Goal: Transaction & Acquisition: Obtain resource

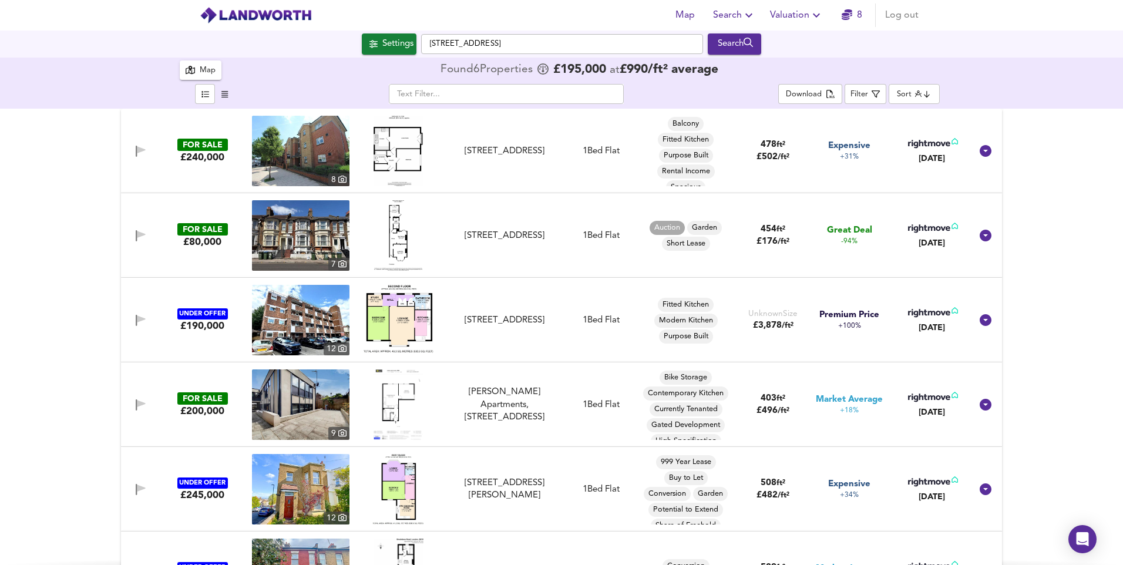
scroll to position [51, 0]
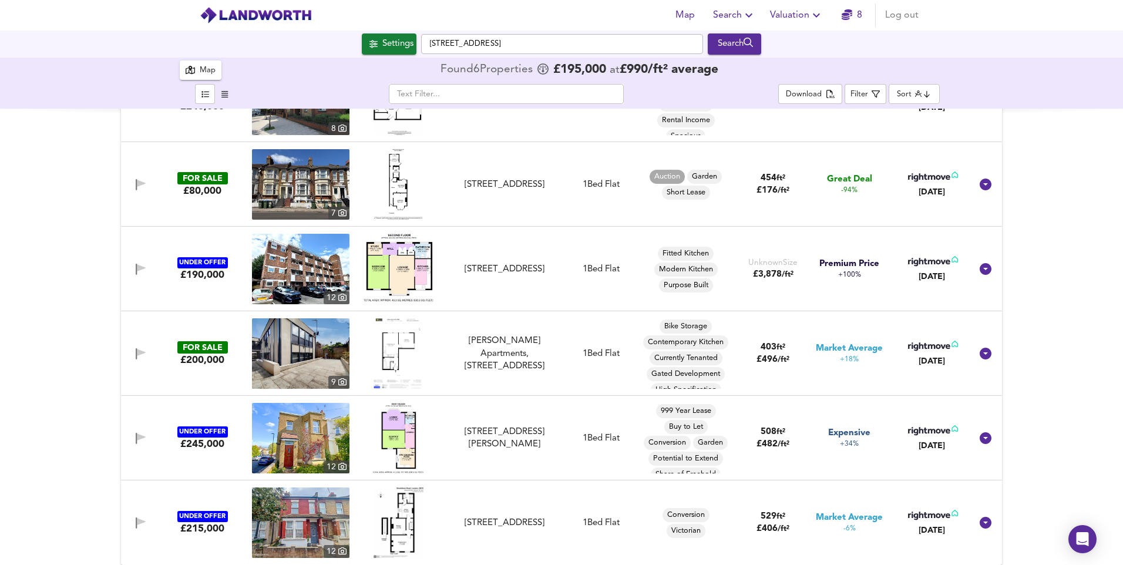
click at [737, 13] on span "Search" at bounding box center [734, 15] width 43 height 16
click at [739, 41] on li "New Search" at bounding box center [734, 42] width 116 height 21
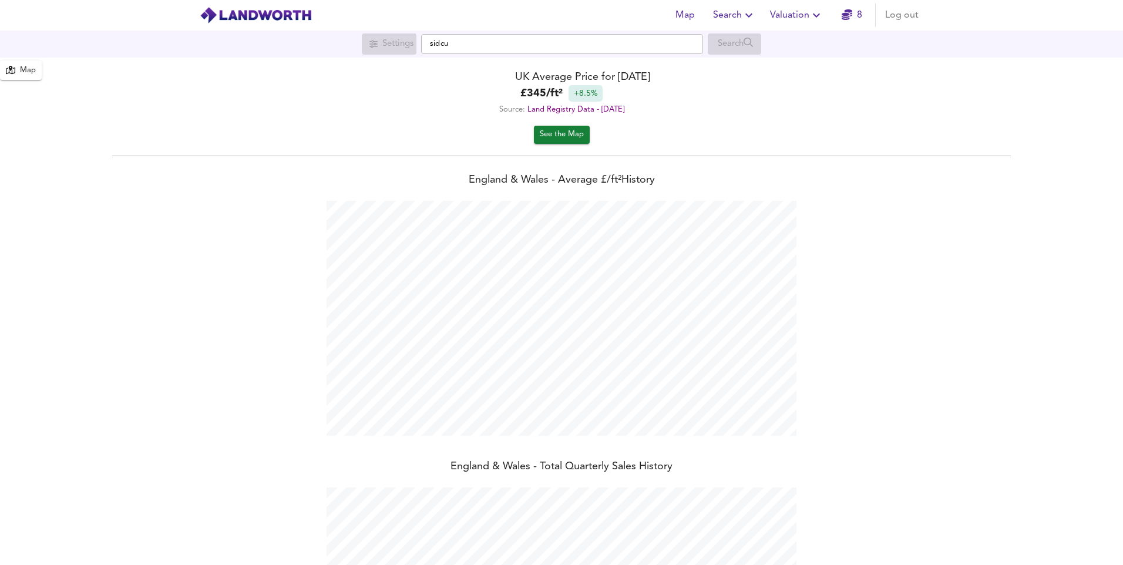
scroll to position [565, 1123]
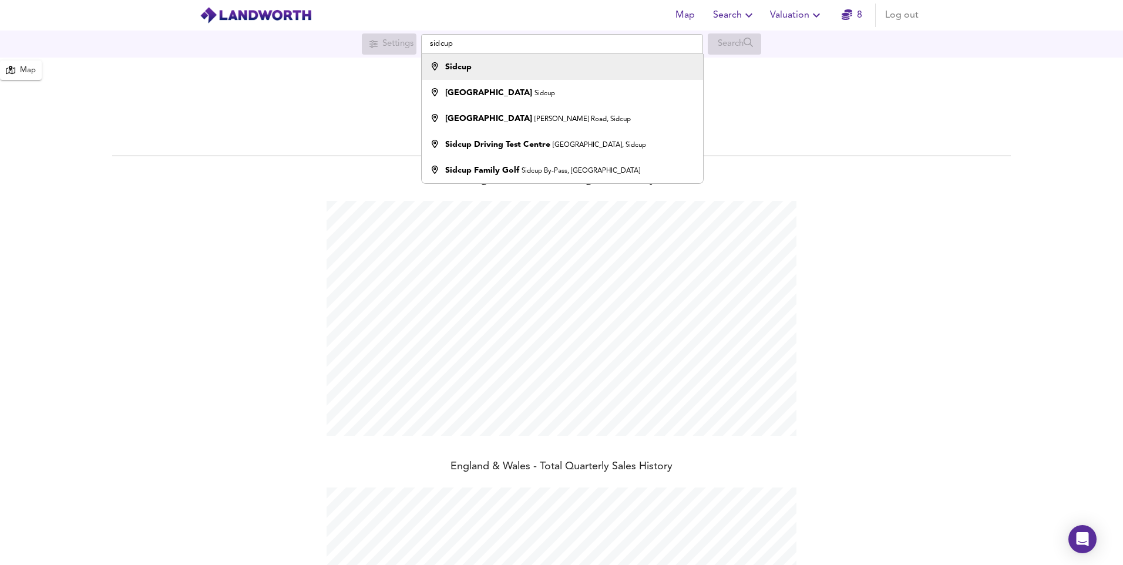
click at [466, 60] on li "Sidcup" at bounding box center [562, 67] width 281 height 26
type input "Sidcup"
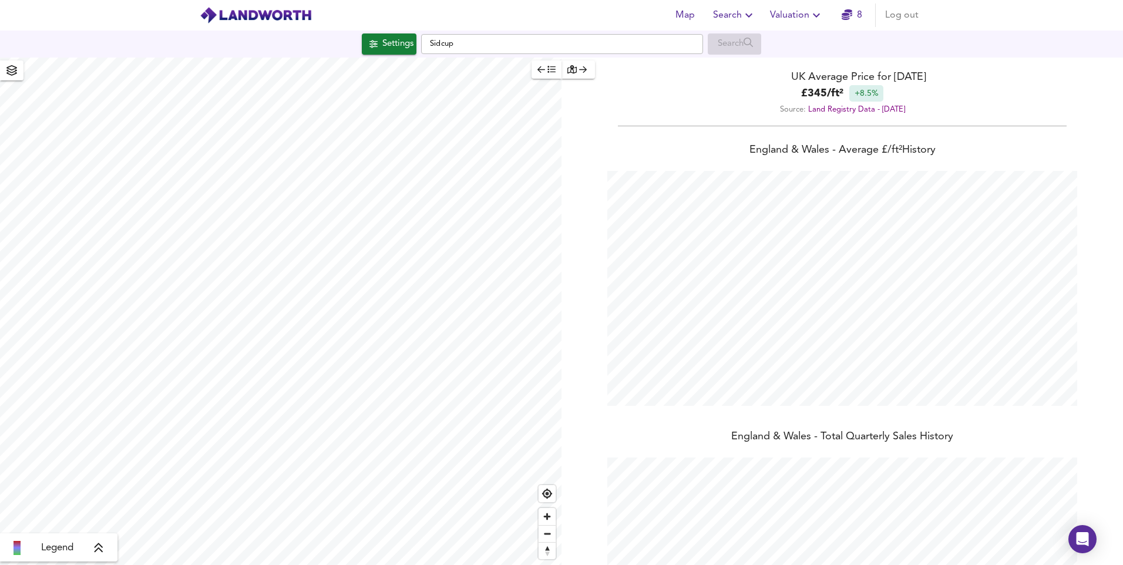
checkbox input "false"
checkbox input "true"
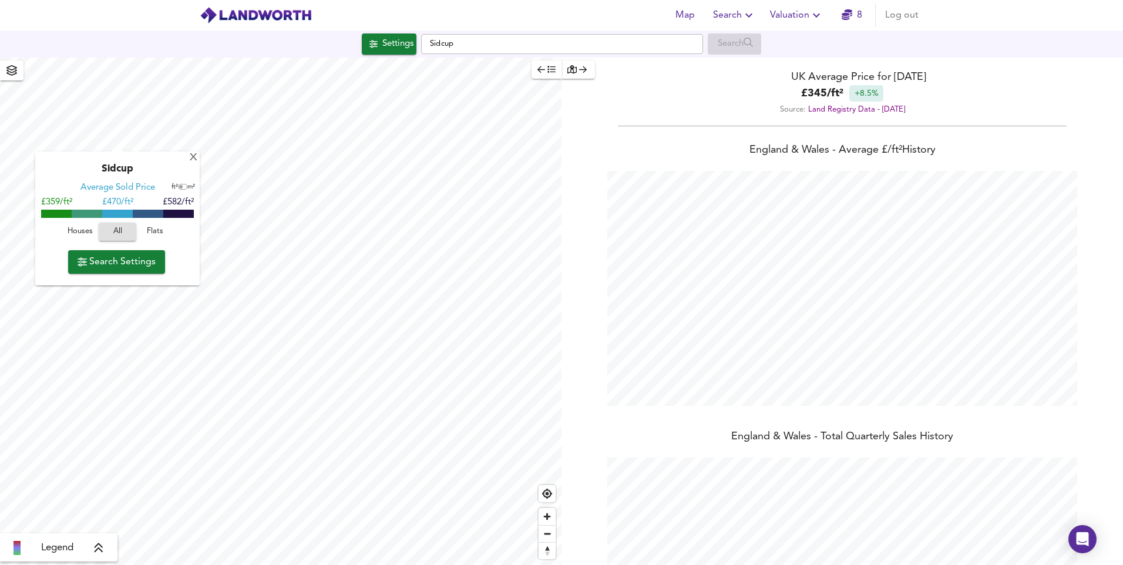
type input "2125"
click at [138, 273] on button "Search Settings" at bounding box center [116, 261] width 97 height 23
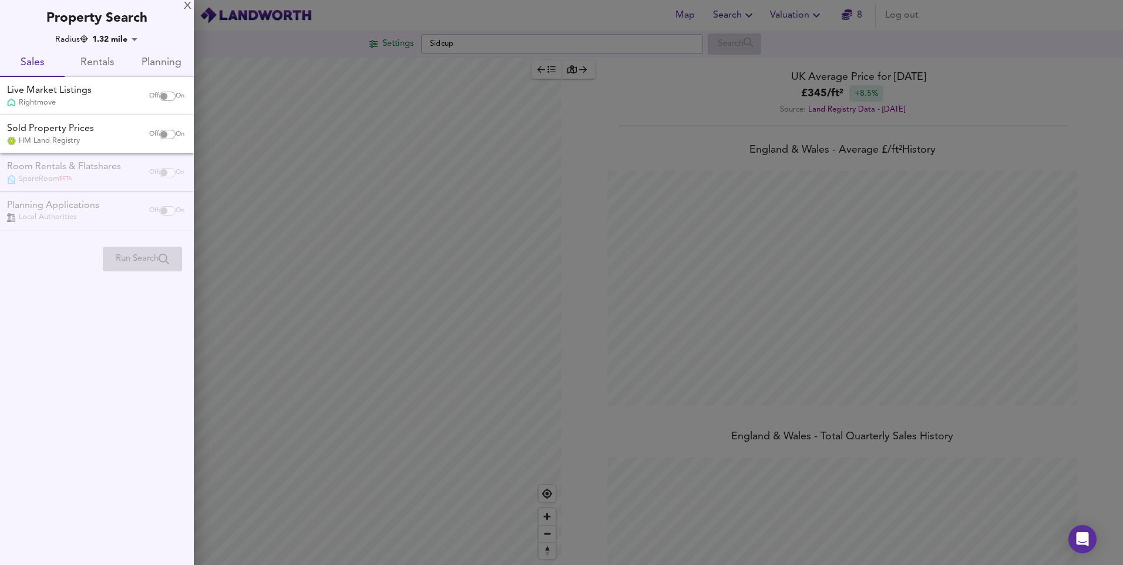
click at [162, 96] on input "checkbox" at bounding box center [164, 96] width 28 height 9
checkbox input "true"
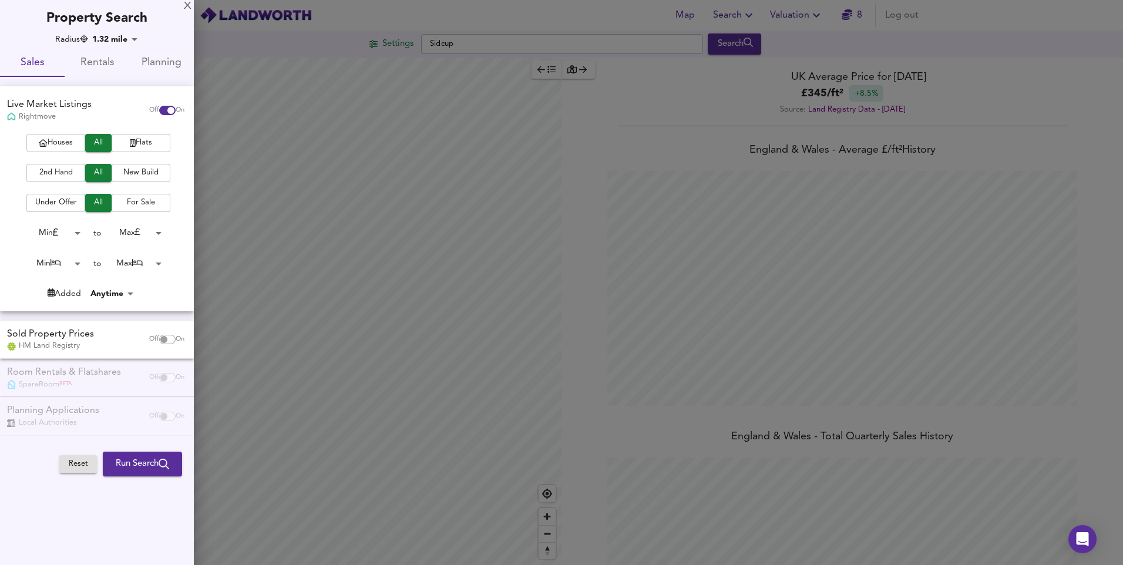
click at [73, 142] on span "Houses" at bounding box center [55, 143] width 47 height 14
click at [65, 171] on span "2nd Hand" at bounding box center [55, 173] width 47 height 14
click at [119, 204] on span "For Sale" at bounding box center [140, 203] width 47 height 14
click at [73, 263] on body "Map Search Valuation 8 Log out Settings Sidcup Search Legend UK Average Price f…" at bounding box center [561, 282] width 1123 height 565
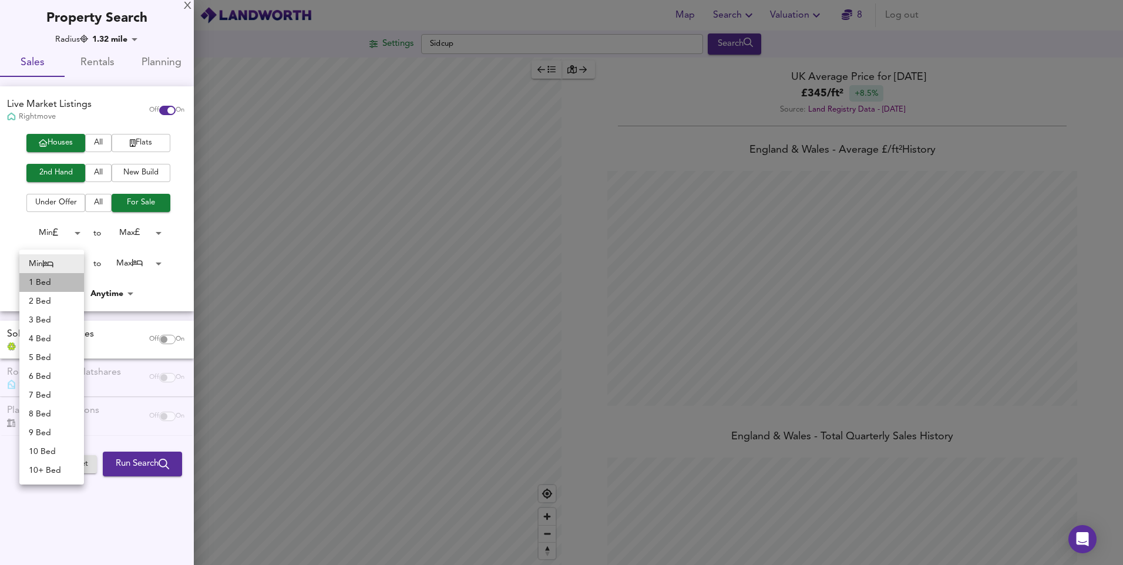
click at [58, 283] on li "1 Bed" at bounding box center [51, 282] width 65 height 19
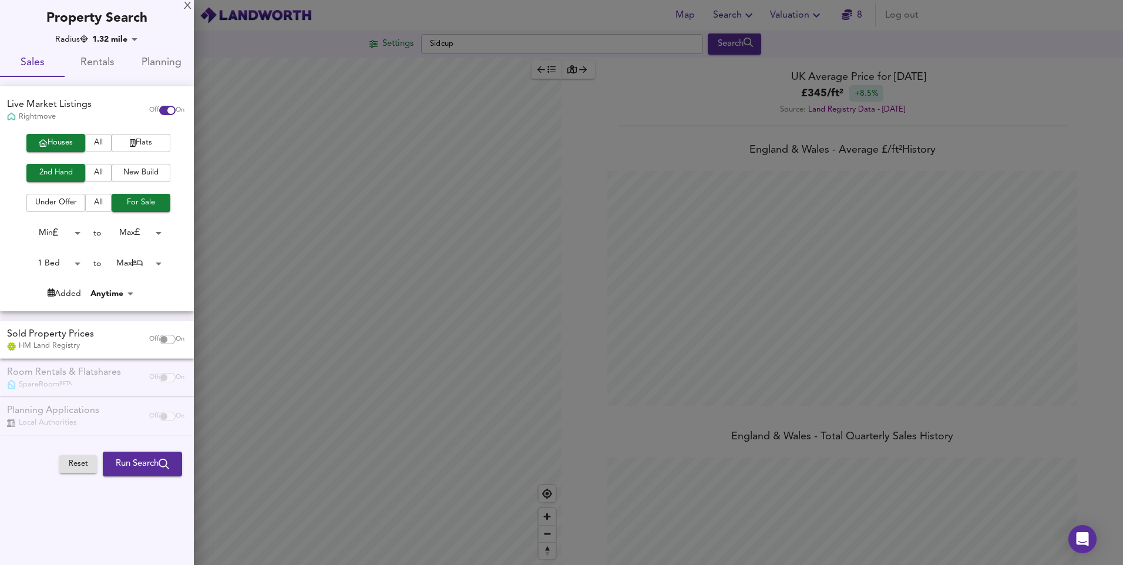
click at [78, 262] on body "Map Search Valuation 8 Log out Settings Sidcup Search Legend UK Average Price f…" at bounding box center [561, 282] width 1123 height 565
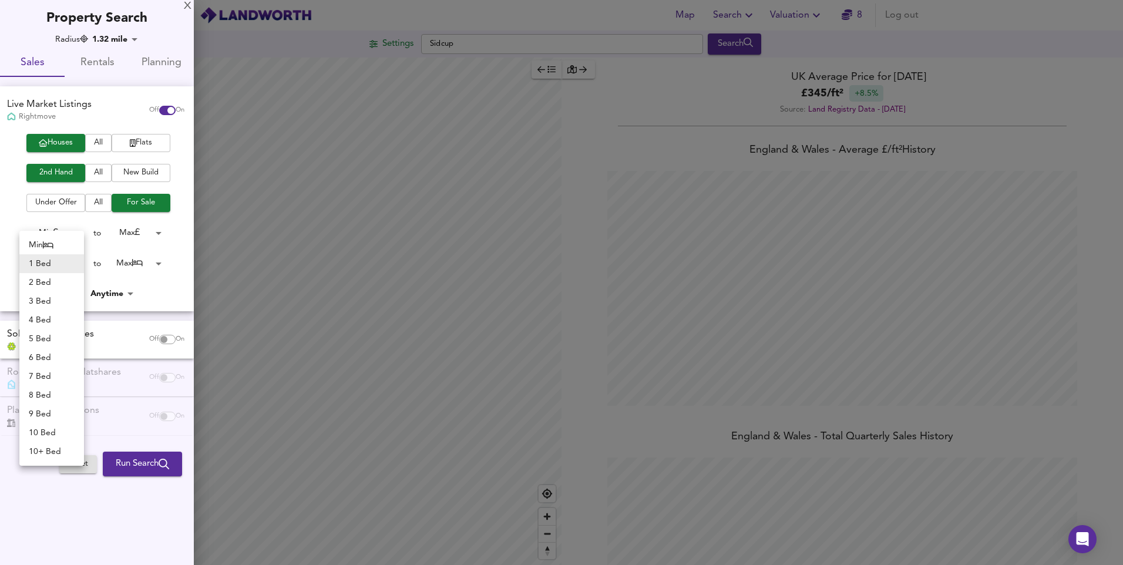
click at [62, 246] on li "Min" at bounding box center [51, 244] width 65 height 19
type input "0"
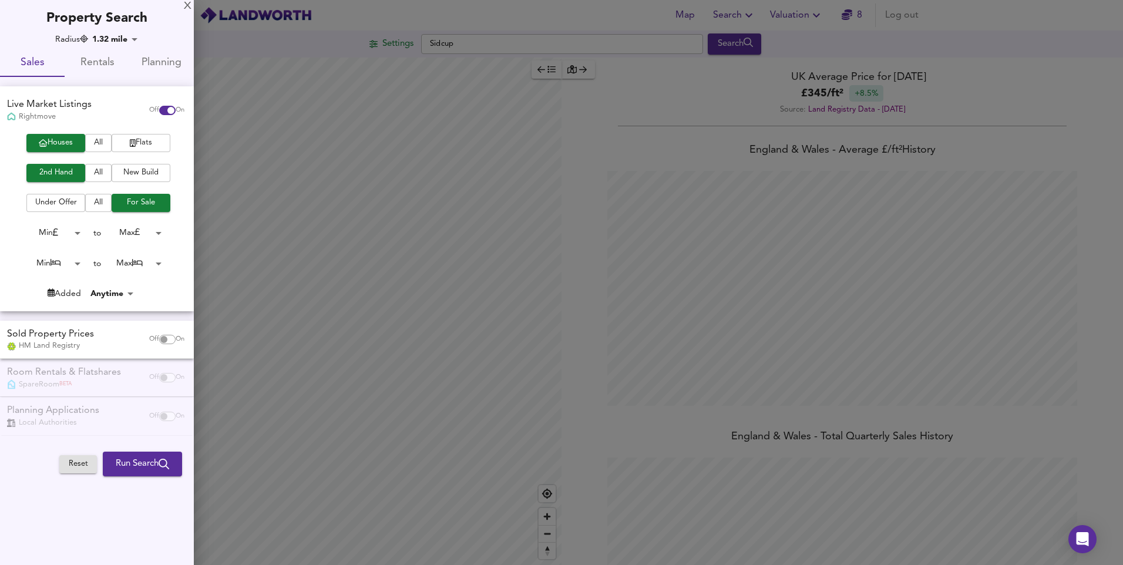
click at [76, 233] on body "Map Search Valuation 8 Log out Settings Sidcup Search Legend UK Average Price f…" at bounding box center [561, 282] width 1123 height 565
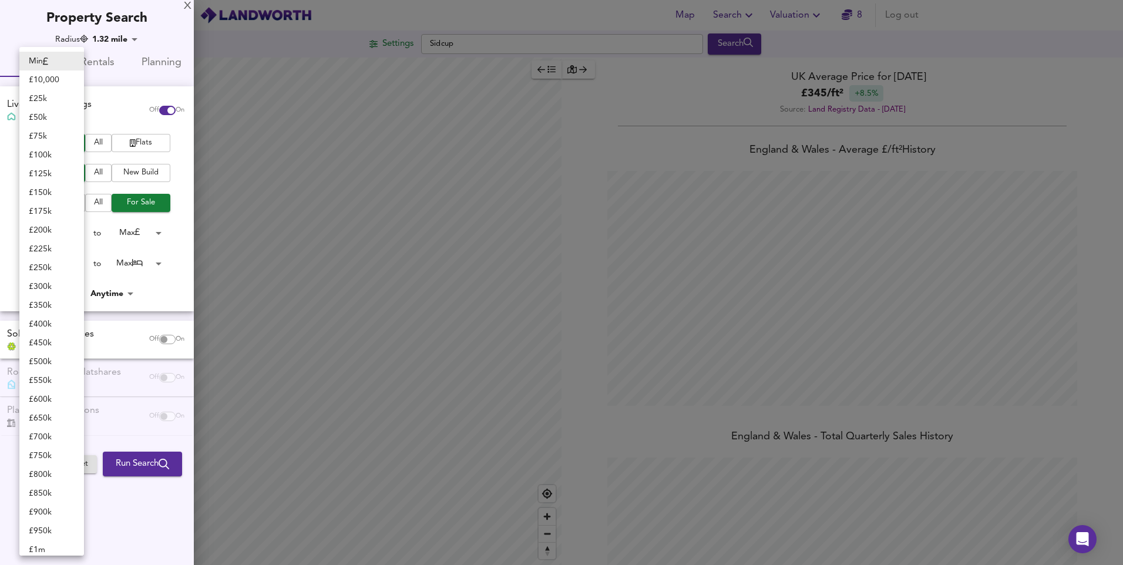
click at [45, 158] on li "£ 100k" at bounding box center [51, 155] width 65 height 19
type input "100000"
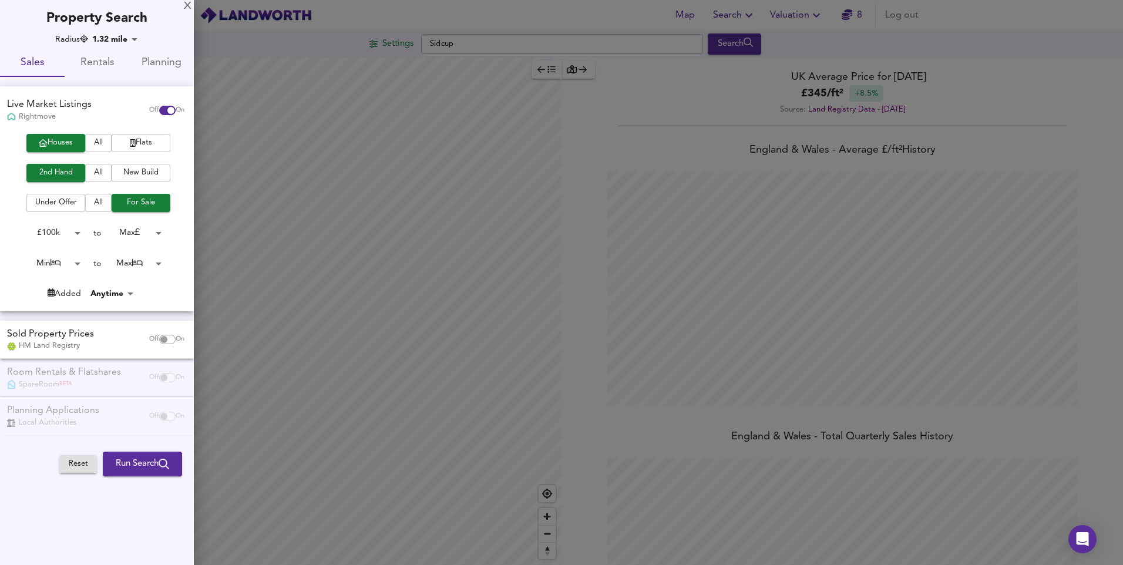
click at [150, 234] on body "Map Search Valuation 8 Log out Settings Sidcup Search Legend UK Average Price f…" at bounding box center [561, 282] width 1123 height 565
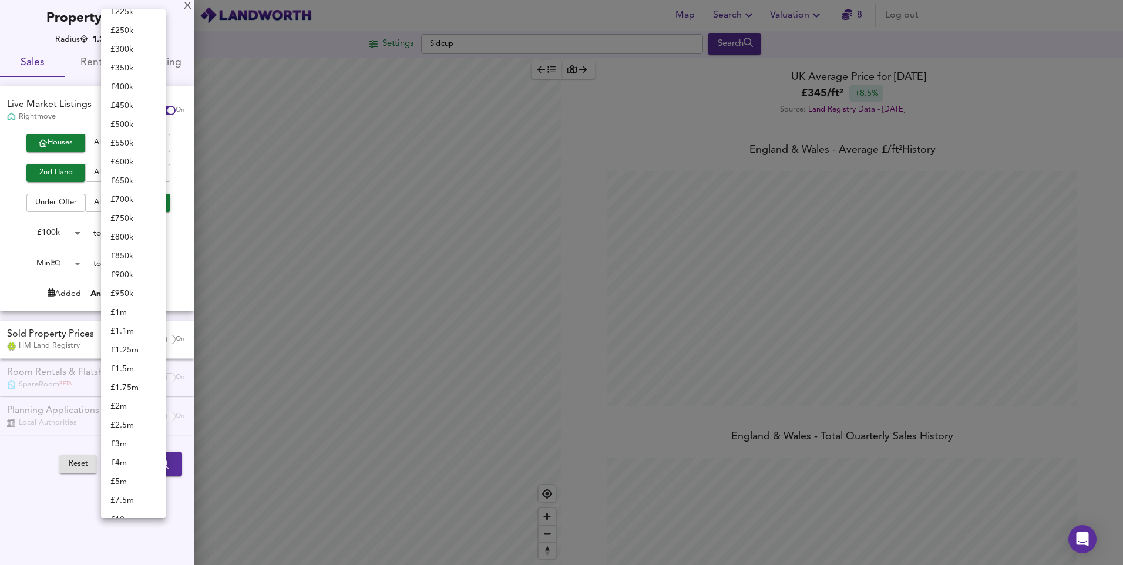
scroll to position [0, 0]
click at [130, 149] on li "£ 300k" at bounding box center [133, 155] width 65 height 19
type input "300000"
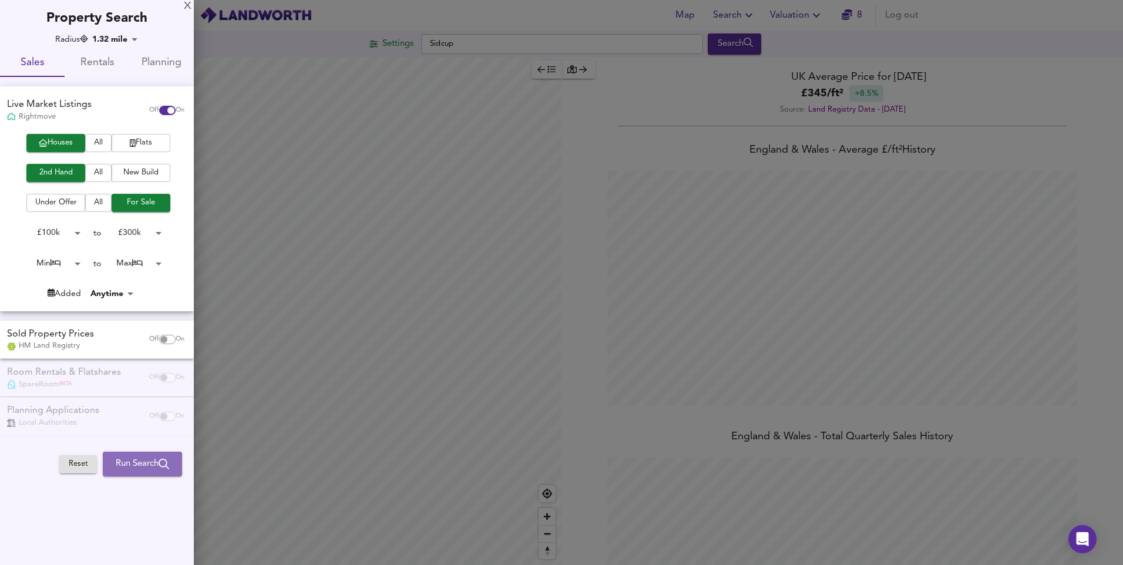
click at [134, 458] on span "Run Search" at bounding box center [142, 463] width 53 height 15
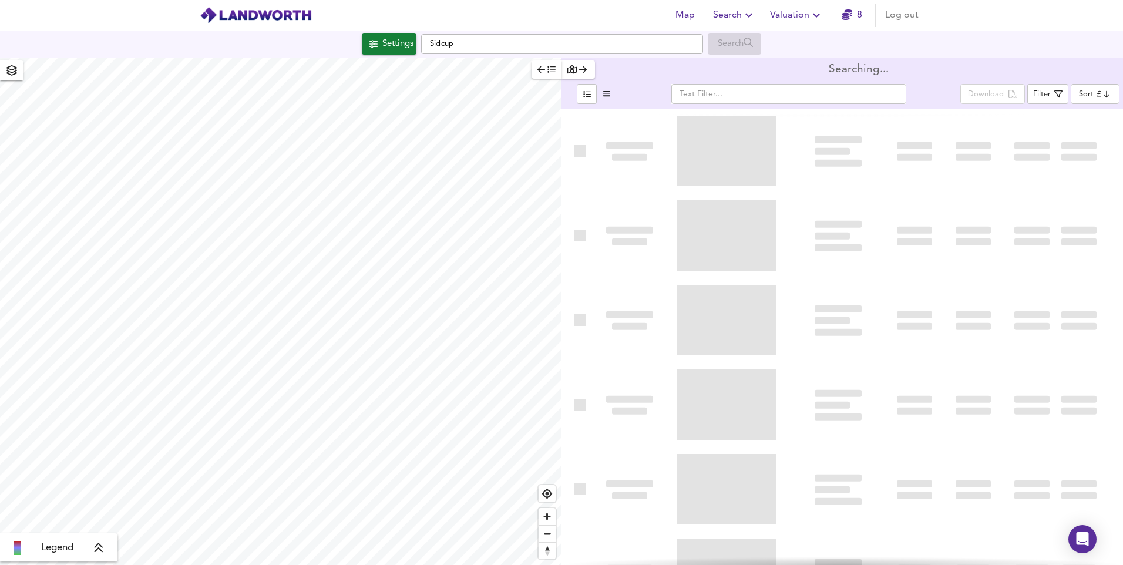
type input "bestdeal"
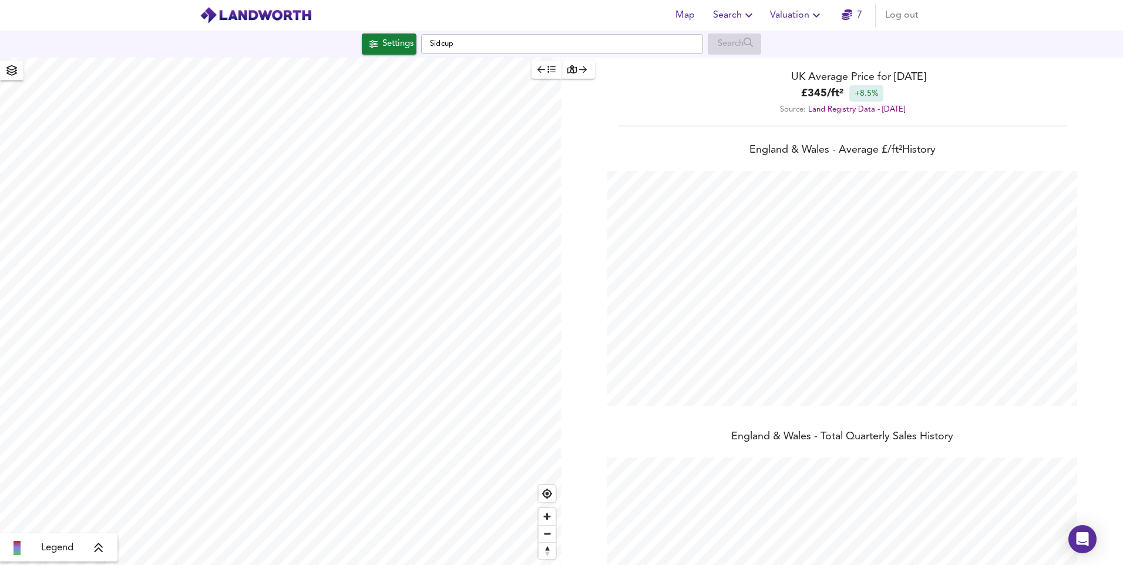
scroll to position [565, 1123]
click at [657, 40] on input "Sidcup" at bounding box center [562, 44] width 282 height 20
click at [392, 39] on div "Settings" at bounding box center [397, 43] width 31 height 15
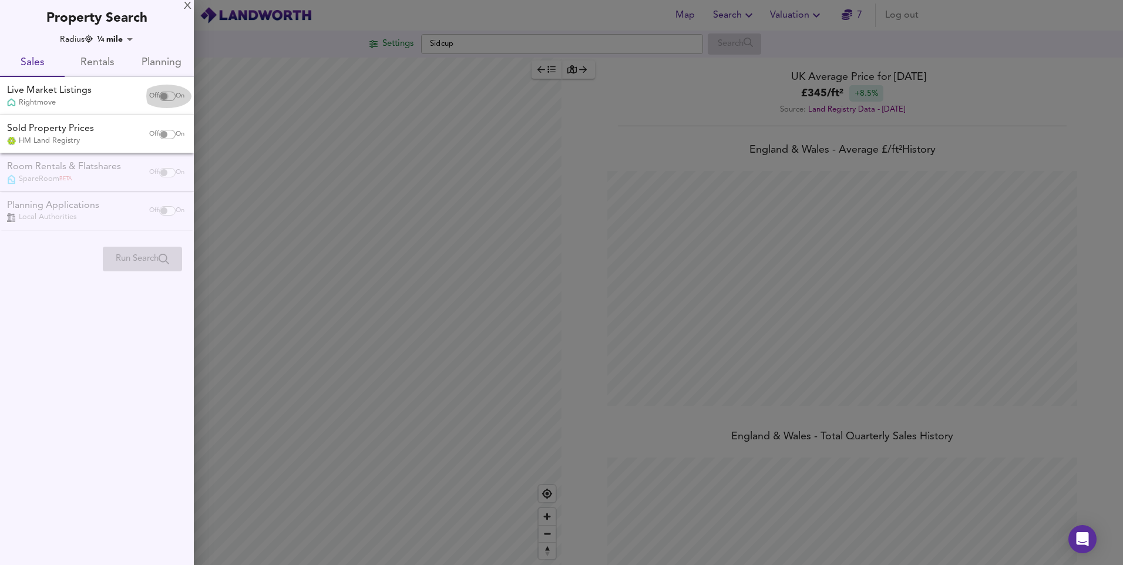
click at [157, 99] on input "checkbox" at bounding box center [164, 96] width 28 height 9
checkbox input "true"
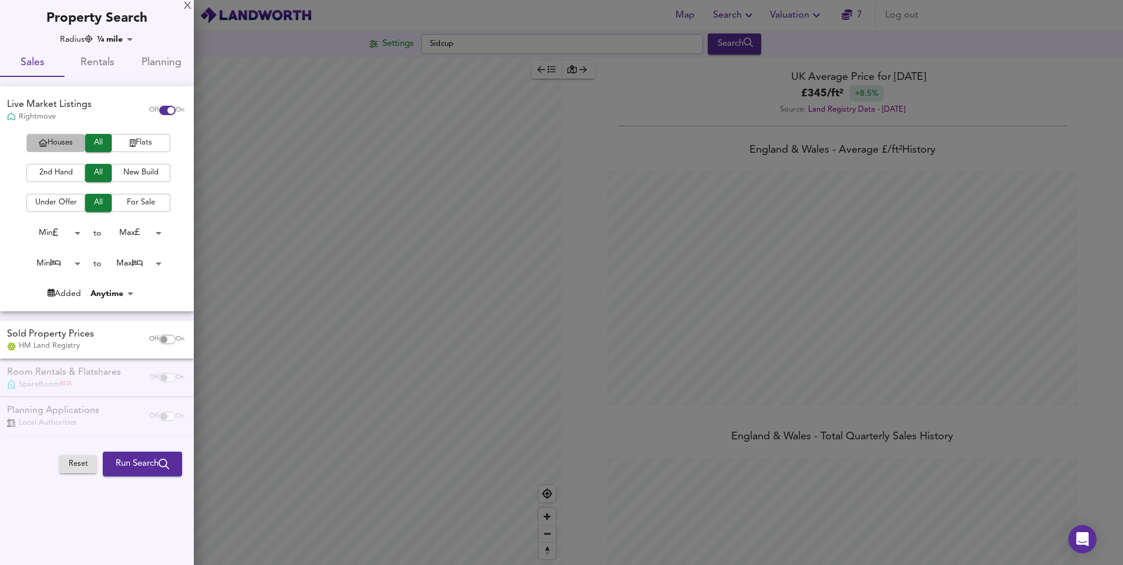
click at [66, 147] on span "Houses" at bounding box center [55, 143] width 47 height 14
click at [57, 171] on span "2nd Hand" at bounding box center [55, 173] width 47 height 14
click at [56, 235] on body "Map Search Valuation 7 Log out Settings Sidcup Search Legend UK Average Price f…" at bounding box center [561, 282] width 1123 height 565
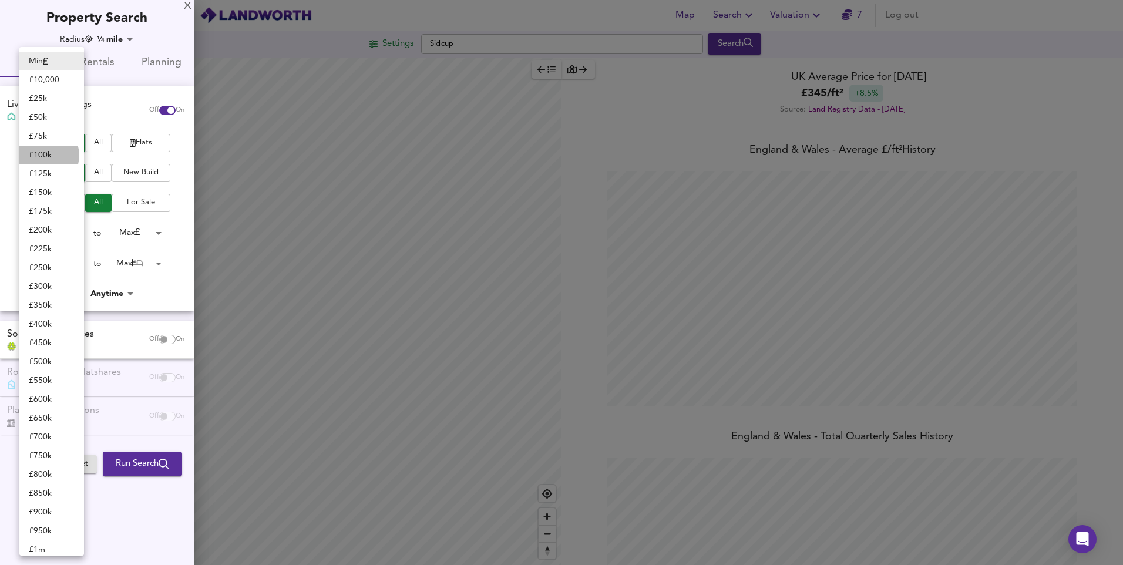
click at [45, 155] on li "£ 100k" at bounding box center [51, 155] width 65 height 19
type input "100000"
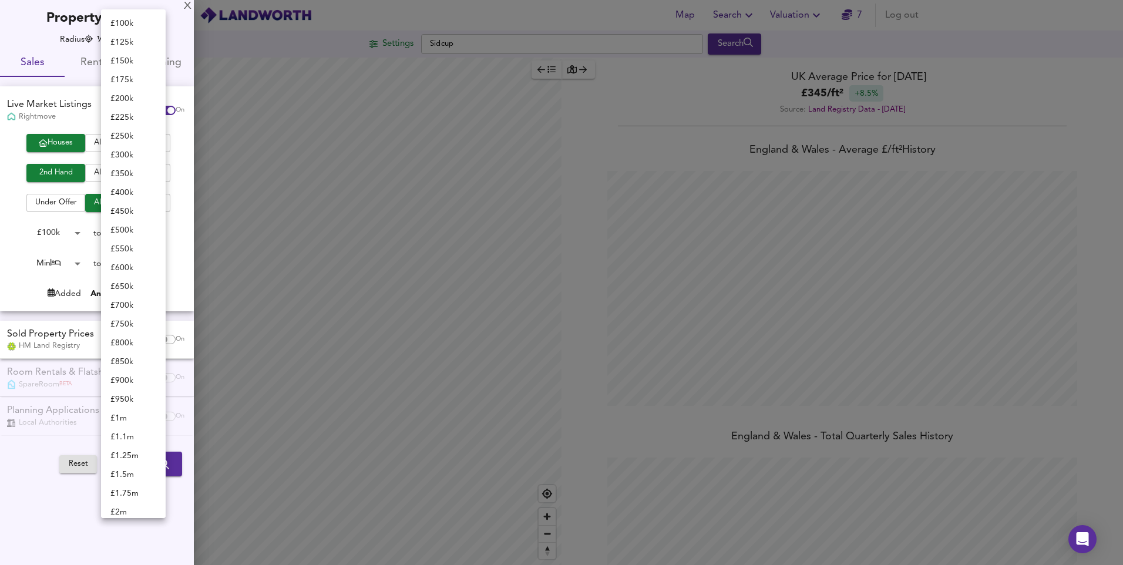
click at [131, 237] on body "Map Search Valuation 7 Log out Settings Sidcup Search Legend UK Average Price f…" at bounding box center [561, 282] width 1123 height 565
click at [137, 132] on li "£ 500k" at bounding box center [133, 132] width 65 height 19
type input "500000"
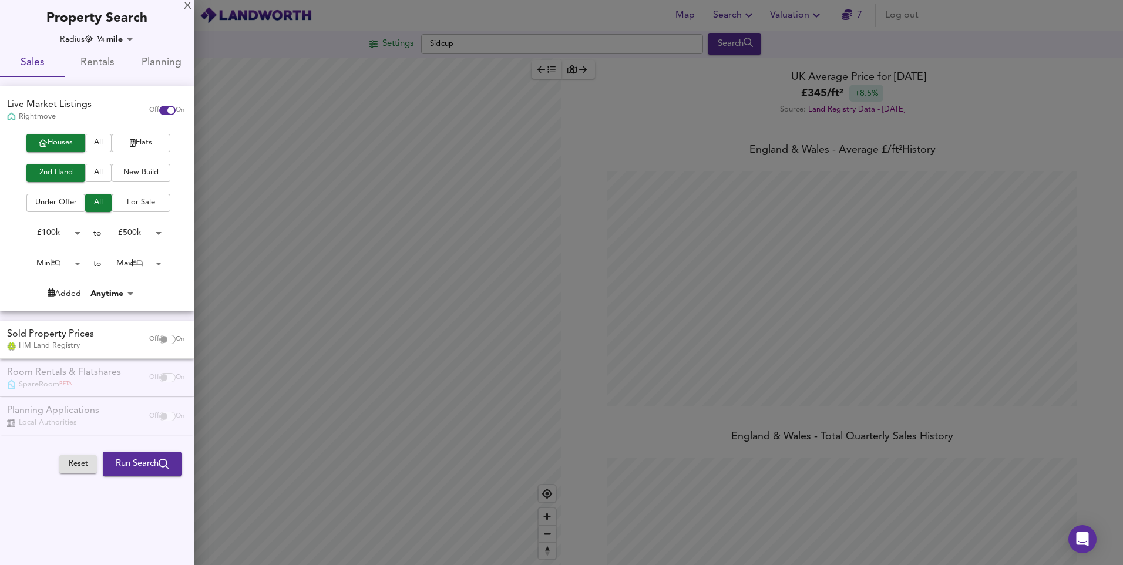
click at [141, 197] on span "For Sale" at bounding box center [140, 203] width 47 height 14
click at [147, 466] on span "Run Search" at bounding box center [142, 463] width 53 height 15
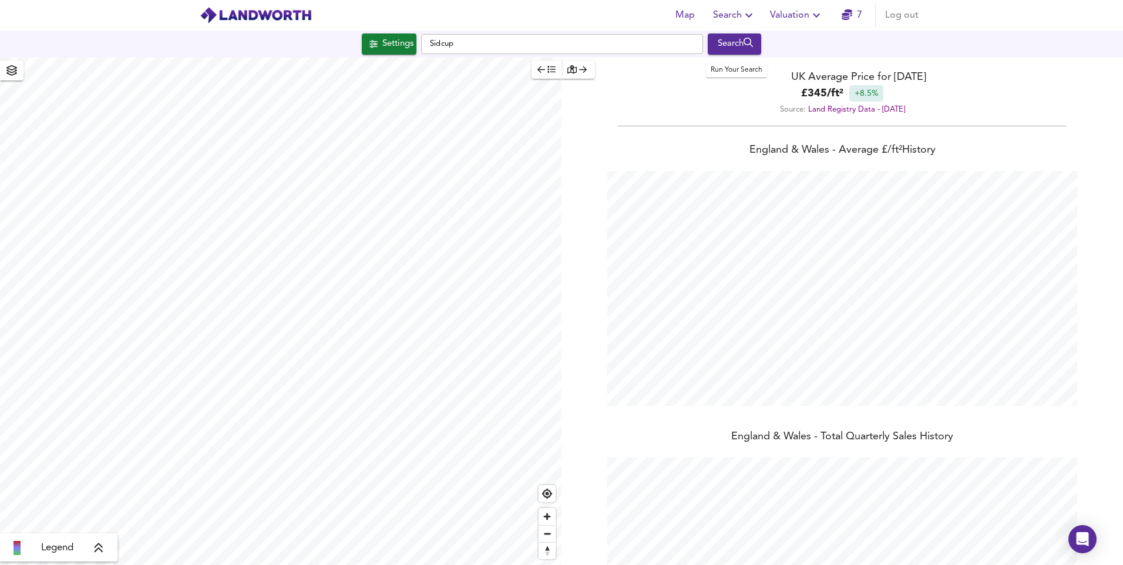
scroll to position [565, 1123]
click at [723, 48] on div "Search" at bounding box center [734, 43] width 48 height 15
click at [738, 43] on div "Search" at bounding box center [734, 43] width 48 height 15
click at [546, 50] on input "Sidcup" at bounding box center [562, 44] width 282 height 20
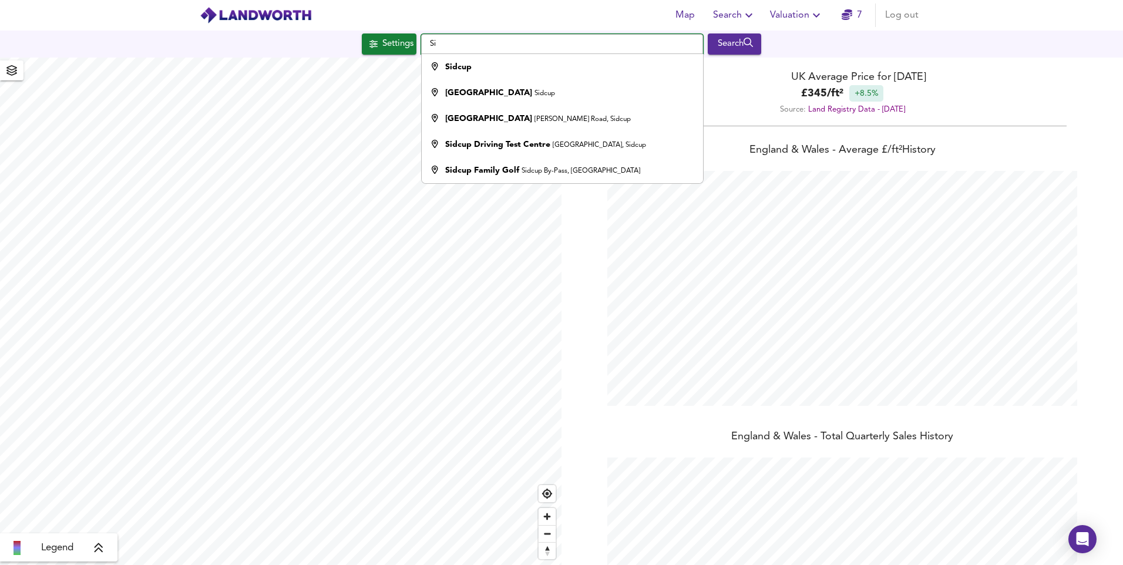
type input "S"
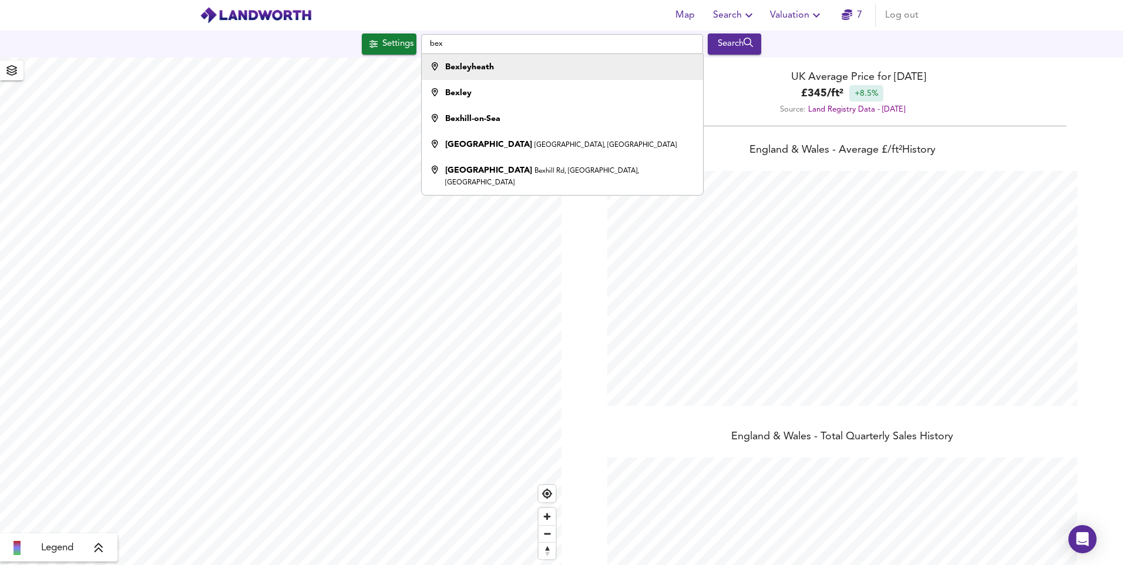
click at [546, 62] on div "Bexleyheath" at bounding box center [558, 67] width 269 height 12
type input "Bexleyheath"
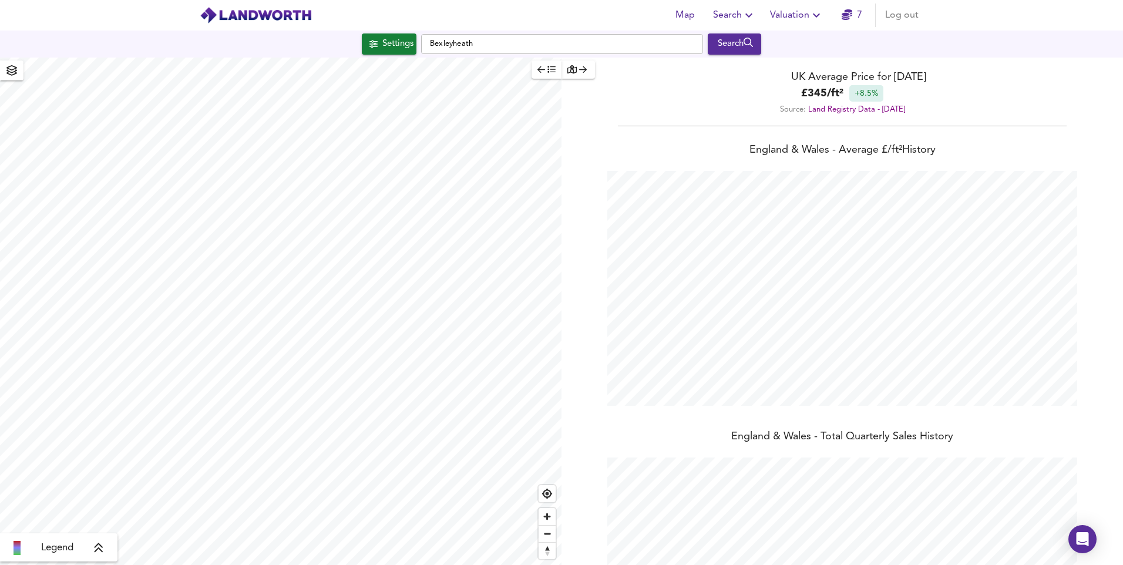
scroll to position [0, 0]
click at [743, 38] on div "Search" at bounding box center [734, 43] width 48 height 15
click at [534, 52] on input "Bexleyheath" at bounding box center [562, 44] width 282 height 20
type input "3615"
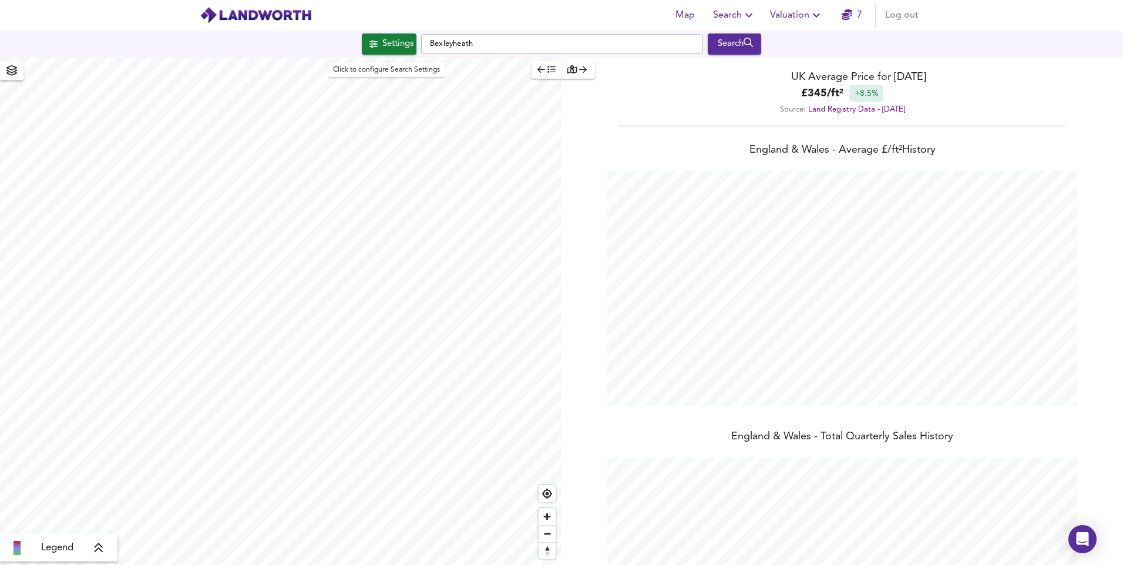
click at [396, 53] on button "Settings" at bounding box center [389, 43] width 55 height 21
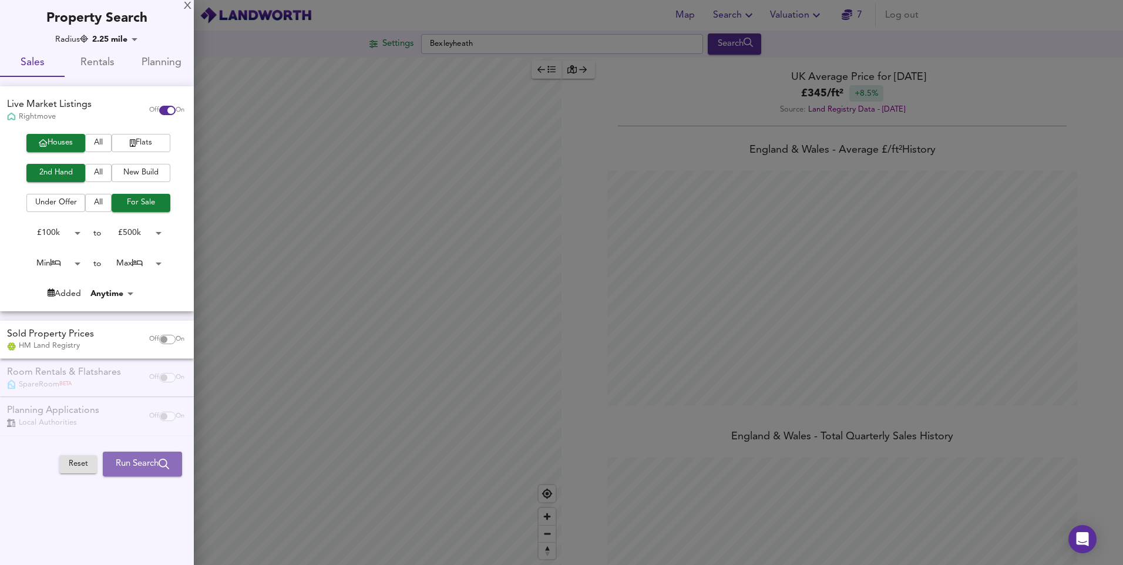
click at [145, 463] on span "Run Search" at bounding box center [142, 463] width 53 height 15
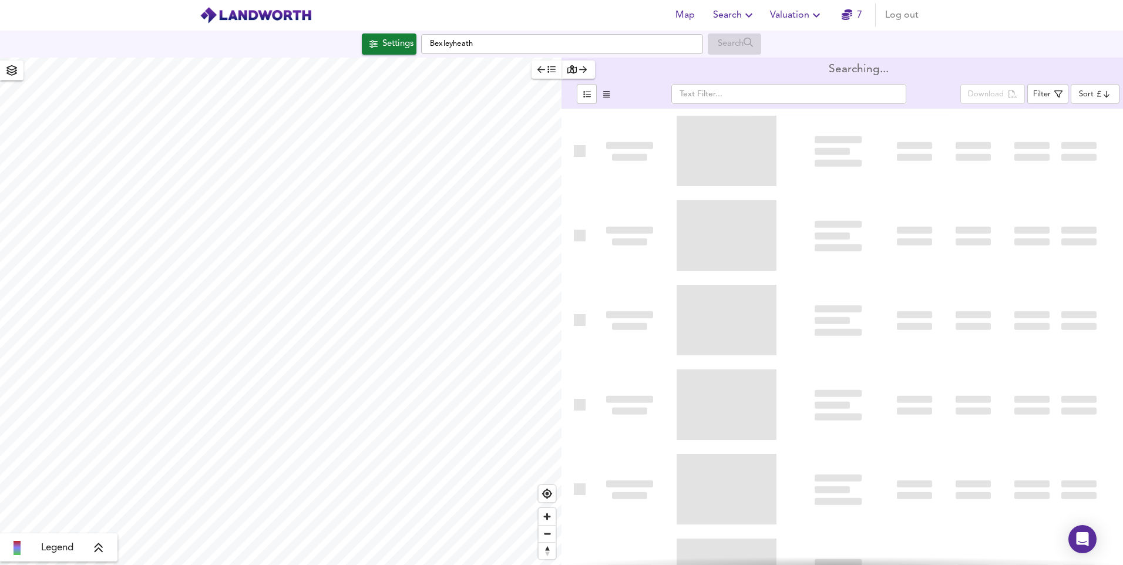
type input "bestdeal"
click at [543, 72] on icon "button" at bounding box center [541, 69] width 8 height 8
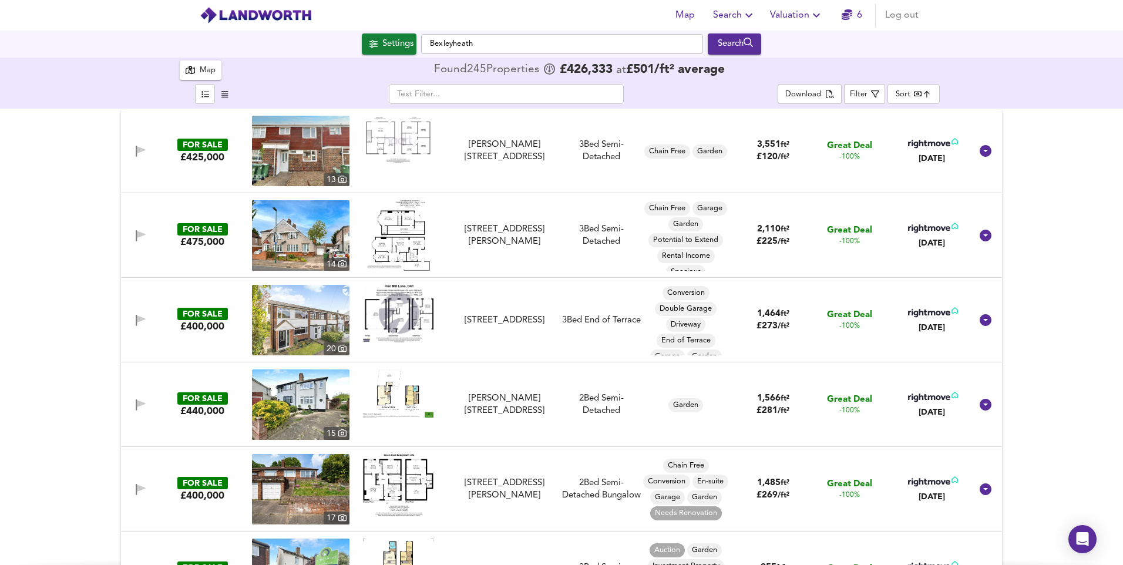
click at [394, 140] on img at bounding box center [398, 140] width 70 height 48
click at [322, 146] on img at bounding box center [300, 151] width 97 height 70
click at [283, 237] on img at bounding box center [300, 235] width 97 height 70
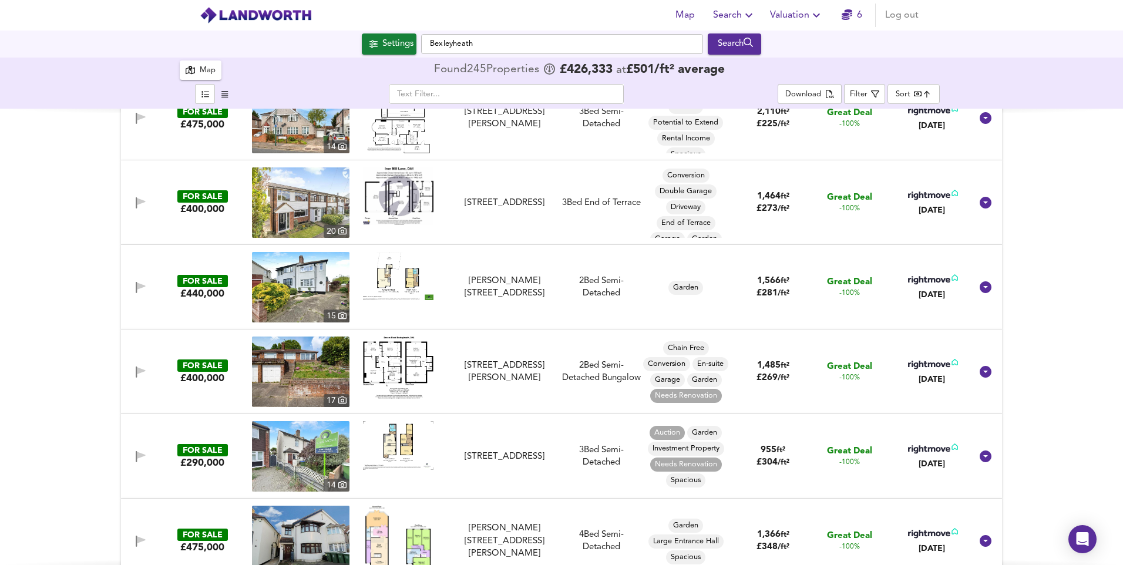
click at [297, 202] on img at bounding box center [300, 202] width 97 height 70
click at [301, 301] on img at bounding box center [300, 287] width 97 height 70
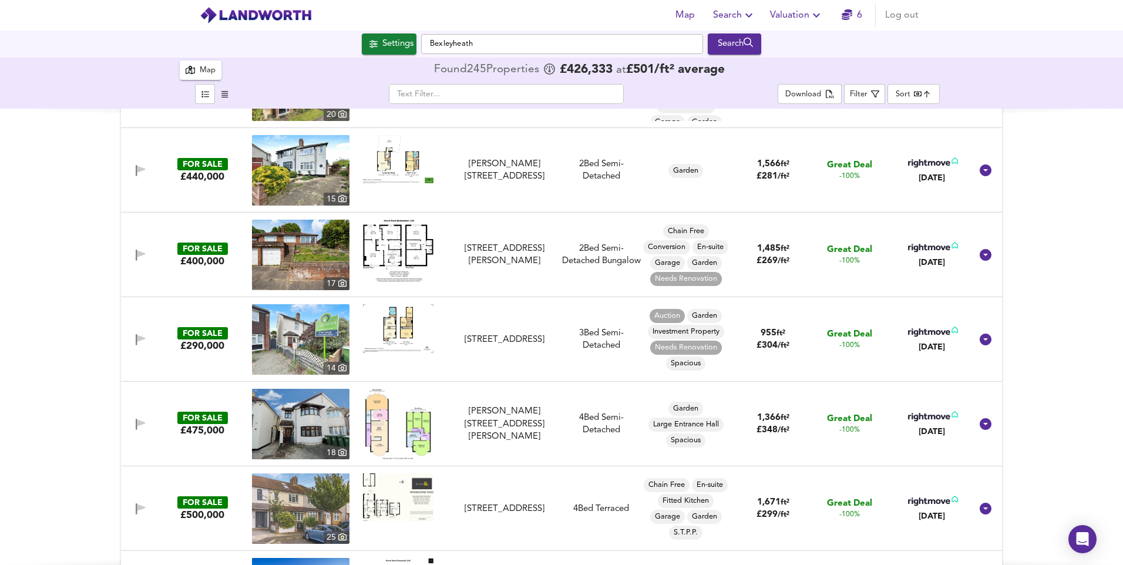
scroll to position [235, 0]
click at [328, 252] on img at bounding box center [300, 254] width 97 height 70
drag, startPoint x: 137, startPoint y: 252, endPoint x: 0, endPoint y: 447, distance: 238.6
click at [137, 252] on icon "button" at bounding box center [141, 253] width 8 height 7
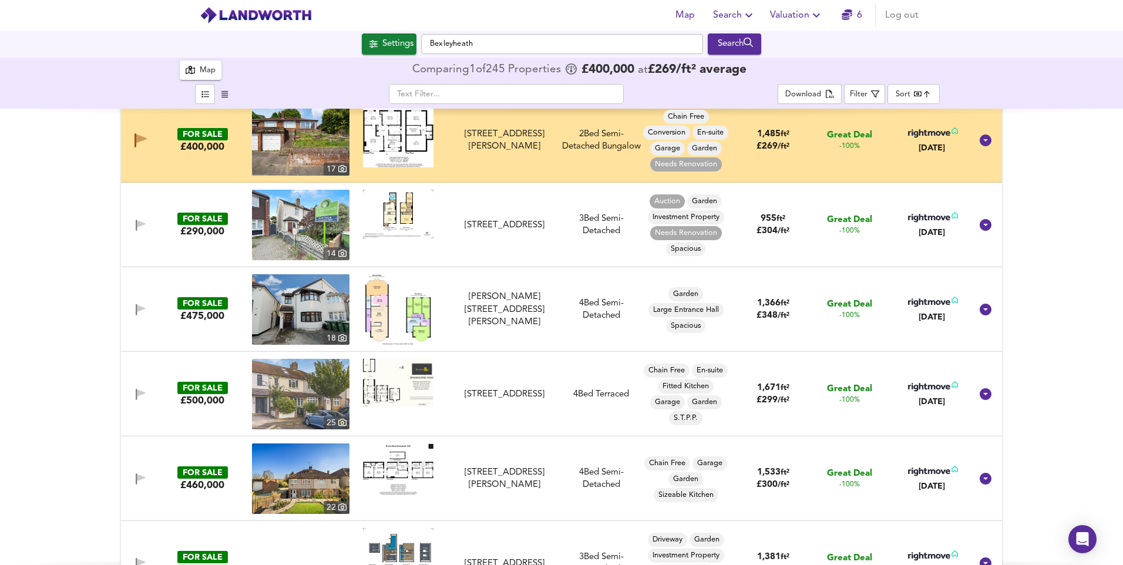
scroll to position [352, 0]
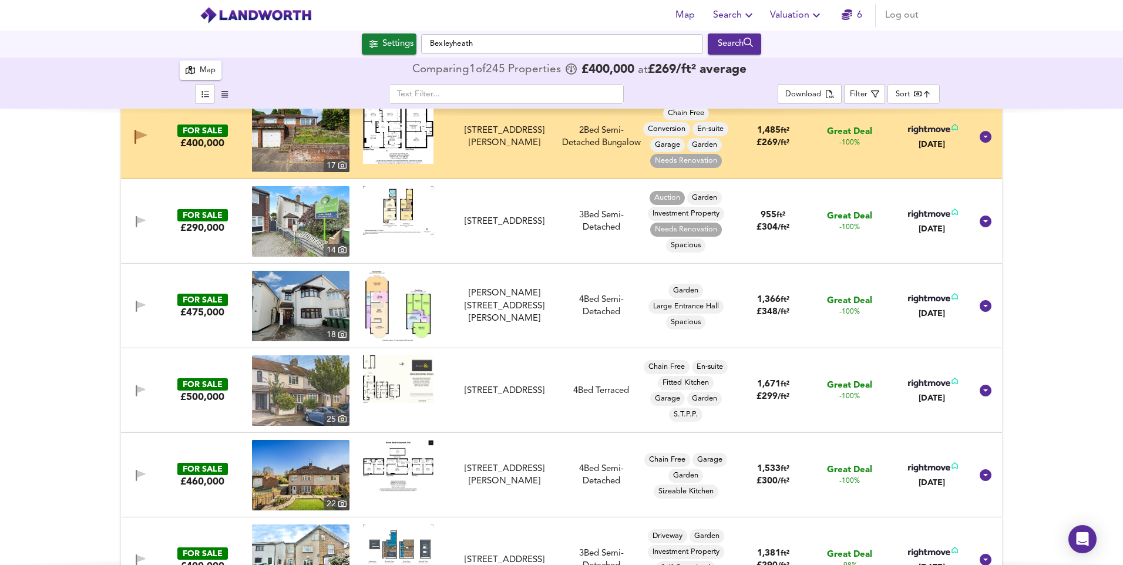
click at [280, 240] on img at bounding box center [300, 221] width 97 height 70
click at [293, 305] on img at bounding box center [300, 306] width 97 height 70
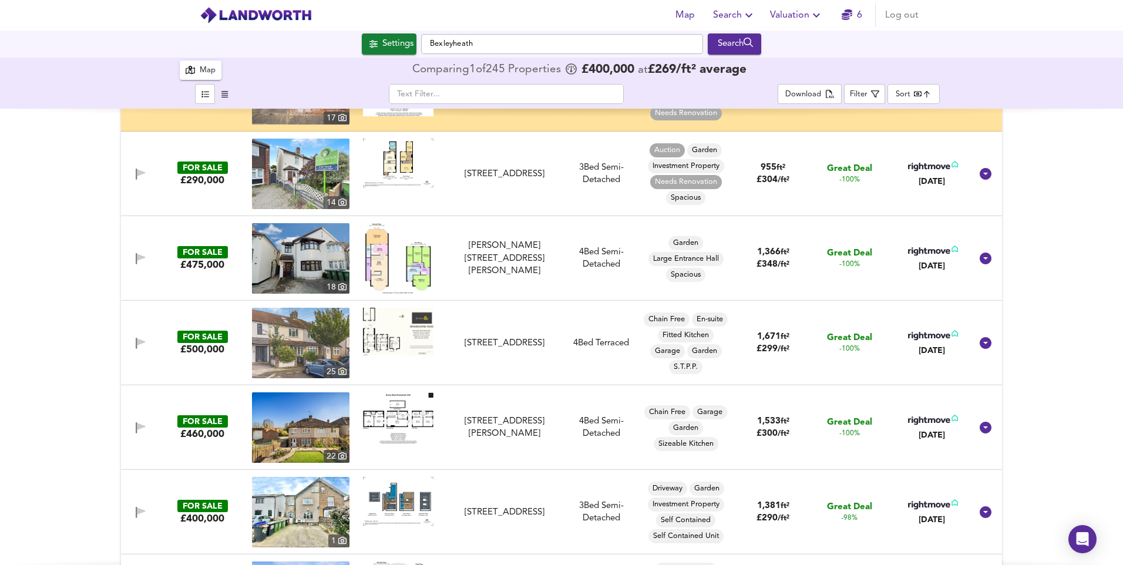
scroll to position [411, 0]
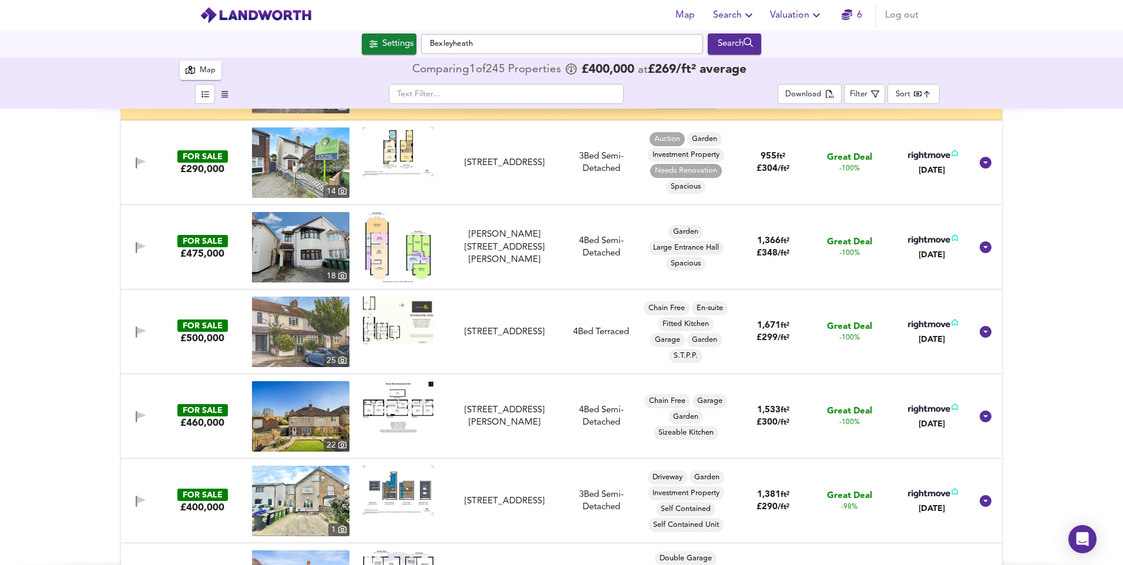
click at [301, 329] on img at bounding box center [300, 332] width 97 height 70
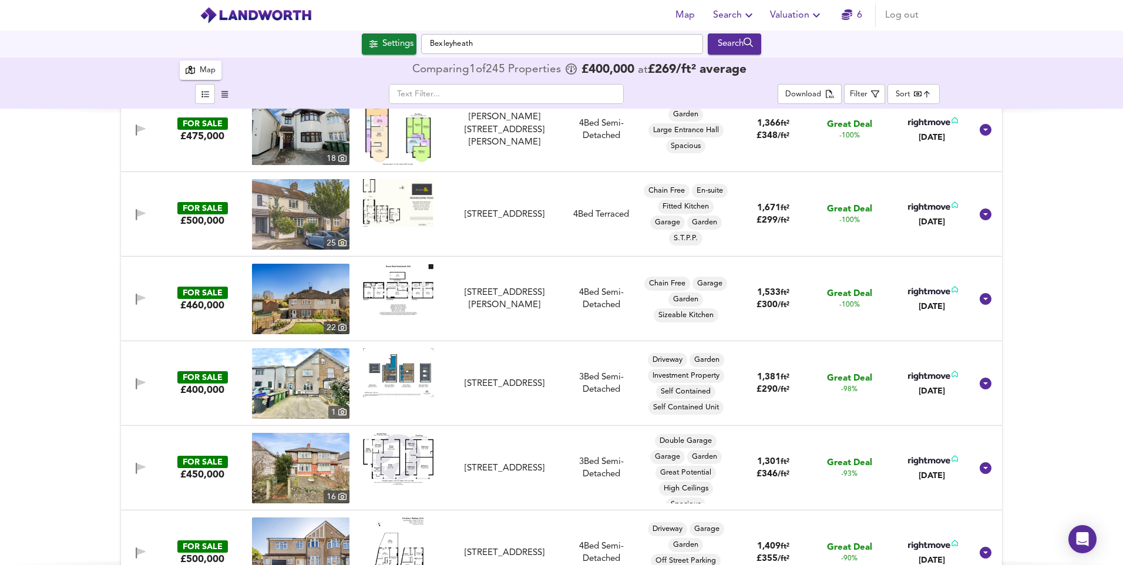
scroll to position [587, 0]
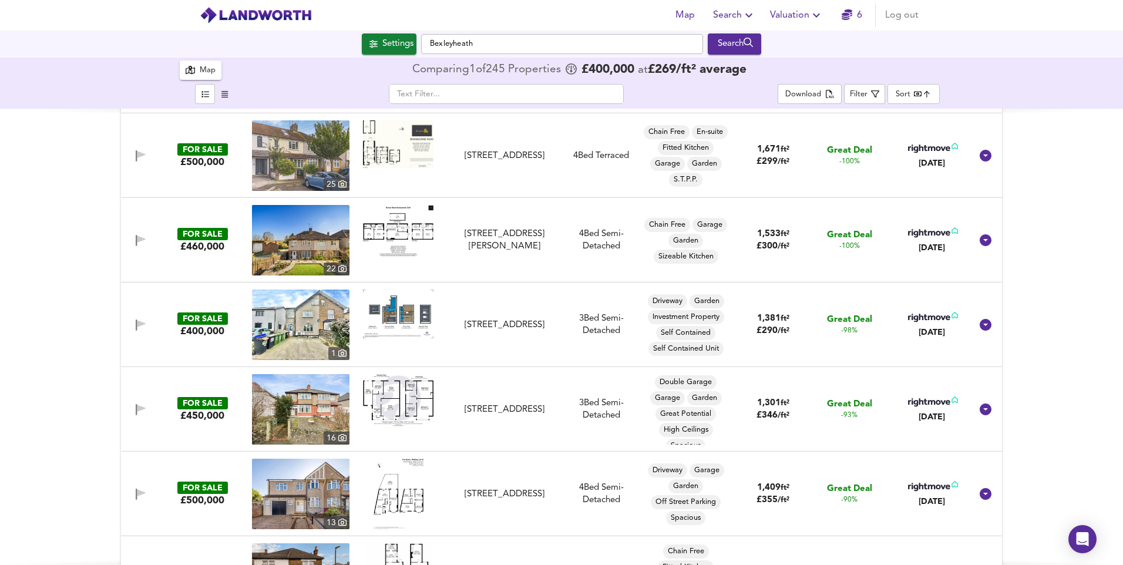
click at [299, 250] on img at bounding box center [300, 240] width 97 height 70
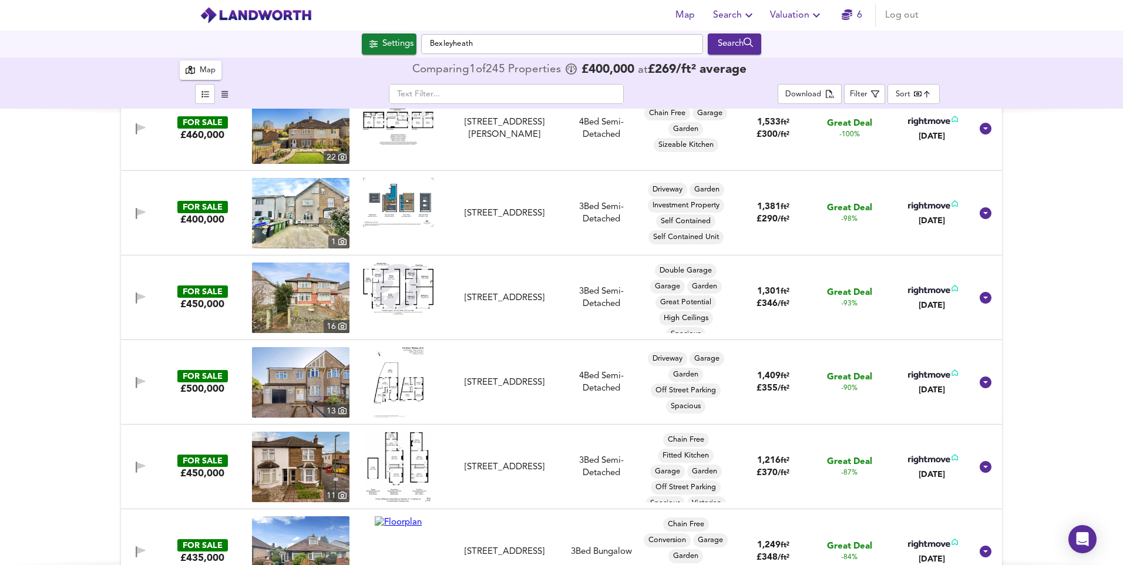
scroll to position [705, 0]
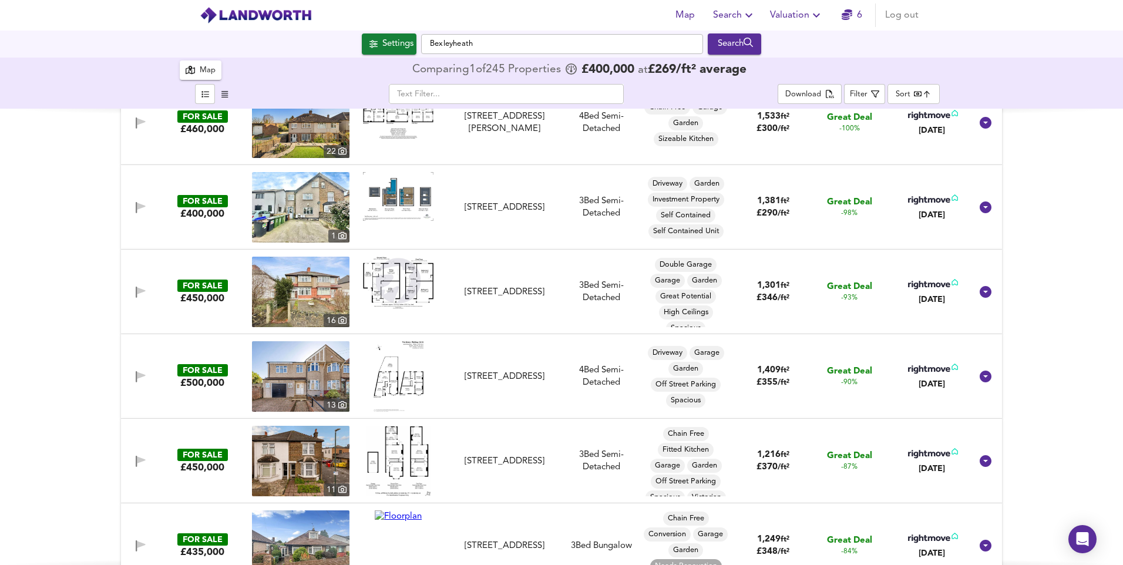
click at [291, 210] on img at bounding box center [300, 207] width 97 height 70
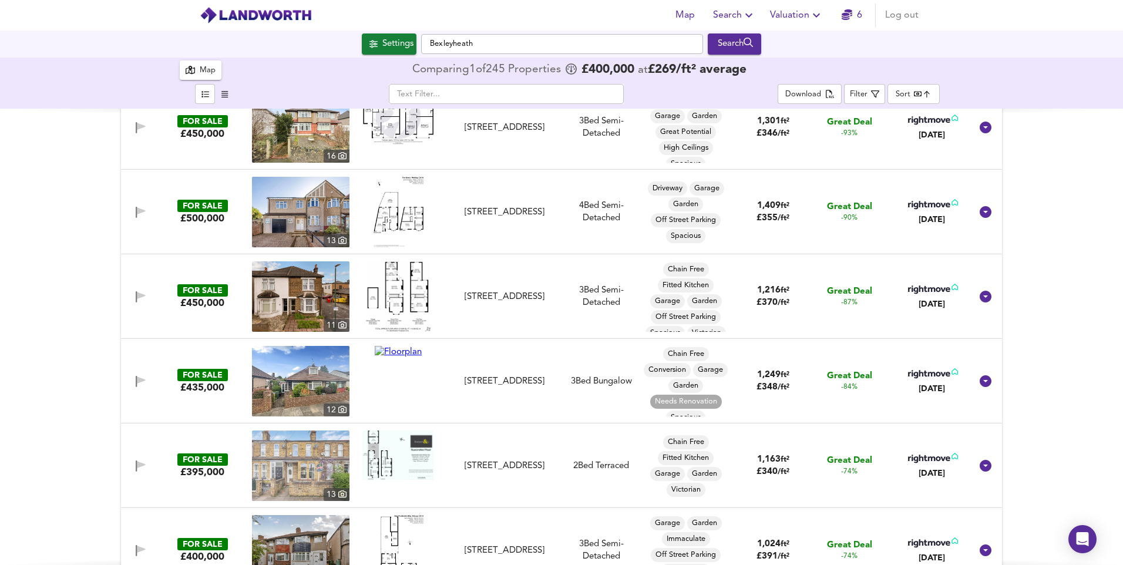
scroll to position [881, 0]
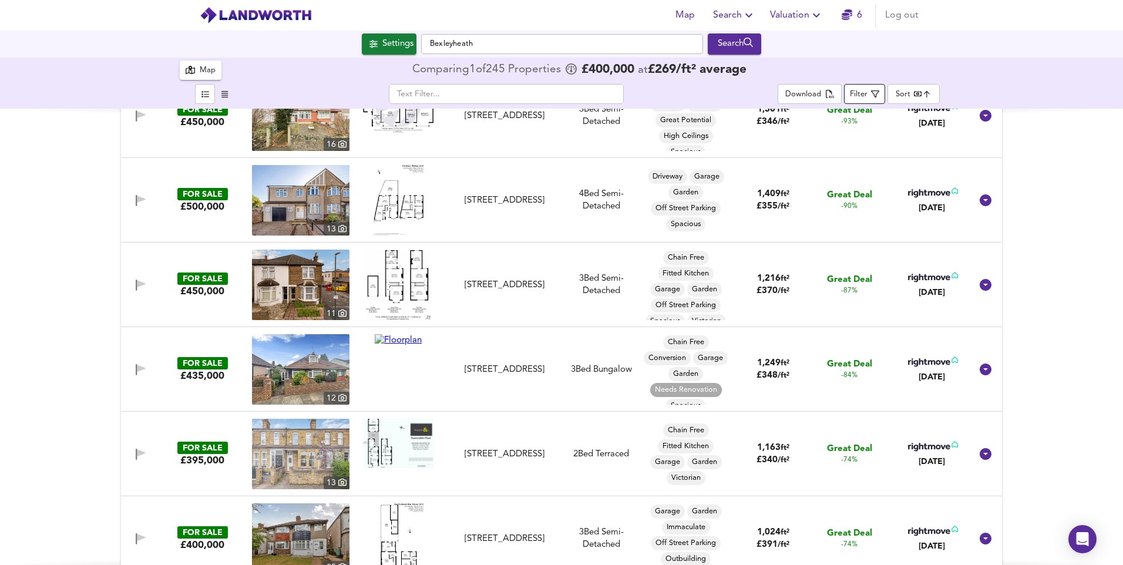
click at [867, 98] on div "Filter" at bounding box center [859, 95] width 18 height 14
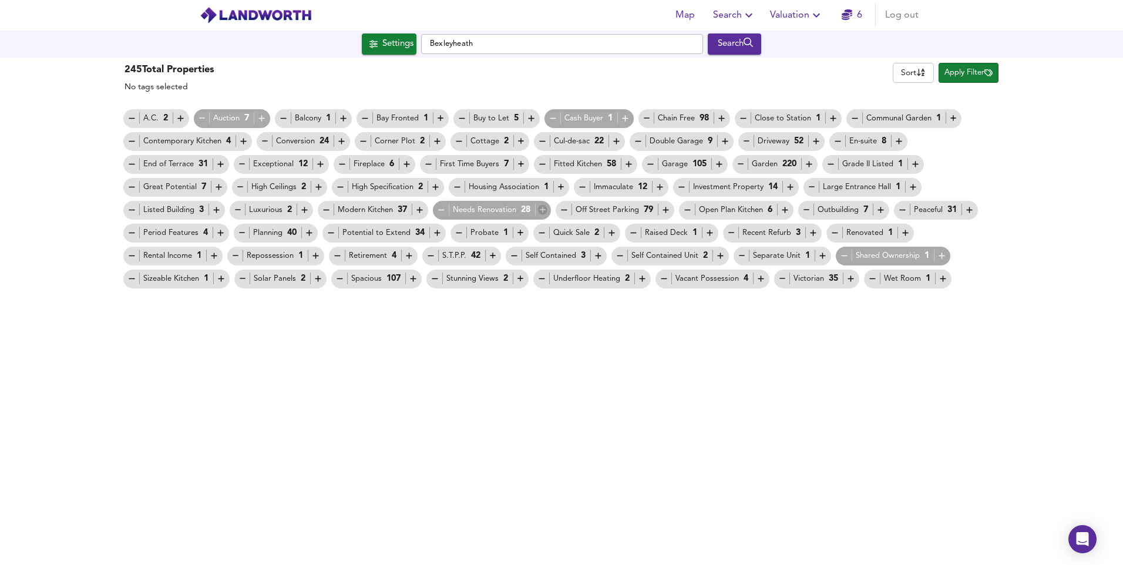
click at [540, 211] on icon "button" at bounding box center [543, 210] width 10 height 10
click at [628, 118] on icon "button" at bounding box center [625, 119] width 6 height 6
click at [266, 116] on icon "button" at bounding box center [262, 118] width 10 height 10
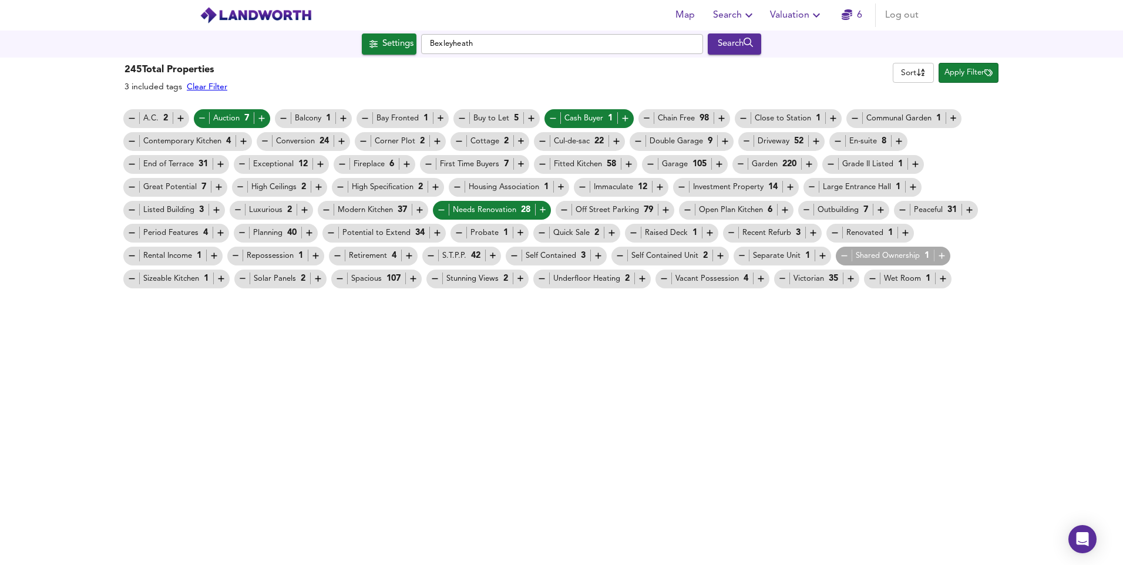
click at [843, 250] on button "button" at bounding box center [844, 255] width 10 height 11
click at [493, 259] on icon "button" at bounding box center [493, 256] width 10 height 10
click at [342, 256] on icon "button" at bounding box center [337, 256] width 10 height 10
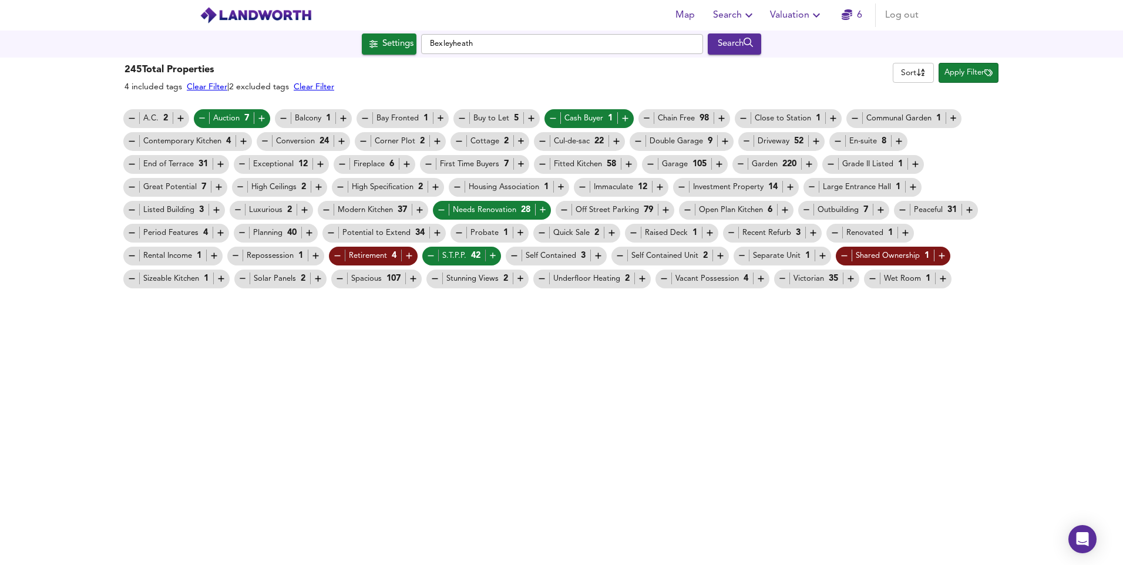
click at [432, 231] on icon "button" at bounding box center [437, 233] width 10 height 10
click at [313, 234] on icon "button" at bounding box center [309, 233] width 10 height 10
click at [136, 212] on icon "button" at bounding box center [132, 210] width 10 height 10
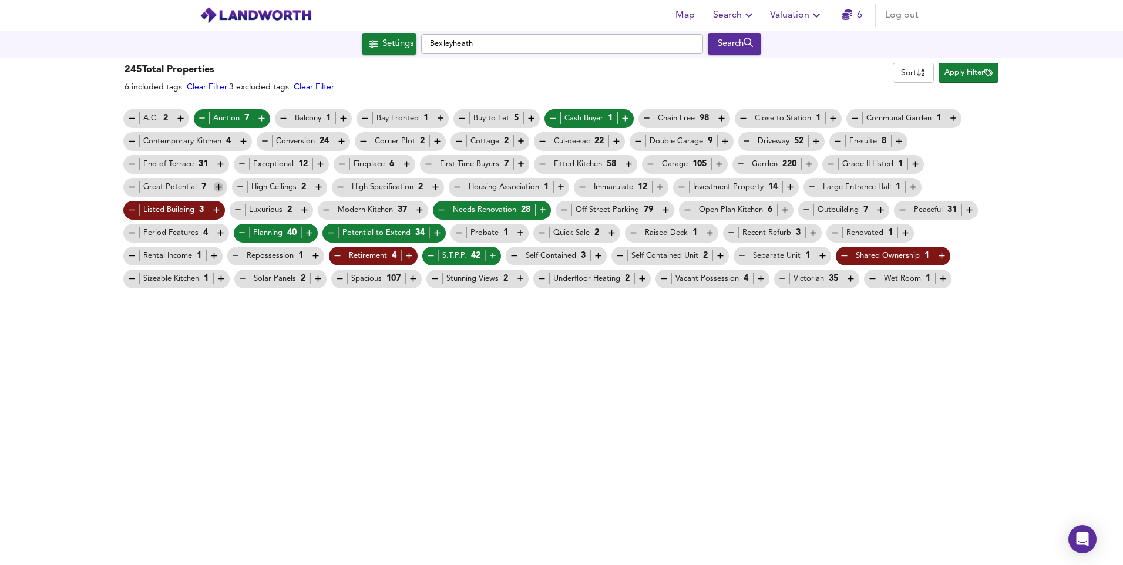
click at [218, 187] on icon "button" at bounding box center [218, 187] width 6 height 6
click at [430, 167] on icon "button" at bounding box center [428, 164] width 10 height 10
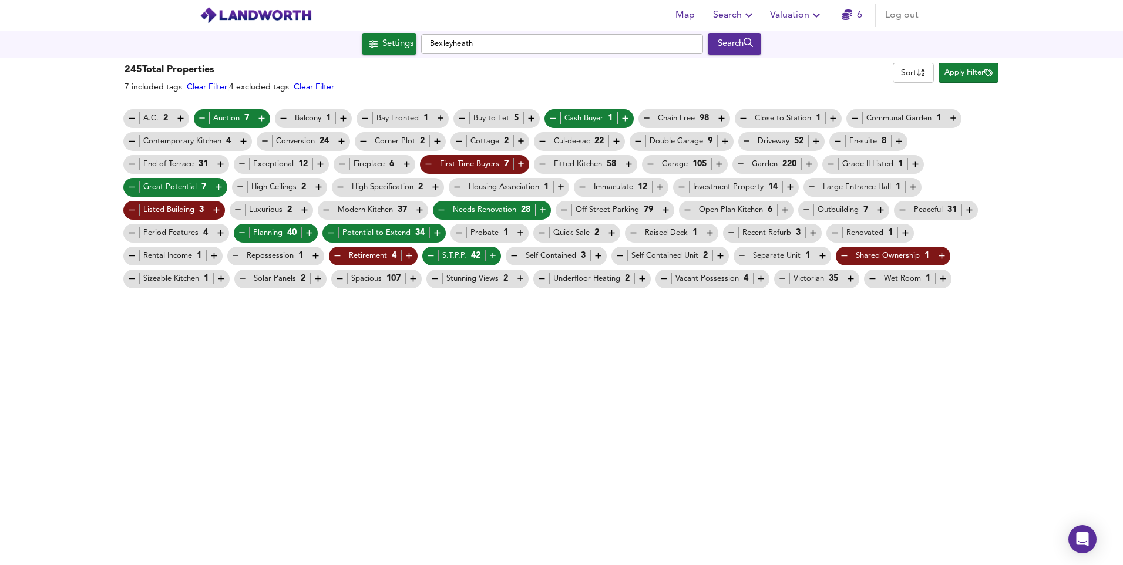
click at [828, 160] on icon "button" at bounding box center [831, 164] width 10 height 10
click at [966, 82] on button "Apply Filter" at bounding box center [968, 73] width 60 height 20
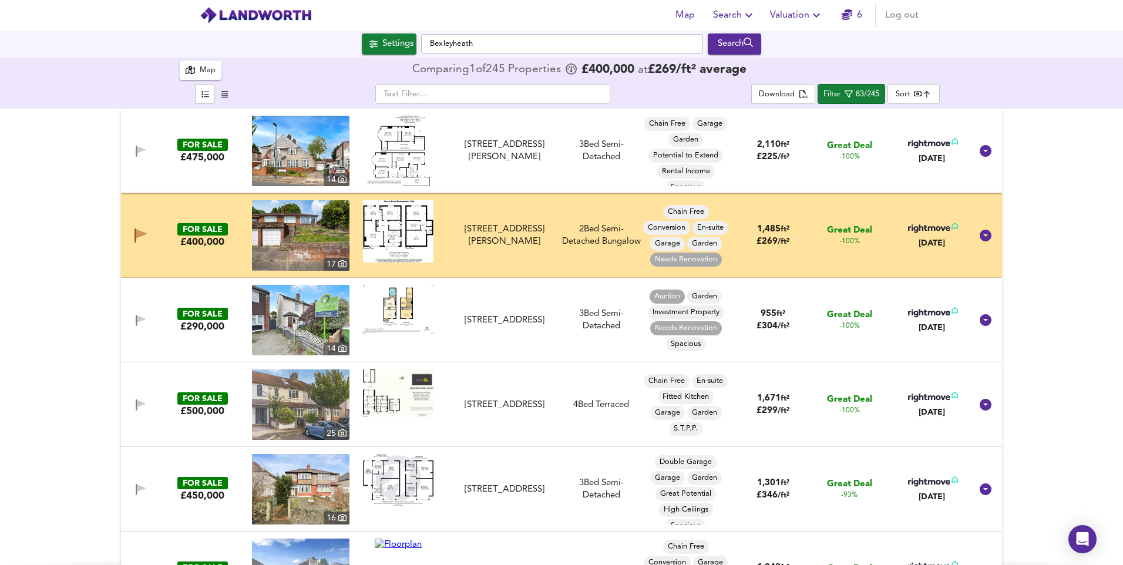
click at [299, 161] on img at bounding box center [300, 151] width 97 height 70
click at [133, 321] on span "button" at bounding box center [141, 320] width 18 height 11
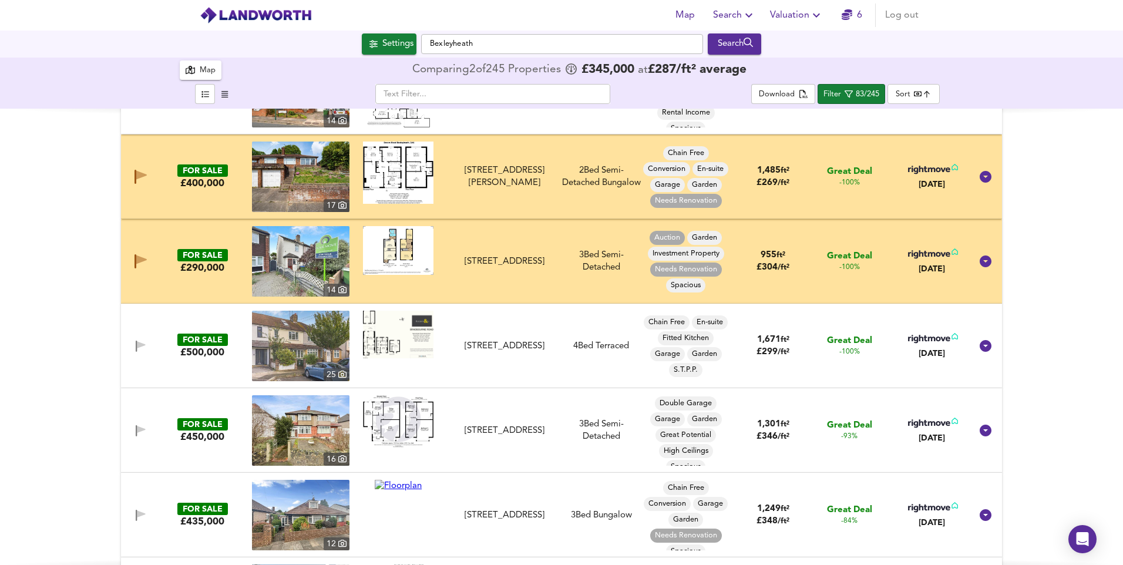
scroll to position [117, 0]
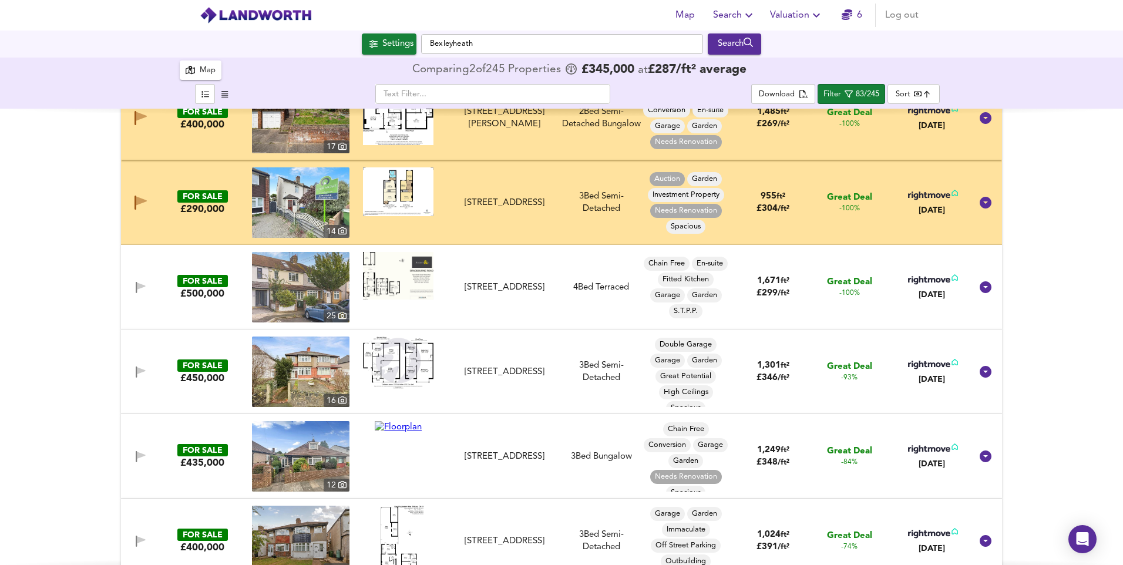
click at [269, 289] on img at bounding box center [300, 287] width 97 height 70
click at [311, 374] on img at bounding box center [300, 371] width 97 height 70
click at [136, 370] on icon "button" at bounding box center [141, 371] width 10 height 11
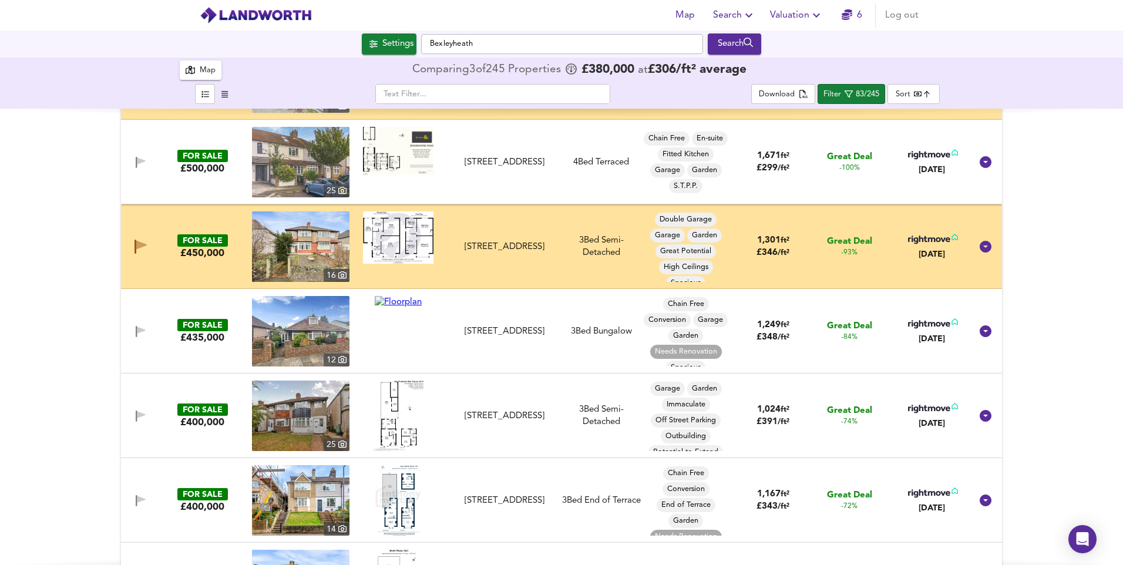
scroll to position [294, 0]
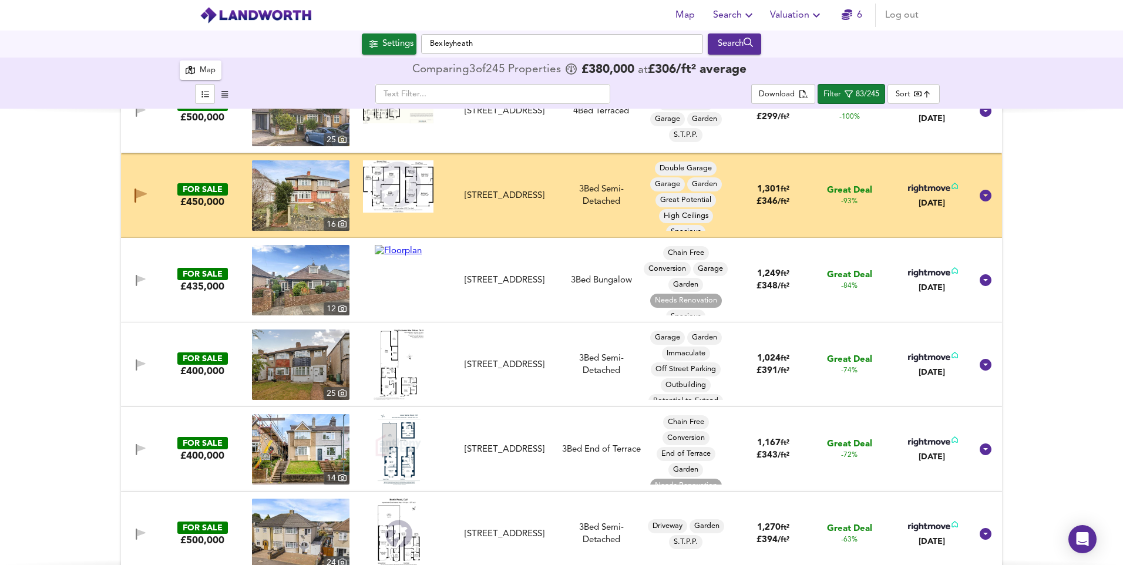
click at [311, 275] on img at bounding box center [300, 280] width 97 height 70
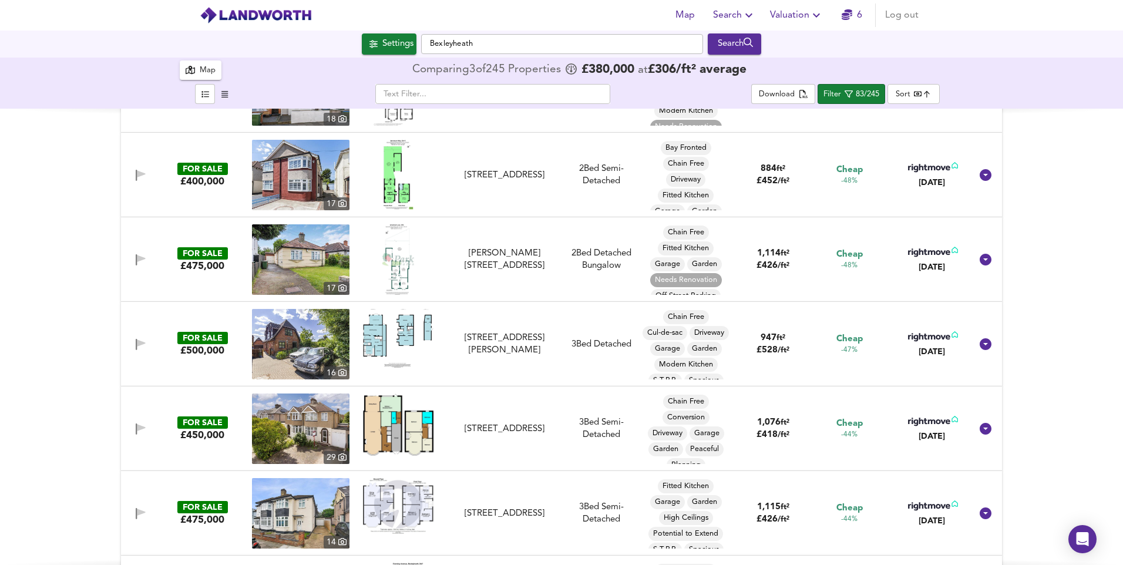
scroll to position [822, 0]
click at [295, 518] on img at bounding box center [300, 512] width 97 height 70
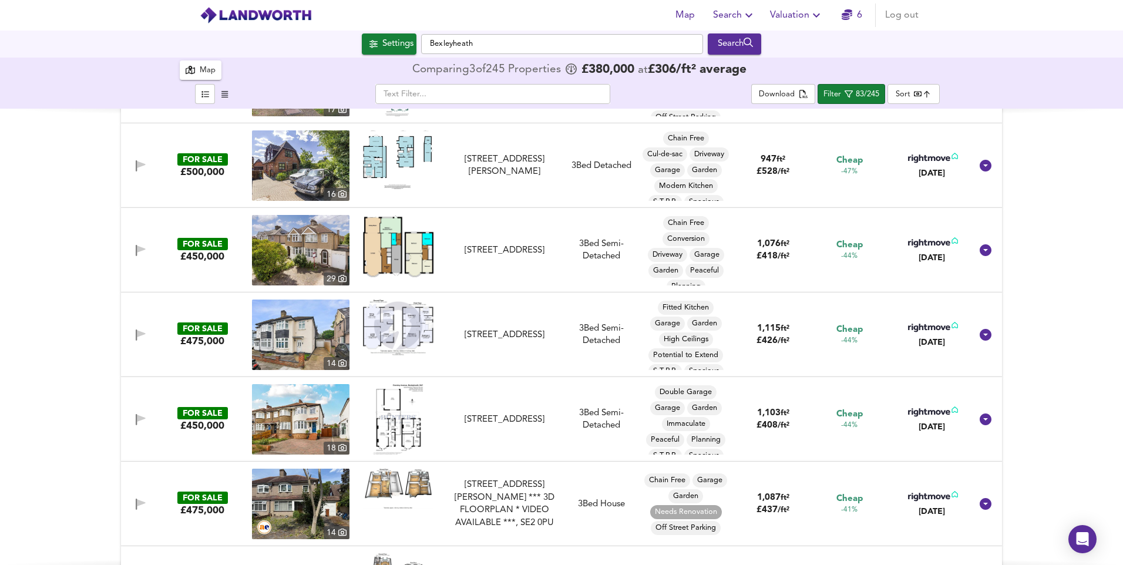
scroll to position [1057, 0]
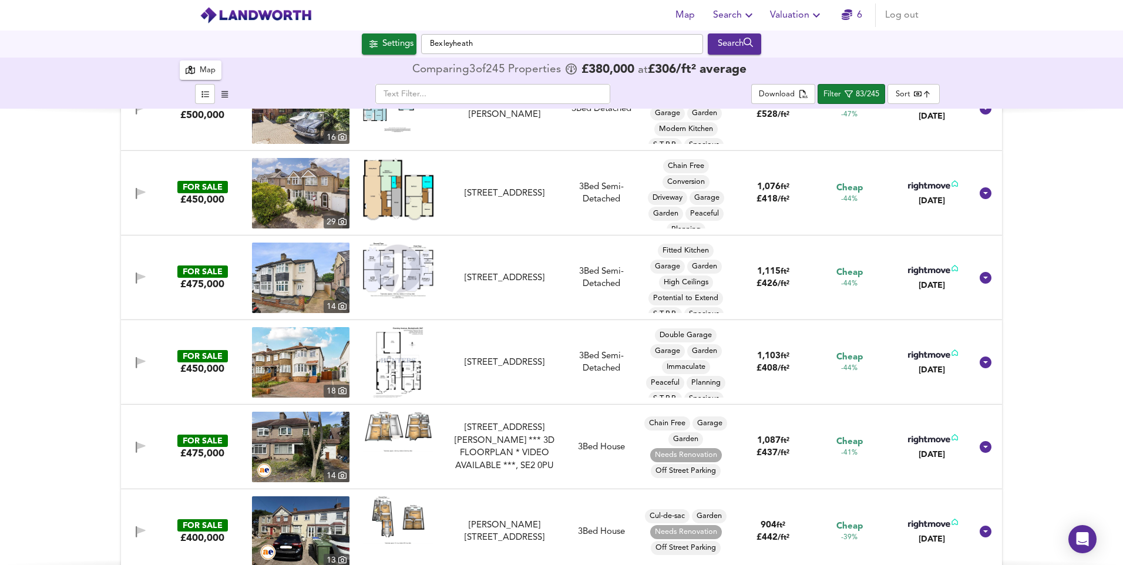
click at [314, 441] on img at bounding box center [300, 447] width 97 height 70
click at [137, 450] on icon "button" at bounding box center [141, 447] width 10 height 11
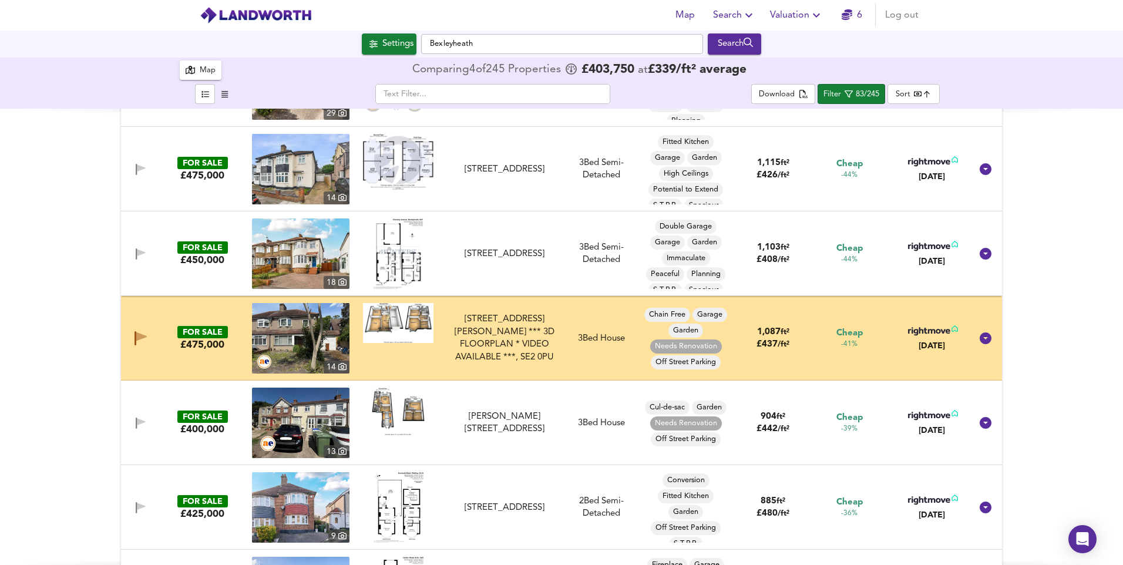
scroll to position [1233, 0]
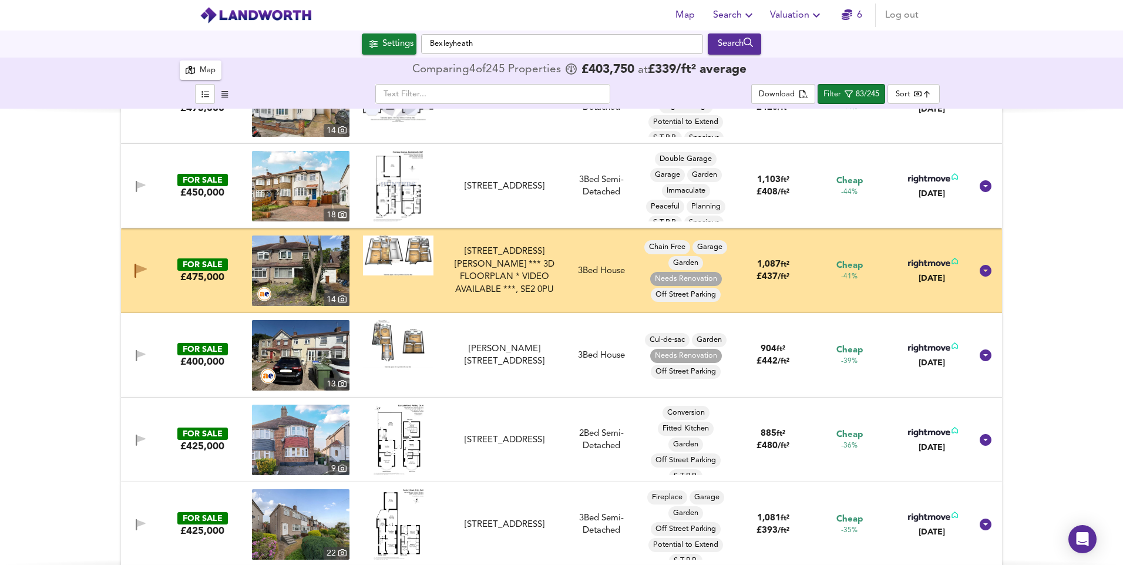
click at [508, 271] on div "Woolwich Road, Upper Abbey Wood, London *** 3D FLOORPLAN * VIDEO AVAILABLE ***,…" at bounding box center [504, 270] width 105 height 50
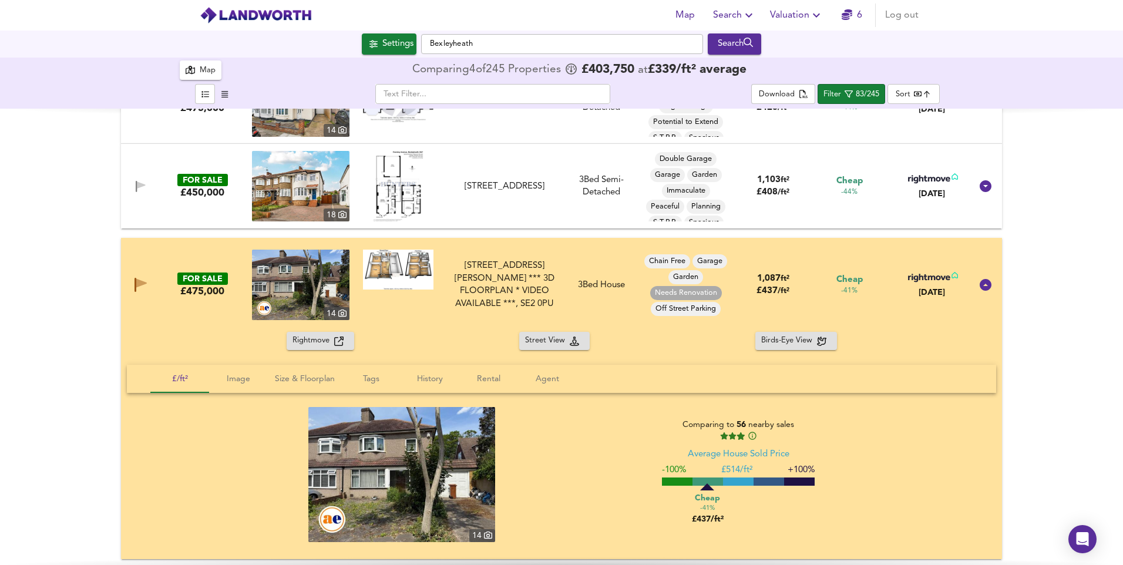
click at [141, 288] on icon "button" at bounding box center [140, 285] width 12 height 14
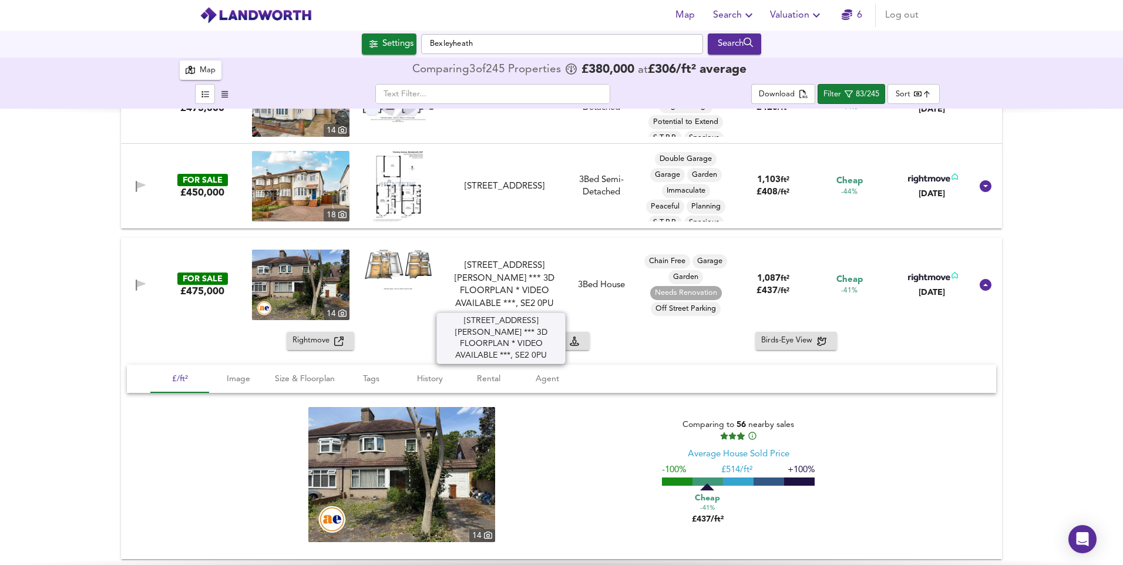
click at [493, 287] on div "Woolwich Road, Upper Abbey Wood, London *** 3D FLOORPLAN * VIDEO AVAILABLE ***,…" at bounding box center [504, 285] width 105 height 50
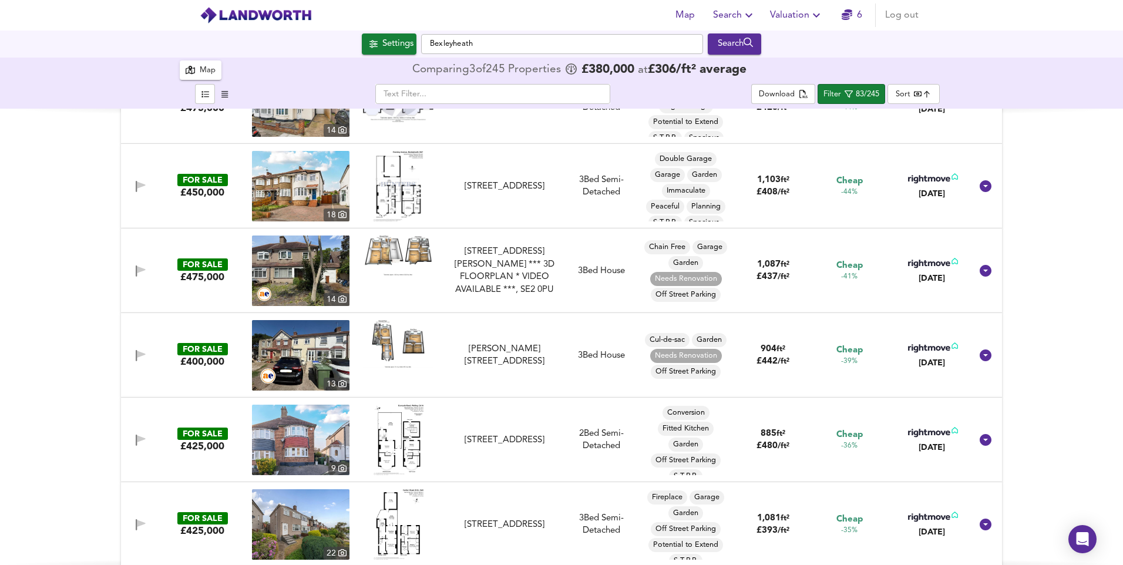
click at [295, 351] on img at bounding box center [300, 355] width 97 height 70
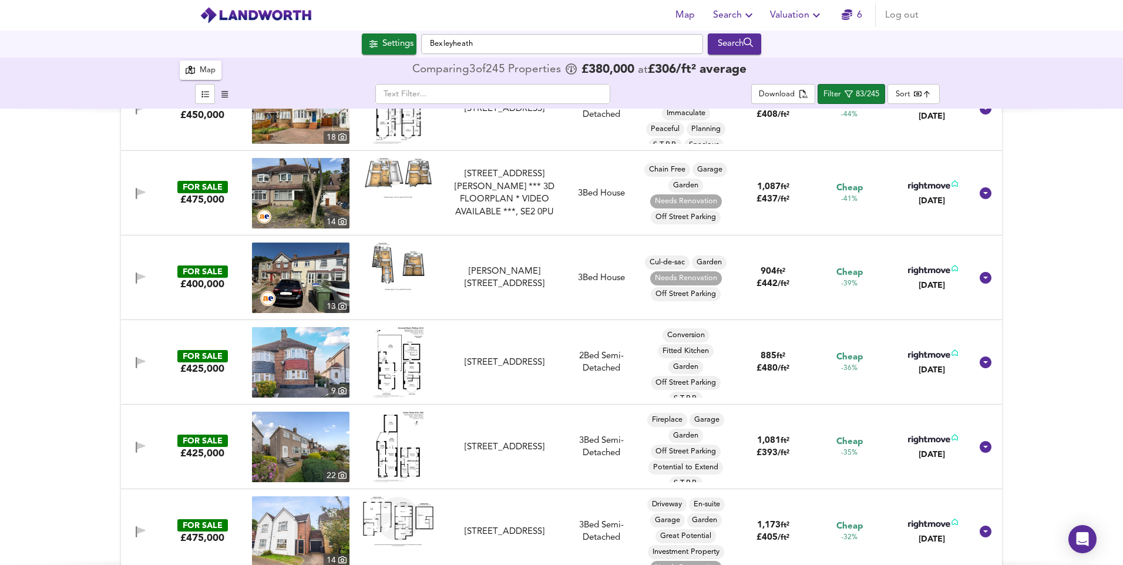
scroll to position [1174, 0]
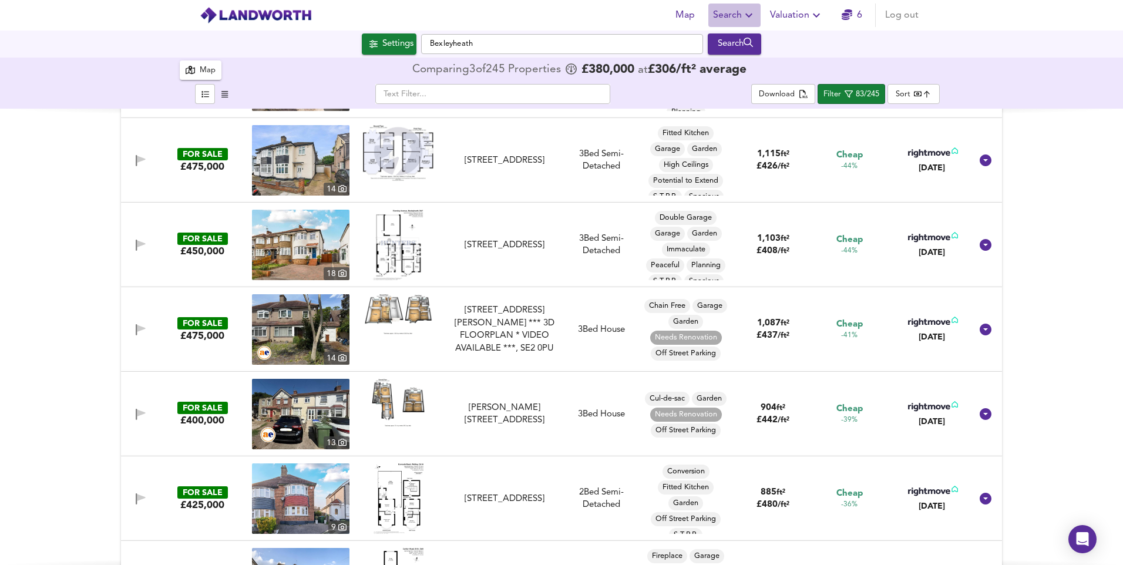
click at [732, 5] on button "Search" at bounding box center [734, 15] width 52 height 23
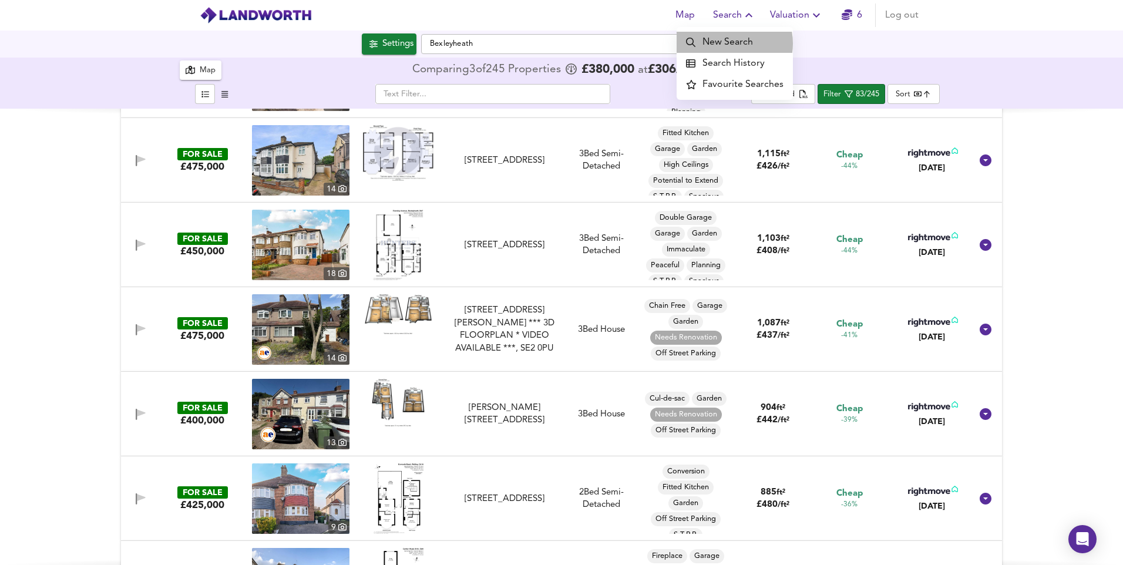
click at [729, 43] on li "New Search" at bounding box center [734, 42] width 116 height 21
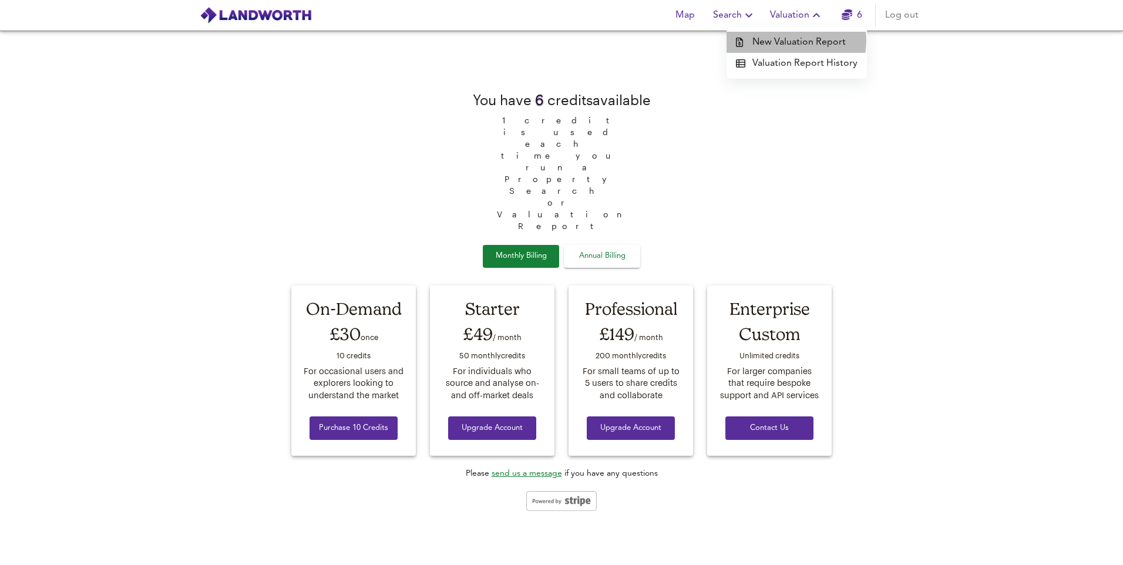
click at [796, 40] on li "New Valuation Report" at bounding box center [796, 42] width 140 height 21
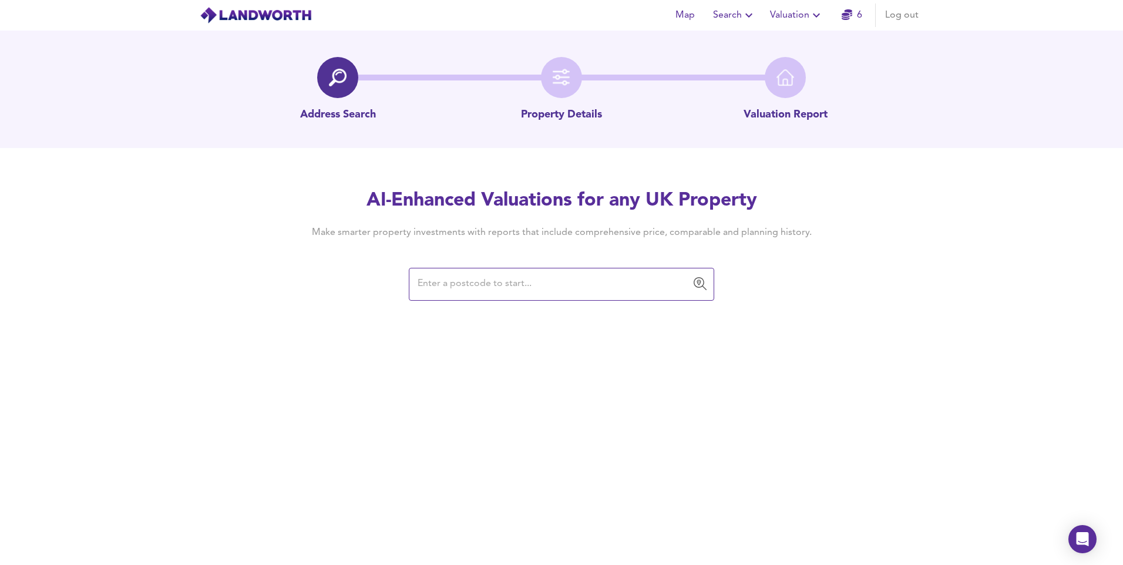
click at [538, 282] on input "text" at bounding box center [552, 284] width 277 height 22
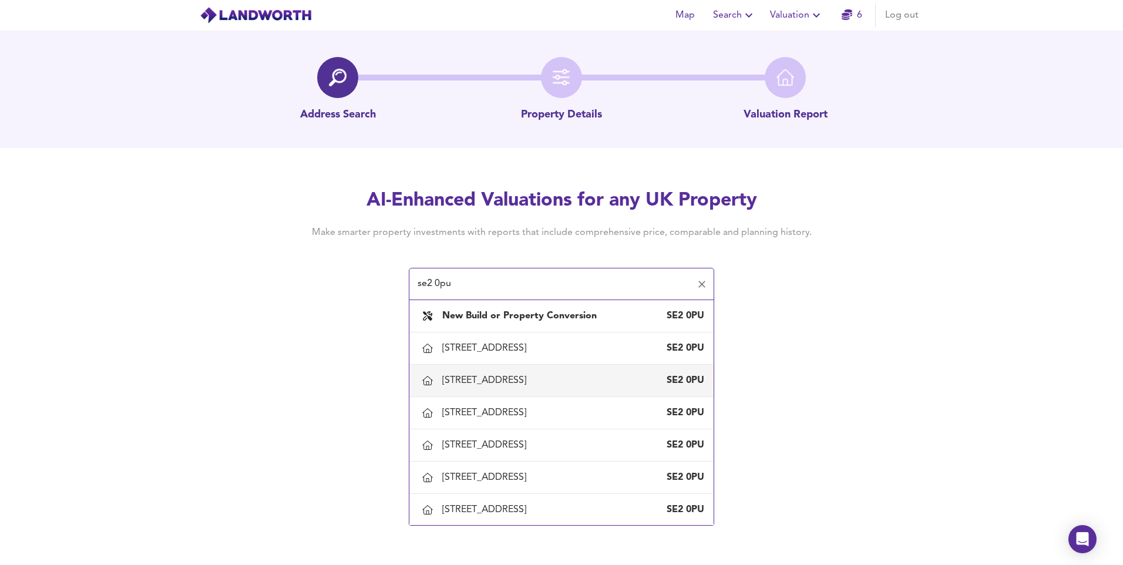
click at [531, 380] on div "280 Woolwich Road, London, Bexley" at bounding box center [486, 380] width 89 height 13
type input "280 Woolwich Road, London, Bexley"
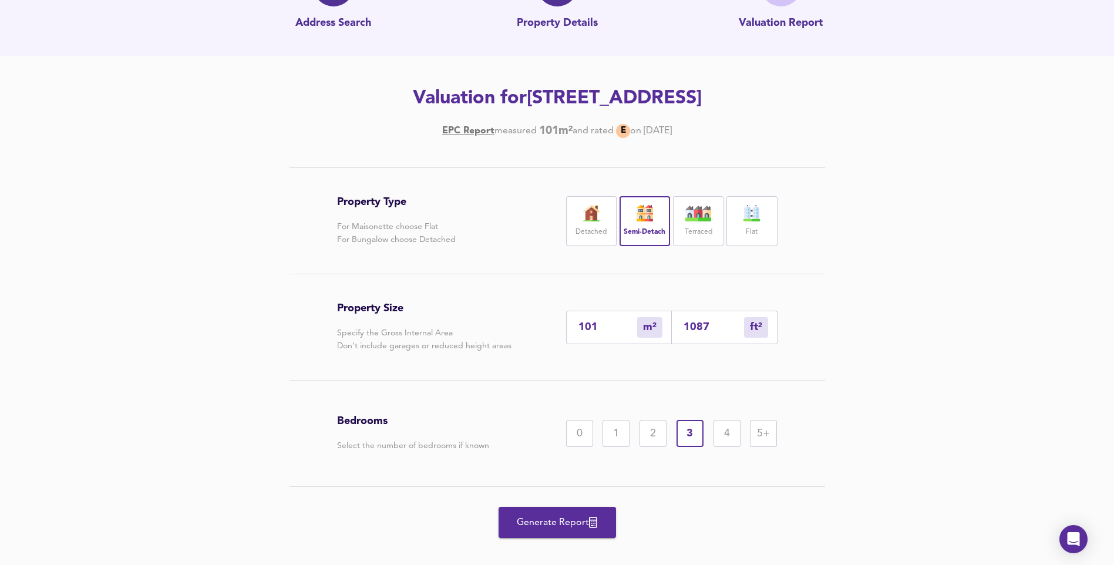
scroll to position [108, 0]
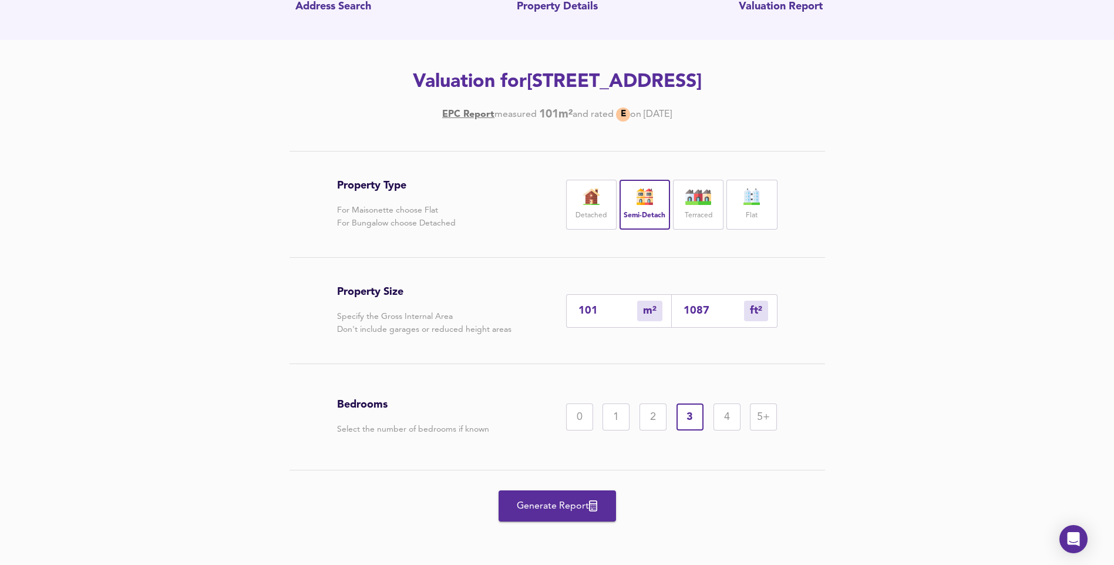
click at [551, 509] on span "Generate Report" at bounding box center [557, 506] width 94 height 16
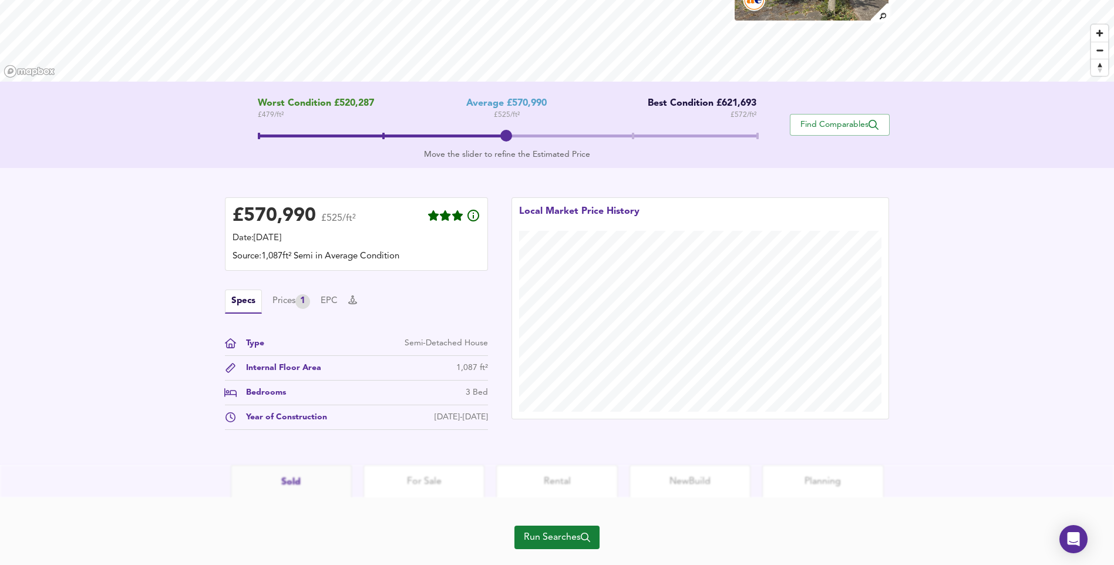
scroll to position [188, 0]
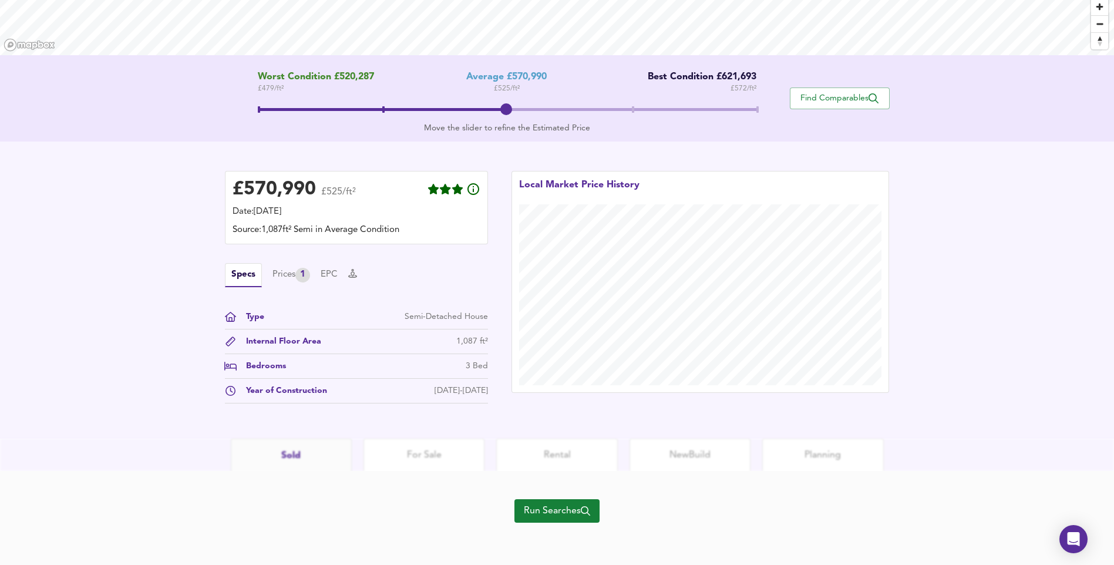
click at [570, 513] on span "Run Searches" at bounding box center [557, 511] width 66 height 16
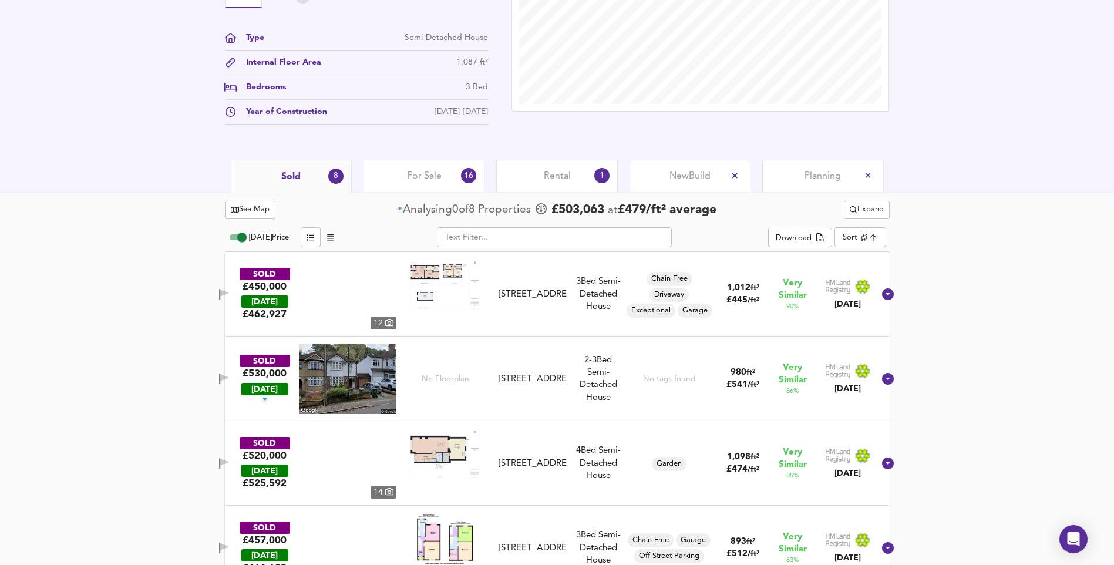
scroll to position [423, 0]
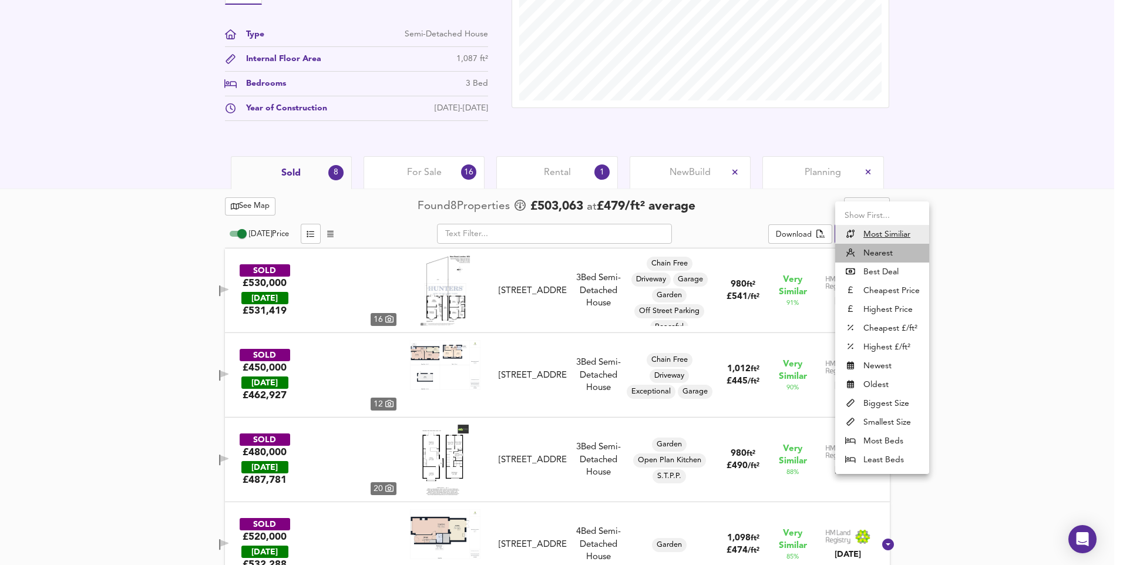
click at [870, 254] on li "Nearest" at bounding box center [882, 253] width 94 height 19
type input "distancetocenter"
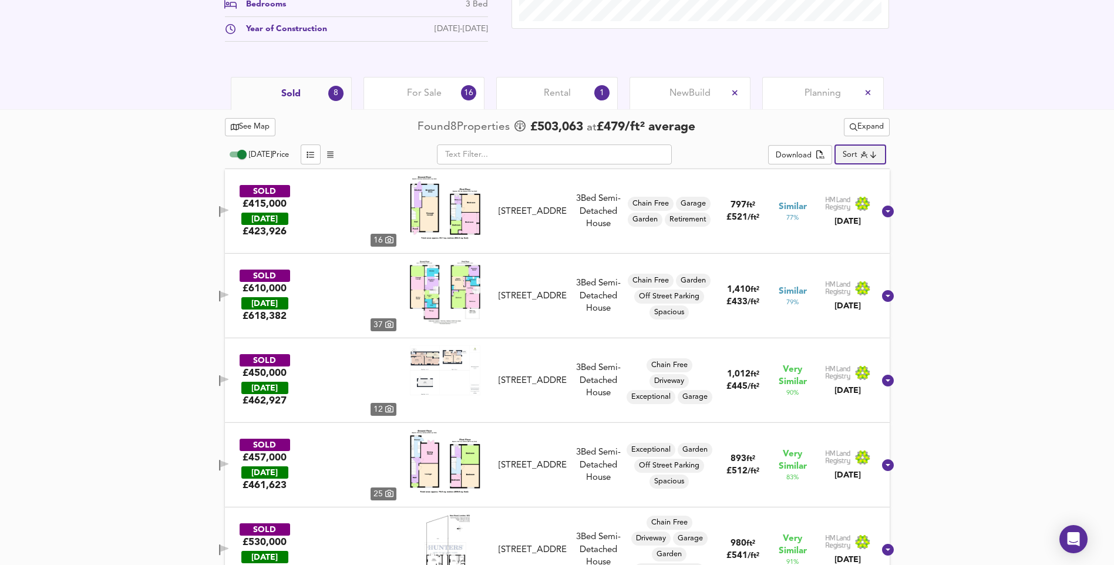
scroll to position [541, 0]
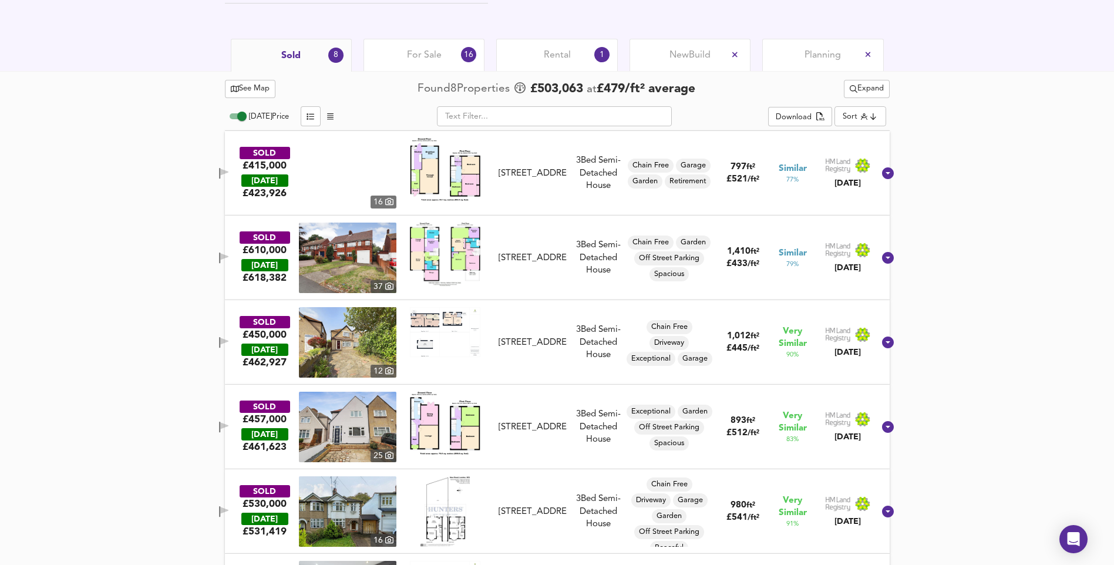
click at [359, 348] on img at bounding box center [347, 342] width 97 height 70
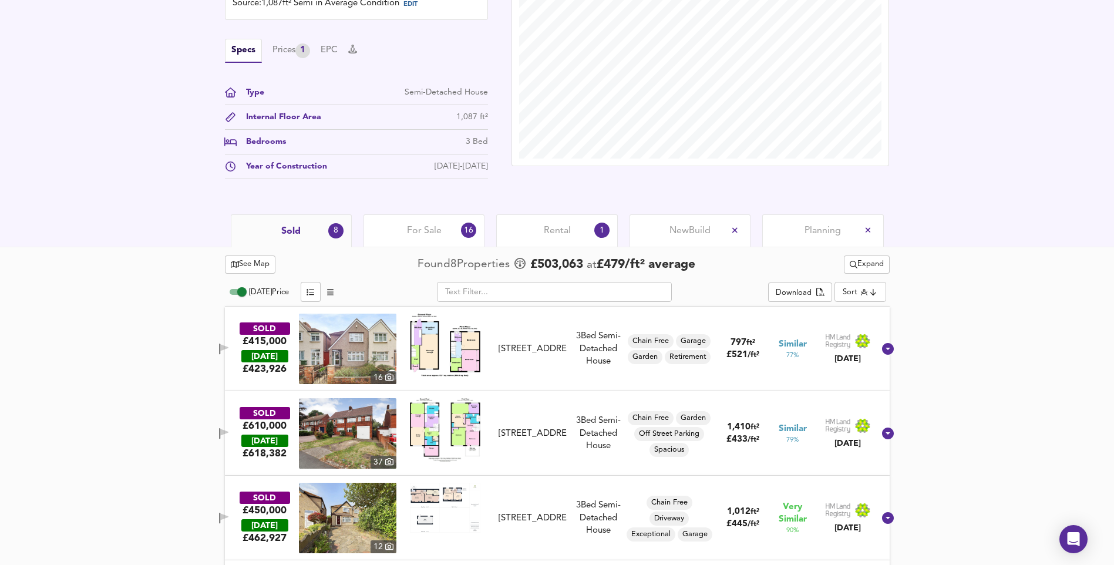
scroll to position [144, 0]
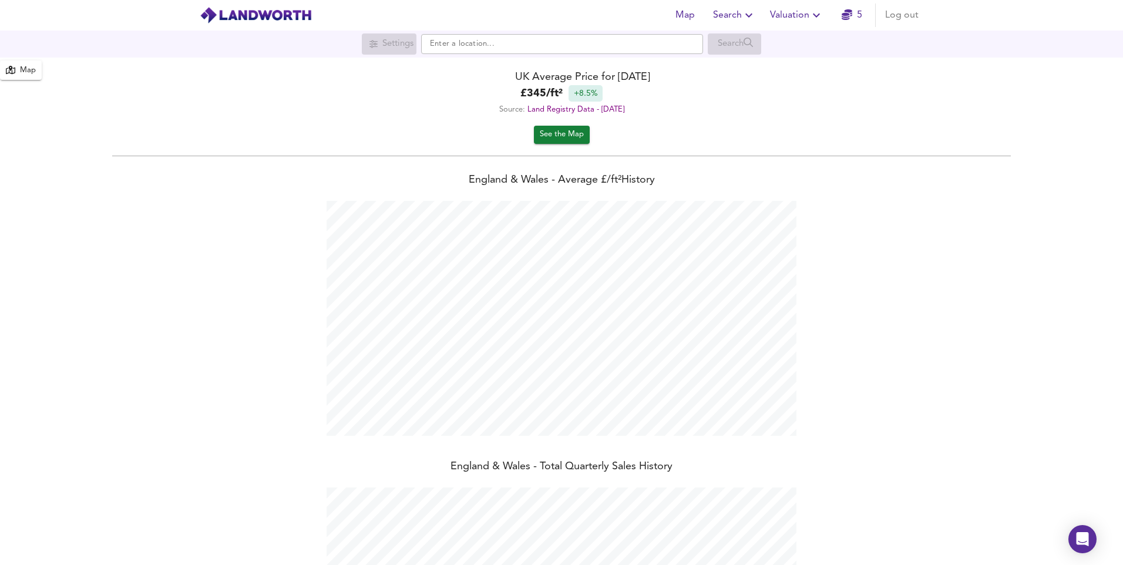
scroll to position [565, 1123]
click at [547, 45] on input "text" at bounding box center [562, 44] width 282 height 20
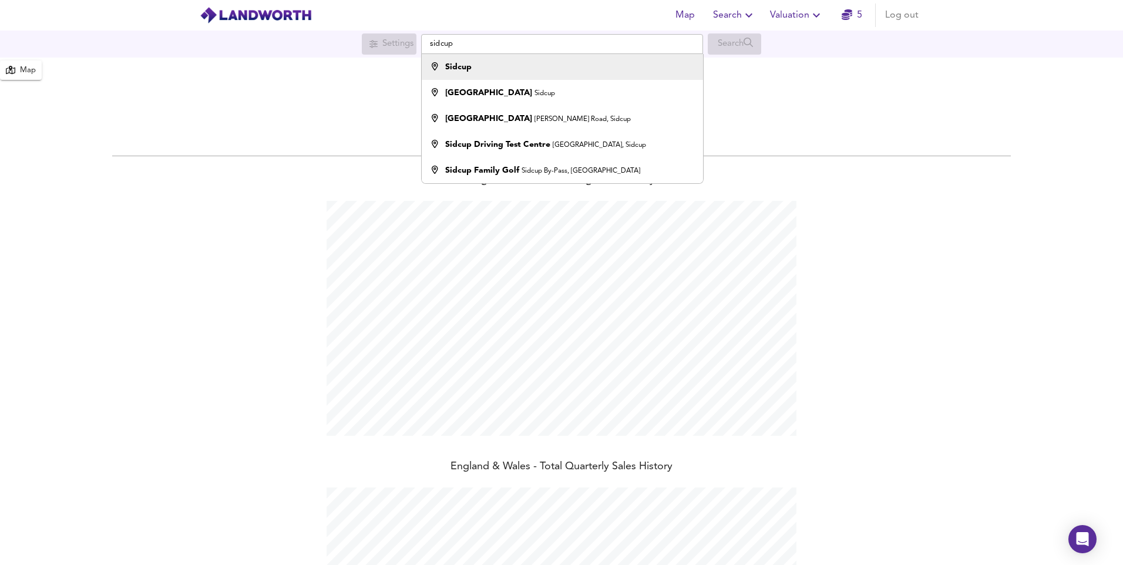
click at [465, 65] on strong "Sidcup" at bounding box center [458, 67] width 26 height 8
type input "Sidcup"
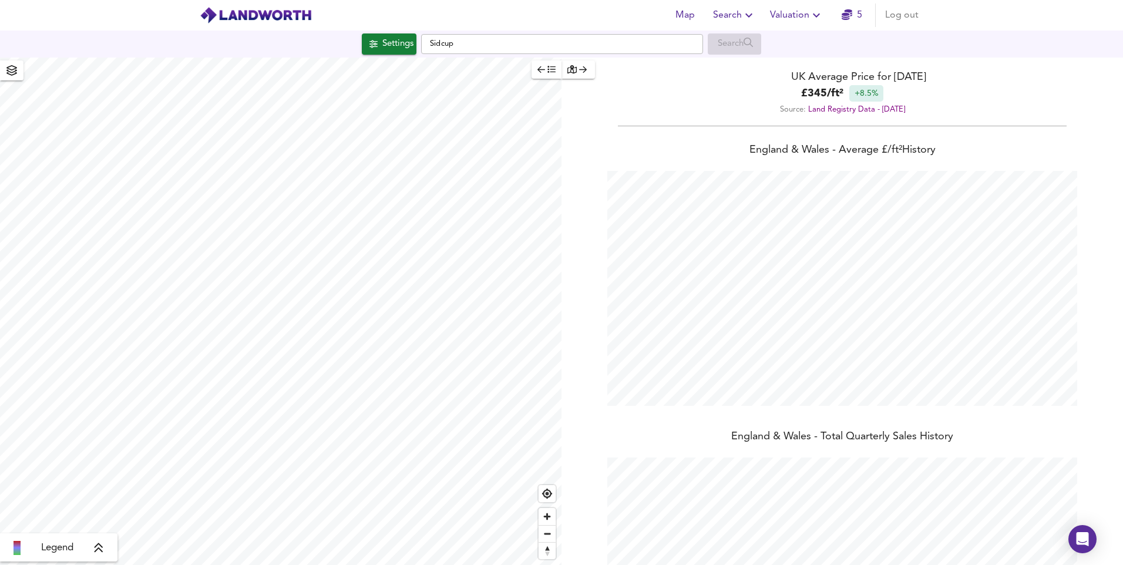
checkbox input "false"
checkbox input "true"
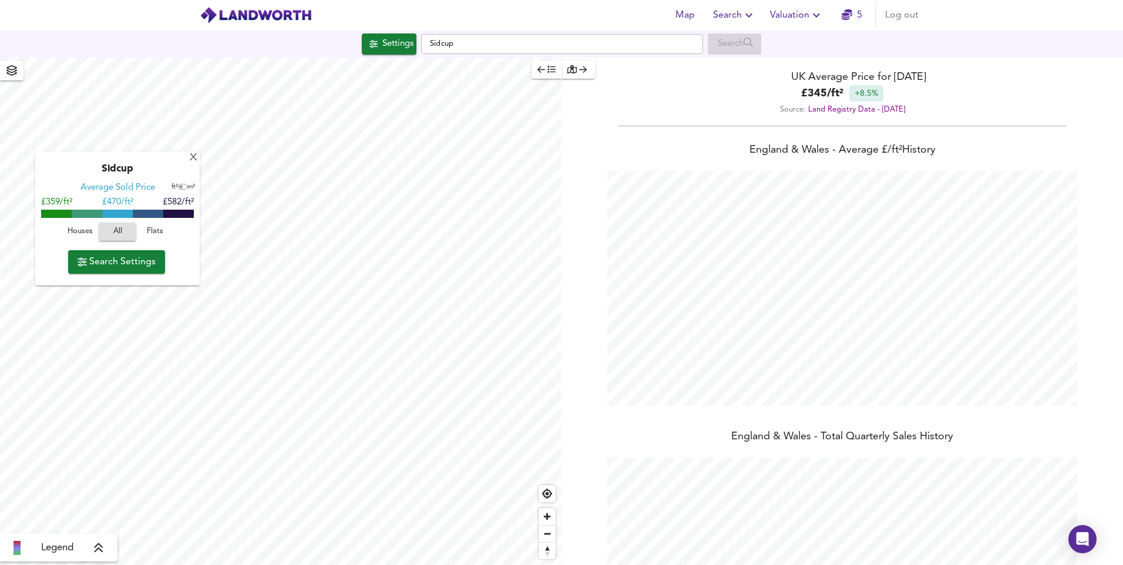
type input "2074"
click at [123, 257] on span "Search Settings" at bounding box center [117, 262] width 78 height 16
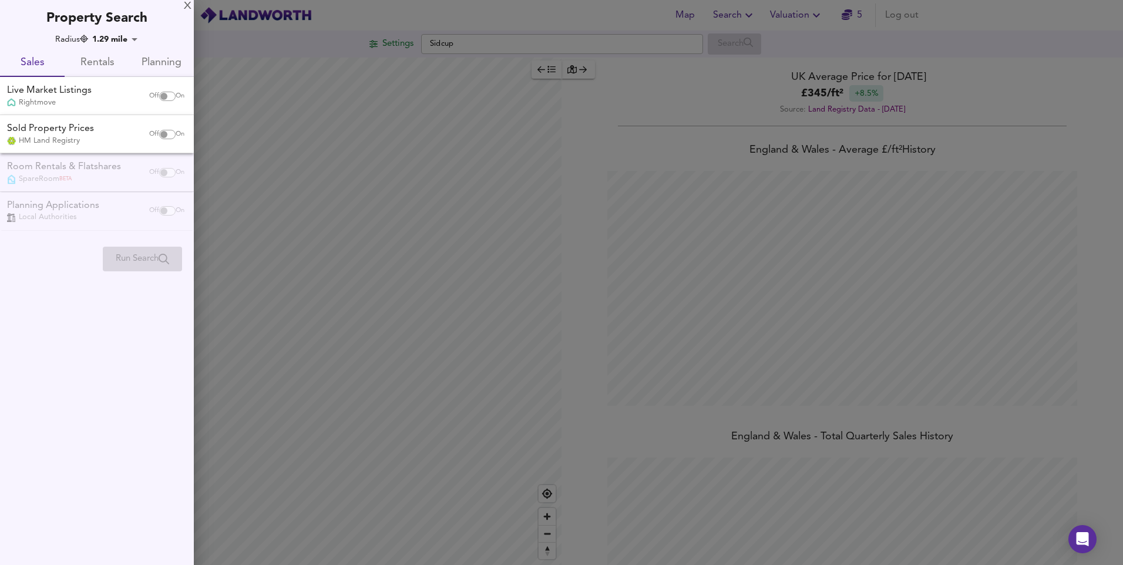
click at [166, 98] on input "checkbox" at bounding box center [164, 96] width 28 height 9
checkbox input "true"
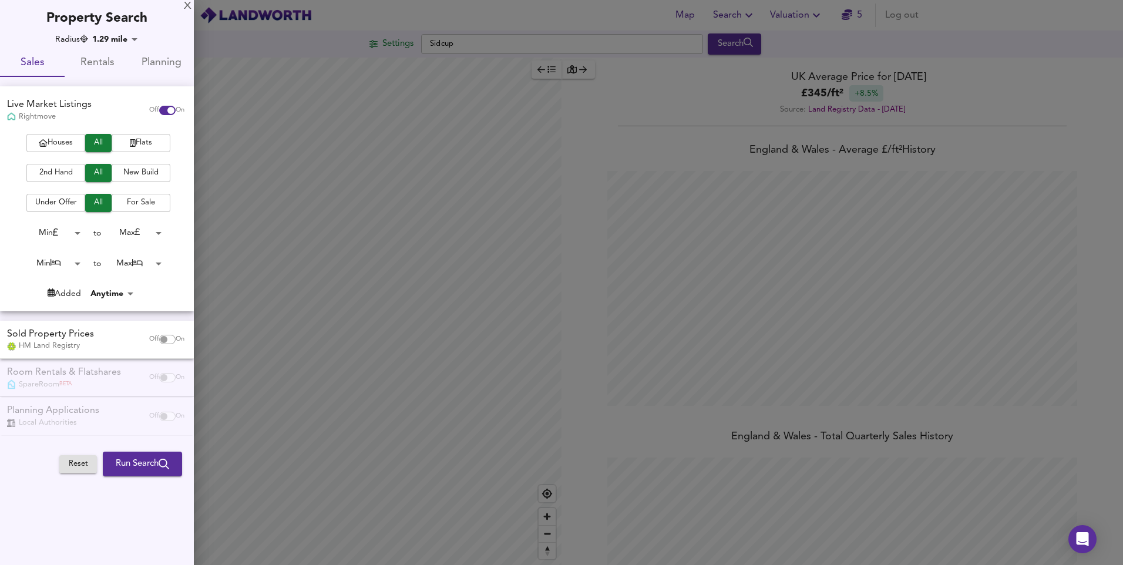
click at [130, 142] on icon "button" at bounding box center [133, 143] width 6 height 8
click at [59, 177] on span "2nd Hand" at bounding box center [55, 173] width 47 height 14
click at [124, 198] on span "For Sale" at bounding box center [140, 203] width 47 height 14
click at [52, 266] on body "Map Search Valuation 5 Log out Settings Sidcup Search Legend UK Average Price f…" at bounding box center [561, 282] width 1123 height 565
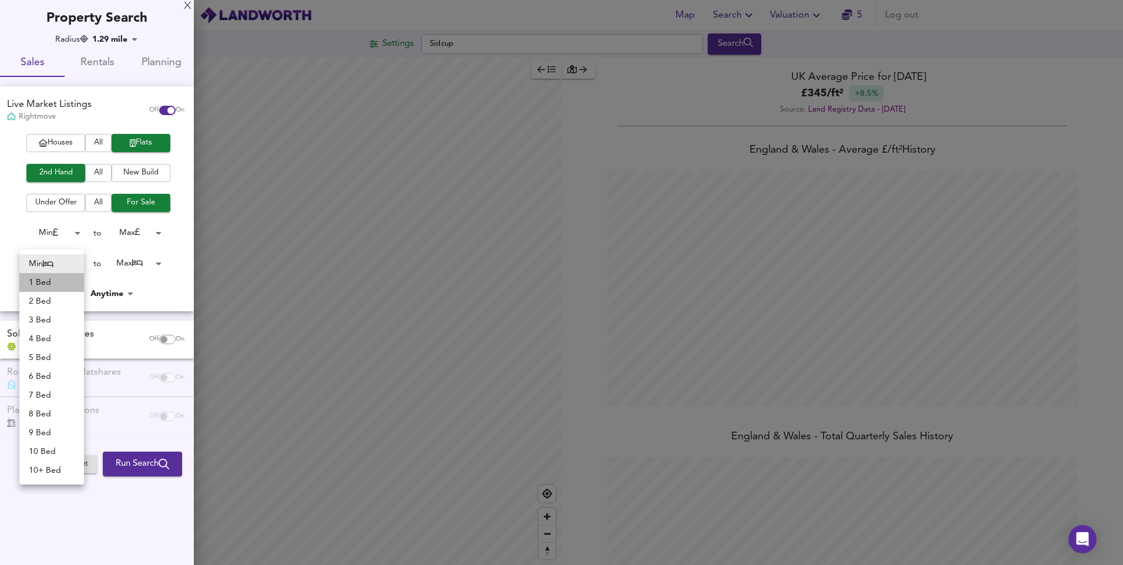
click at [53, 281] on li "1 Bed" at bounding box center [51, 282] width 65 height 19
type input "1"
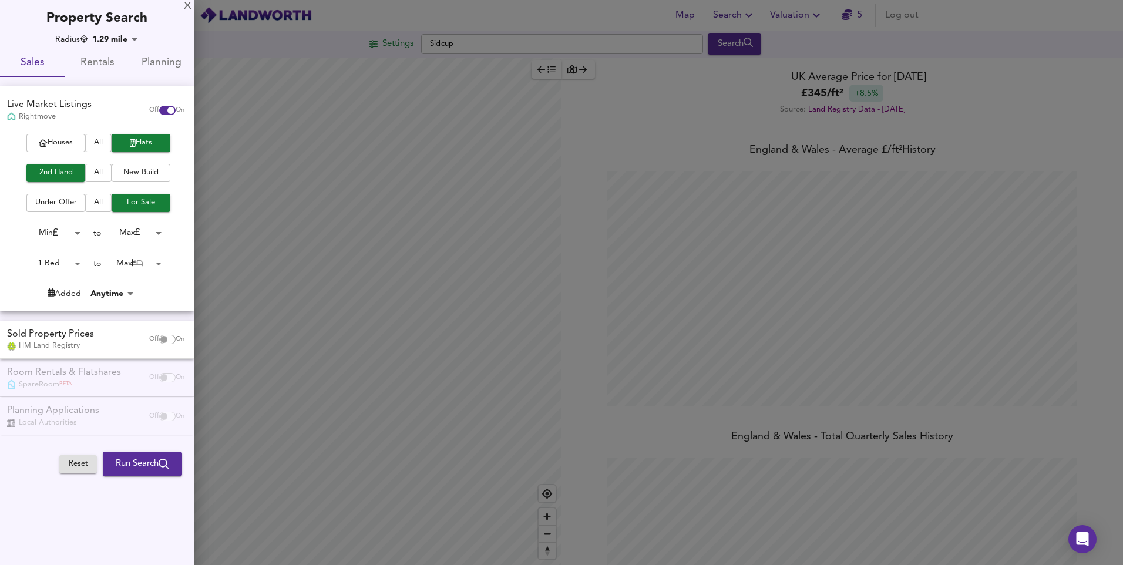
click at [150, 261] on body "Map Search Valuation 5 Log out Settings Sidcup Search Legend UK Average Price f…" at bounding box center [561, 282] width 1123 height 565
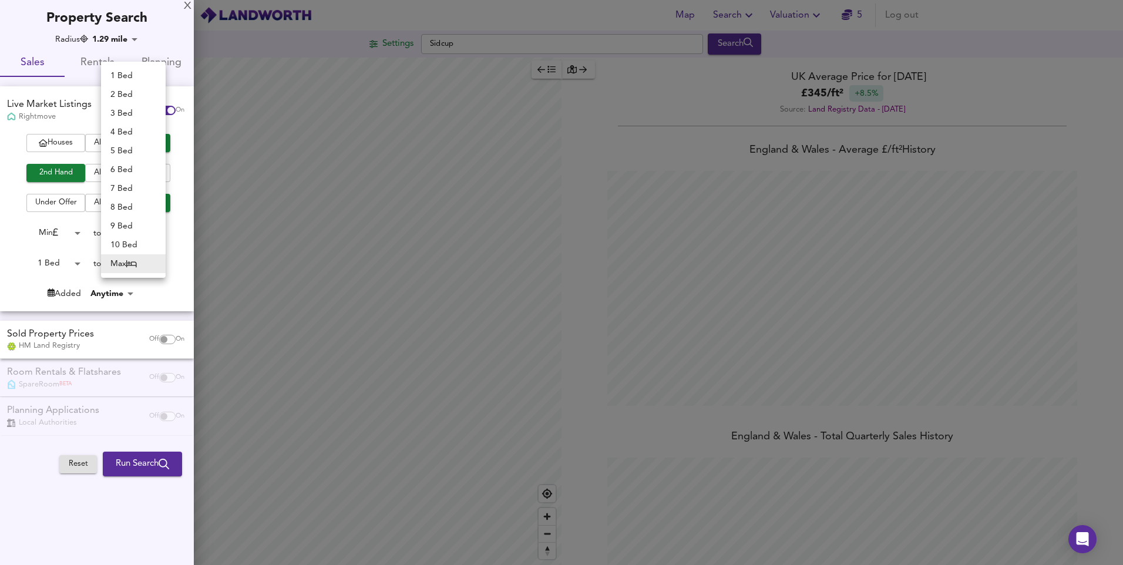
click at [139, 81] on li "1 Bed" at bounding box center [133, 75] width 65 height 19
type input "1"
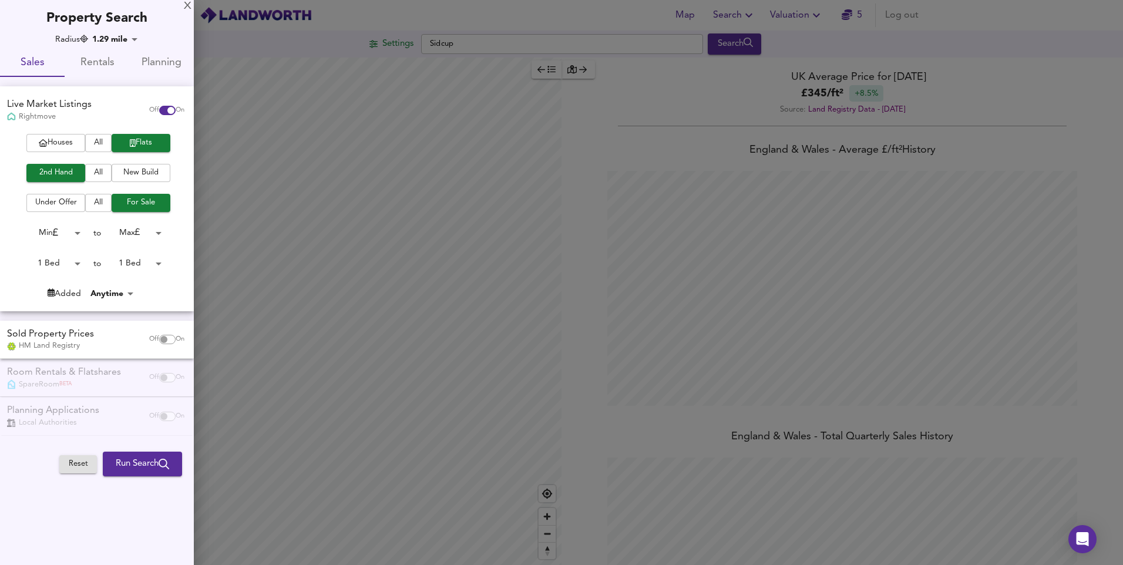
click at [139, 467] on span "Run Search" at bounding box center [142, 463] width 53 height 15
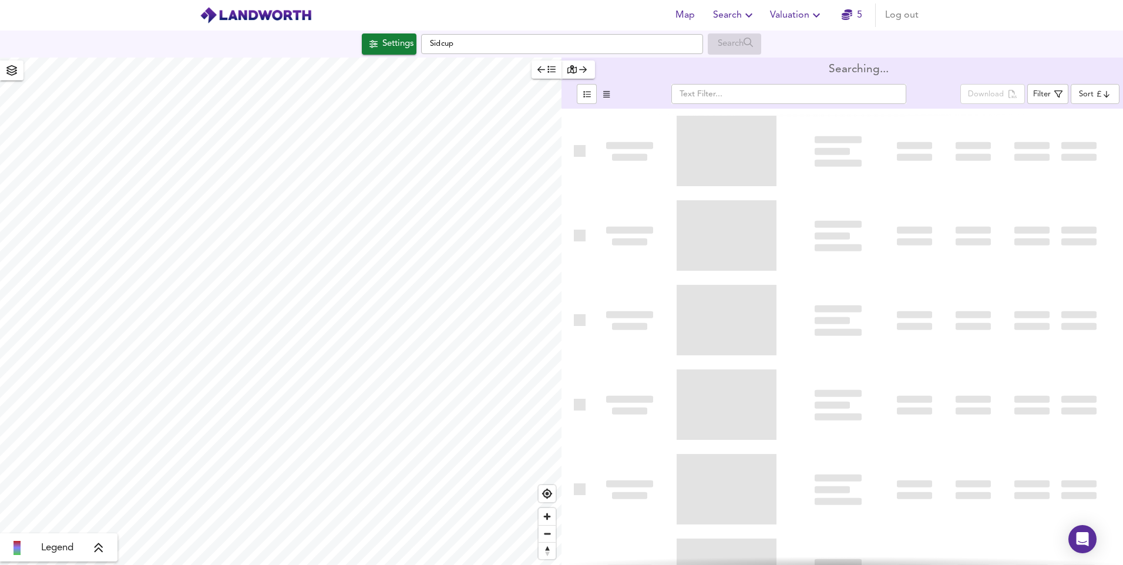
type input "bestdeal"
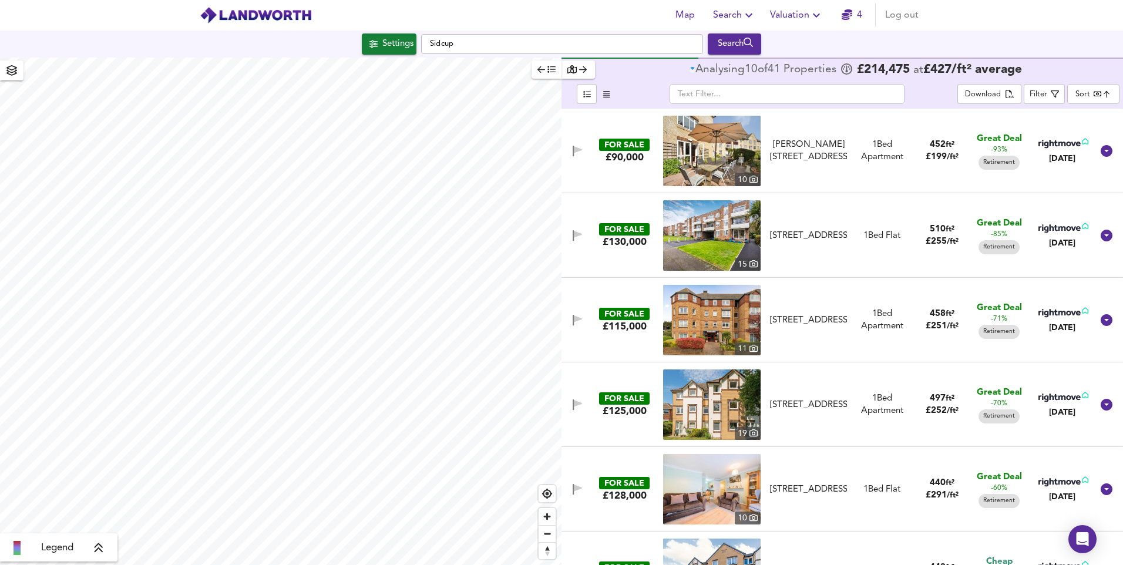
click at [545, 72] on span "button" at bounding box center [546, 70] width 18 height 14
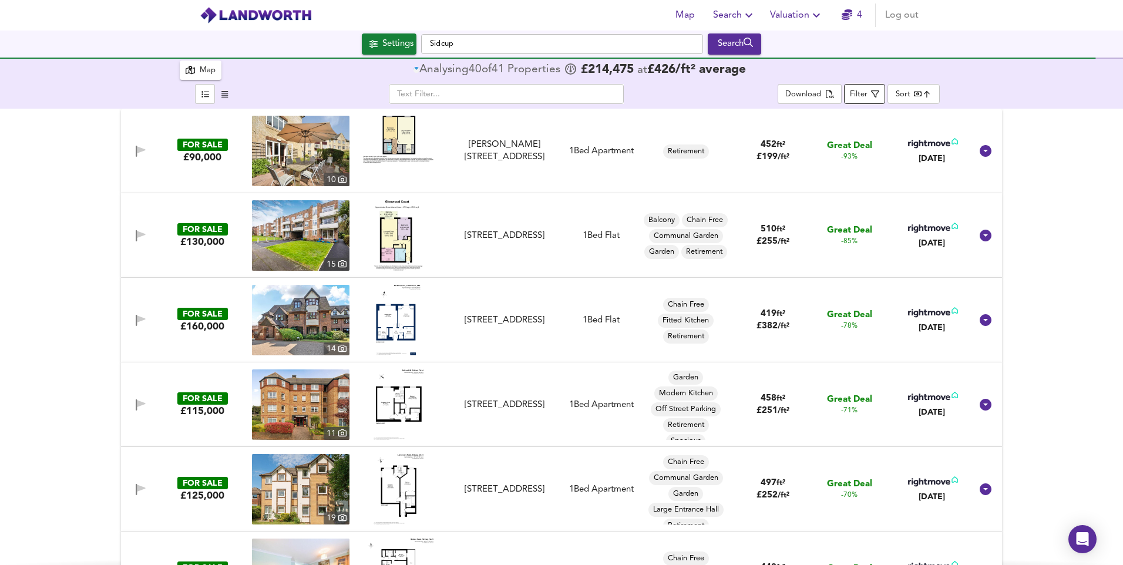
click at [853, 87] on span "Filter" at bounding box center [864, 94] width 29 height 15
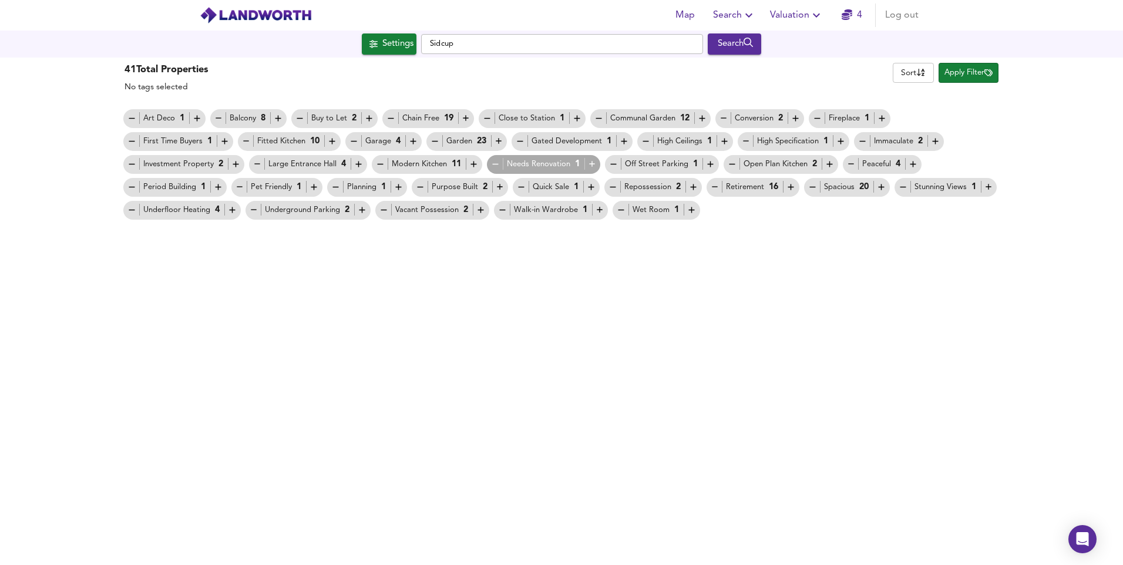
click at [716, 186] on icon "button" at bounding box center [715, 187] width 10 height 10
click at [132, 138] on icon "button" at bounding box center [132, 141] width 10 height 10
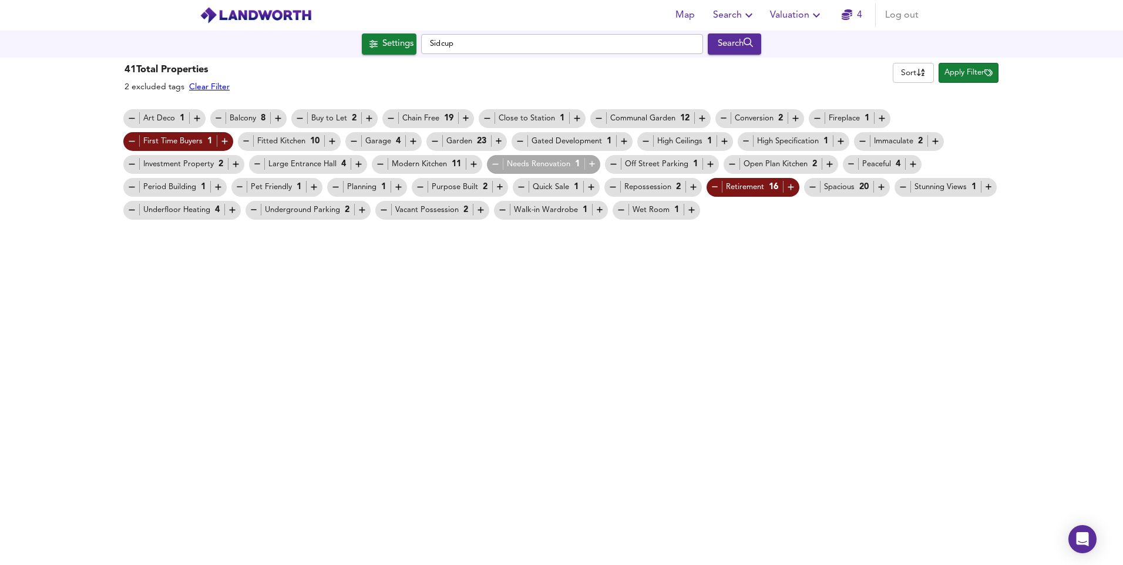
click at [973, 79] on span "Apply Filter" at bounding box center [968, 73] width 48 height 14
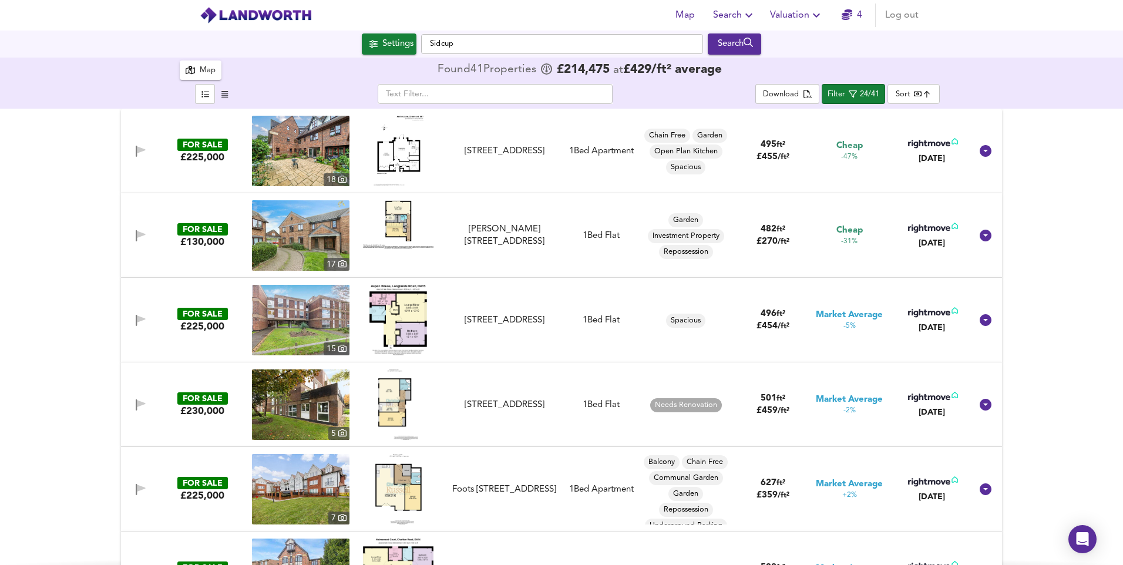
click at [398, 160] on img at bounding box center [398, 151] width 50 height 70
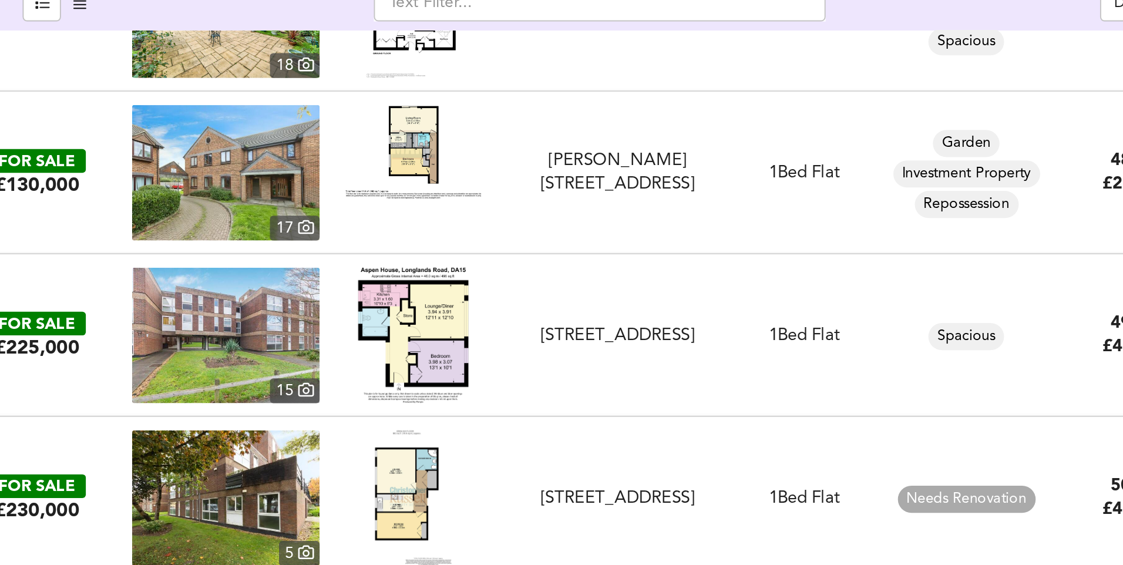
scroll to position [92, 0]
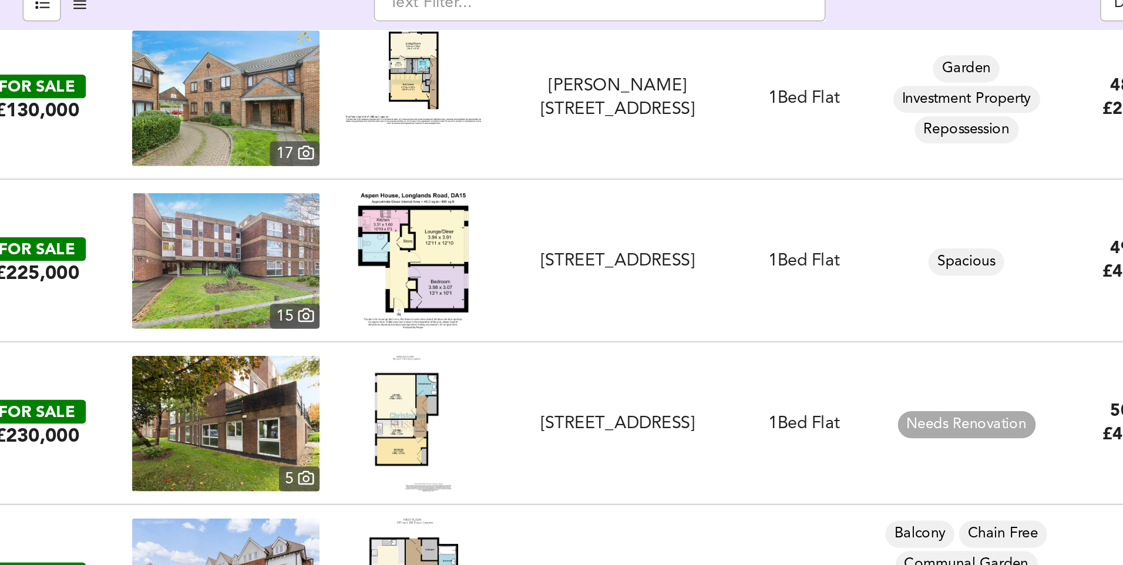
click at [375, 205] on img at bounding box center [398, 228] width 58 height 70
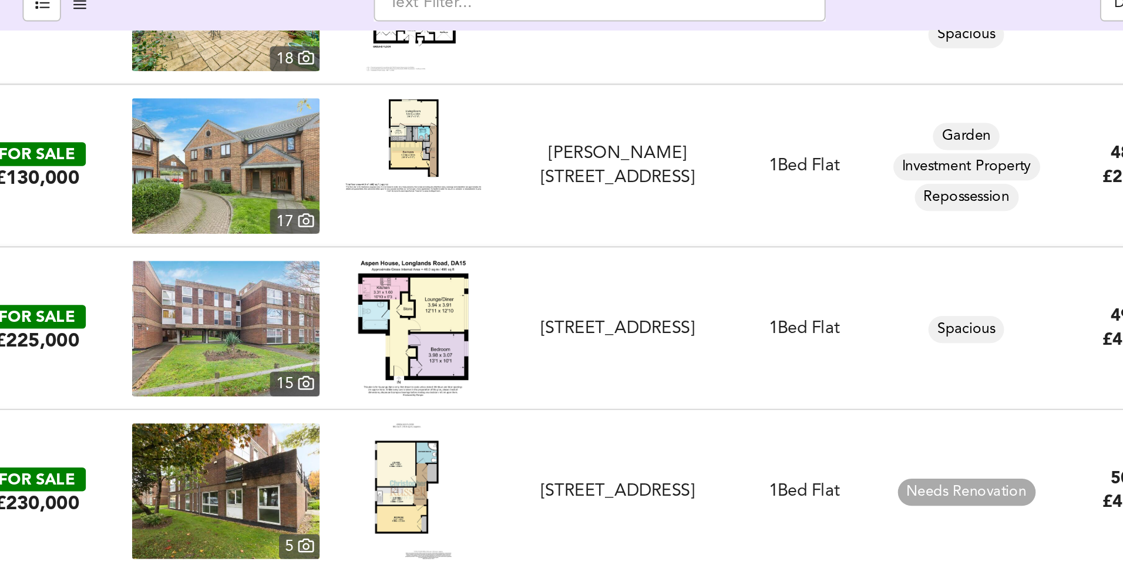
scroll to position [0, 0]
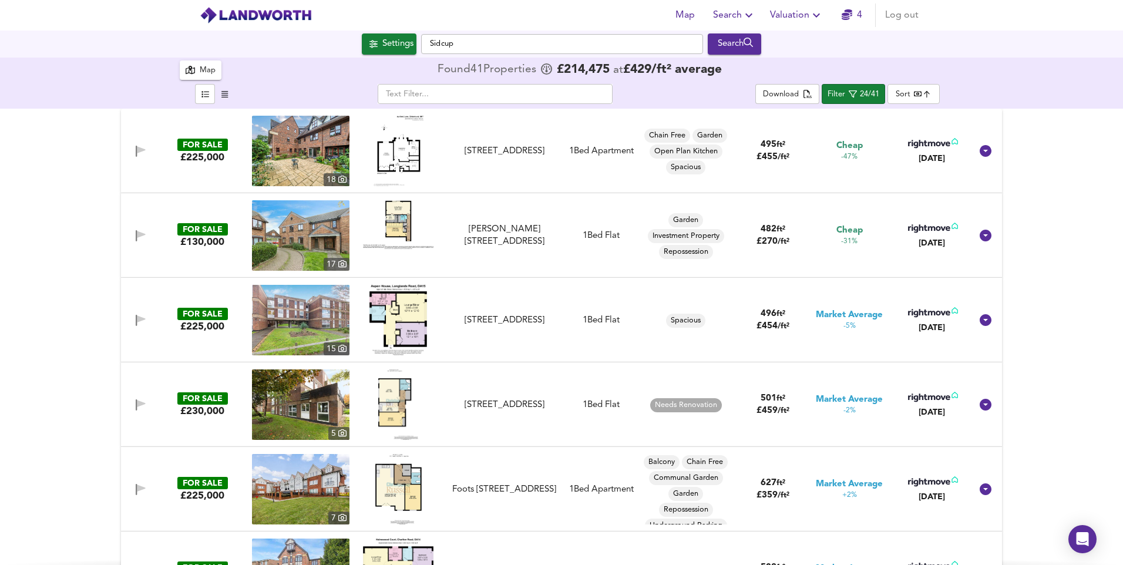
click at [922, 97] on body "Map Search Valuation 4 Log out Settings Sidcup Search 41 Results Legend Map Fou…" at bounding box center [561, 282] width 1123 height 565
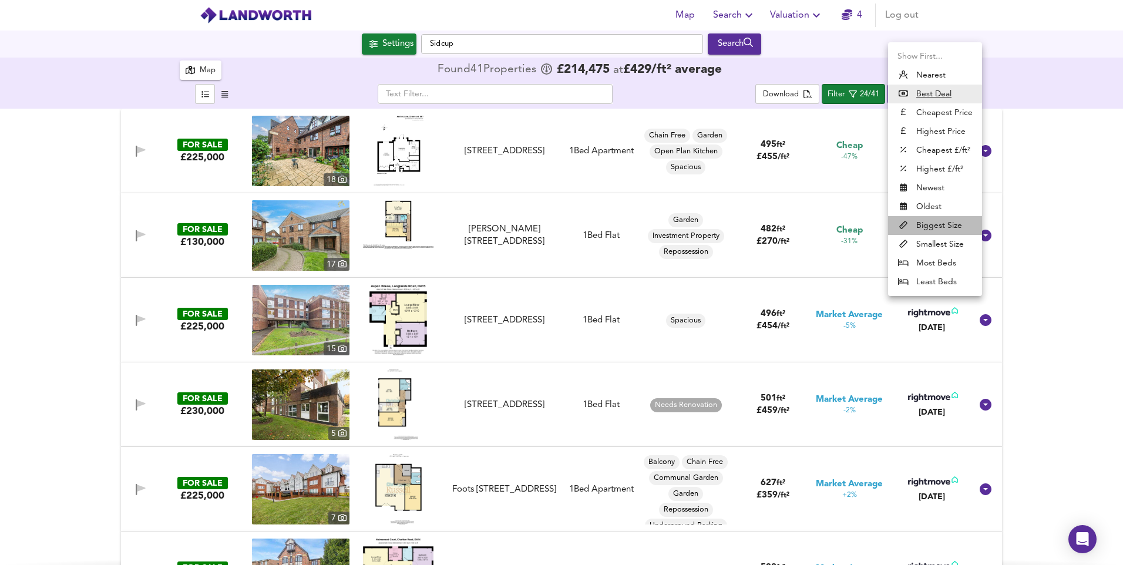
click at [940, 231] on li "Biggest Size" at bounding box center [935, 225] width 94 height 19
type input "biggest"
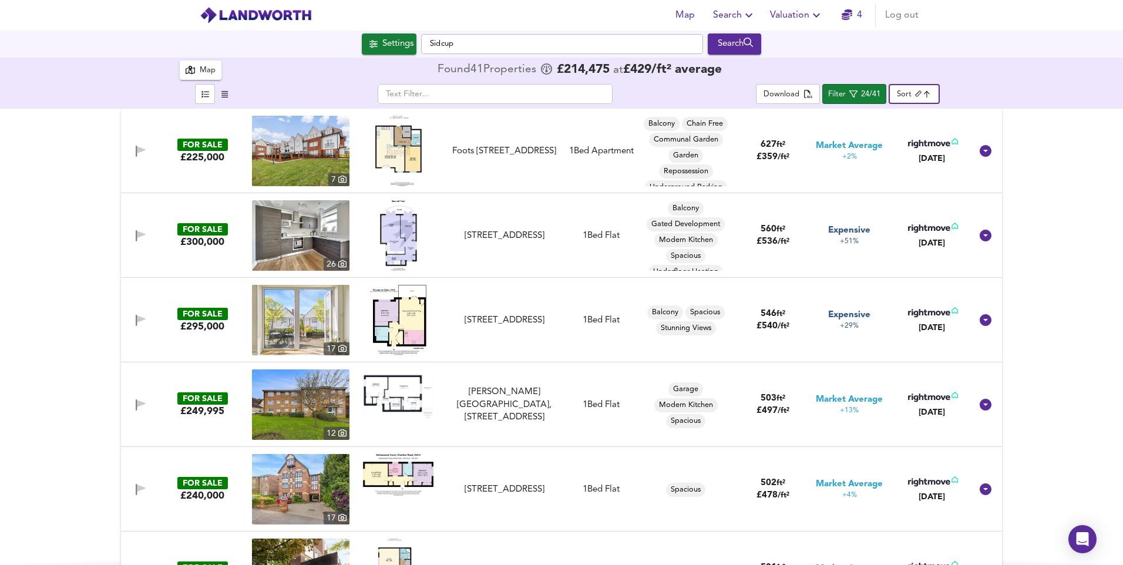
click at [398, 148] on img at bounding box center [398, 151] width 46 height 70
click at [399, 238] on img at bounding box center [398, 235] width 37 height 70
click at [416, 299] on img at bounding box center [398, 320] width 56 height 70
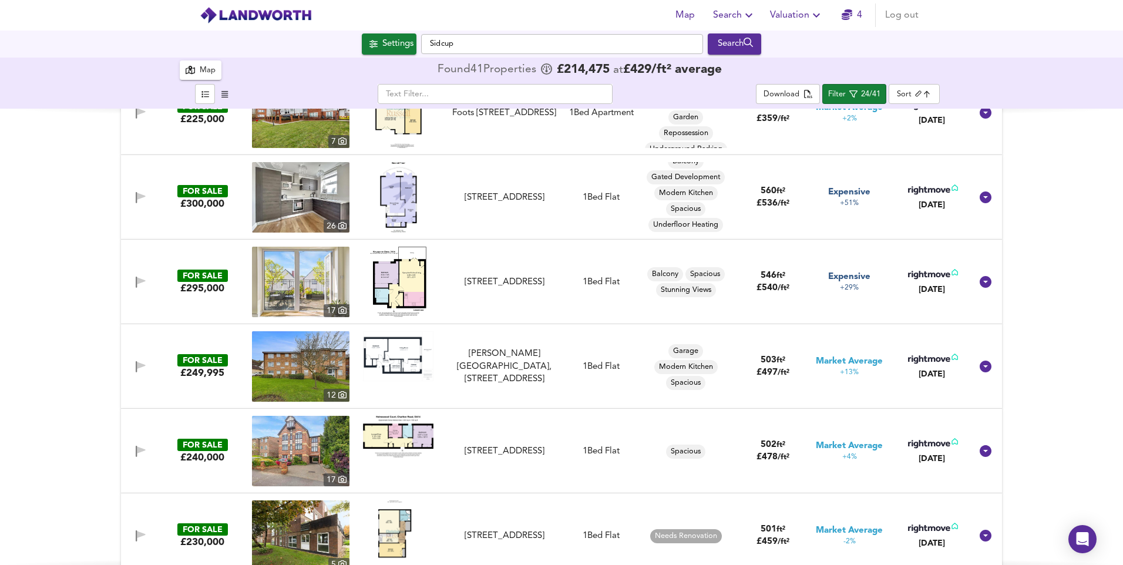
scroll to position [59, 0]
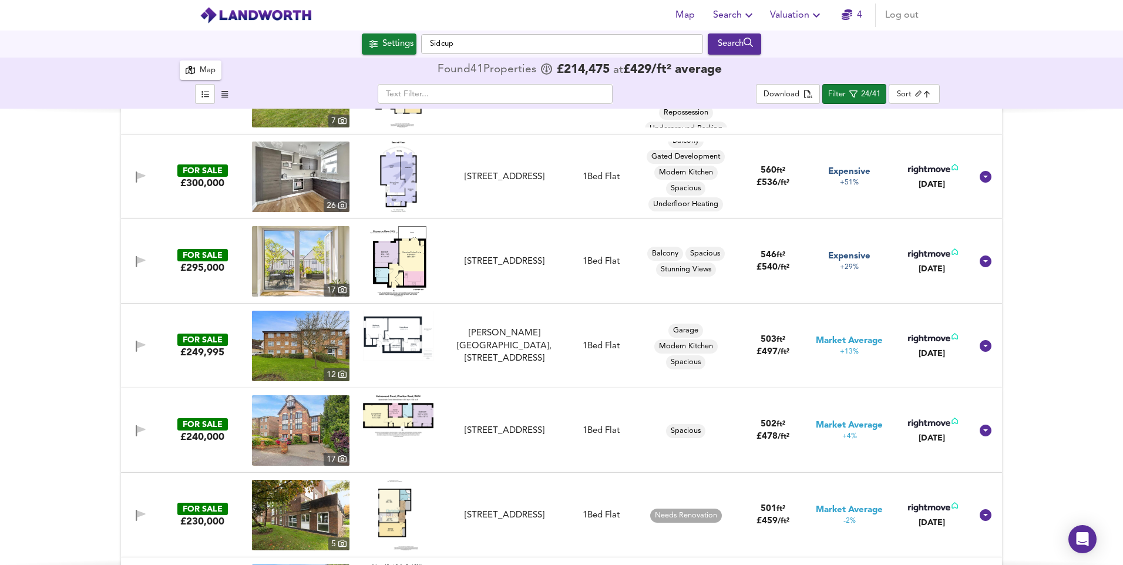
click at [403, 344] on img at bounding box center [398, 336] width 70 height 50
click at [311, 353] on img at bounding box center [300, 346] width 97 height 70
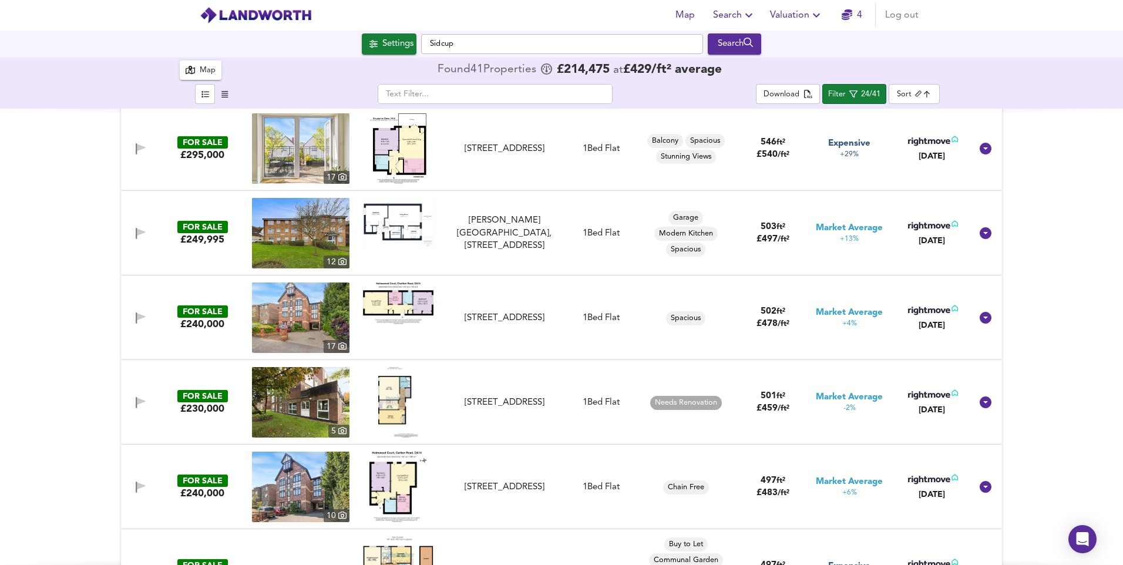
scroll to position [176, 0]
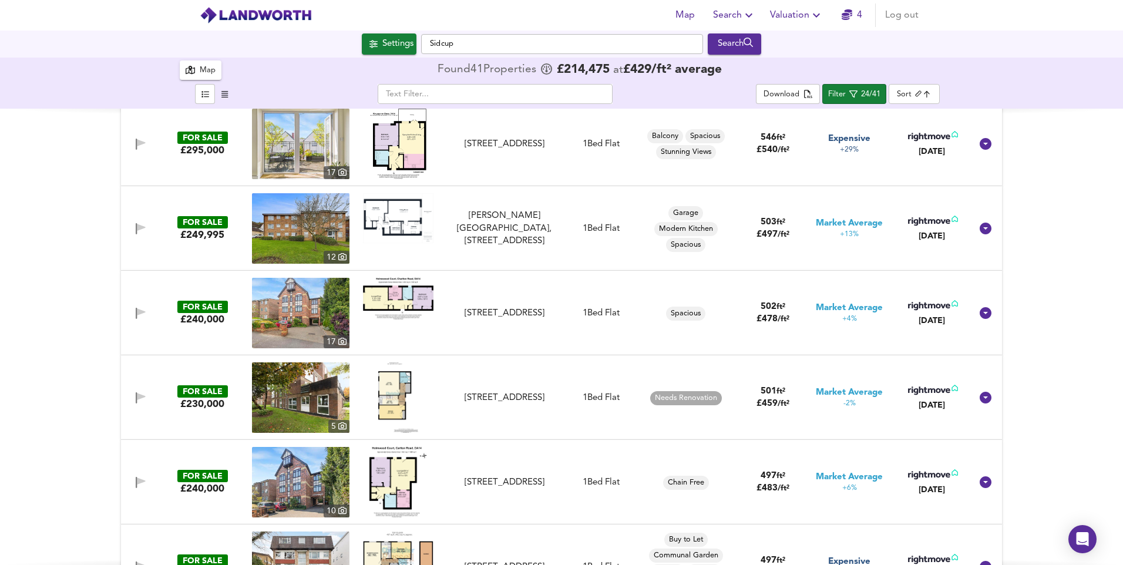
click at [385, 294] on img at bounding box center [398, 298] width 70 height 41
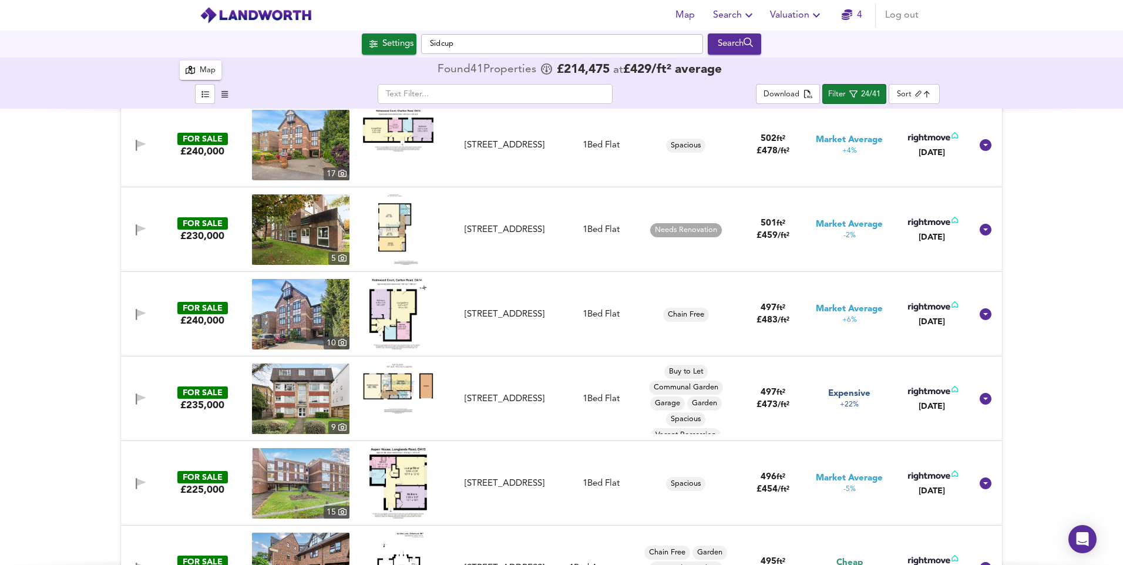
scroll to position [352, 0]
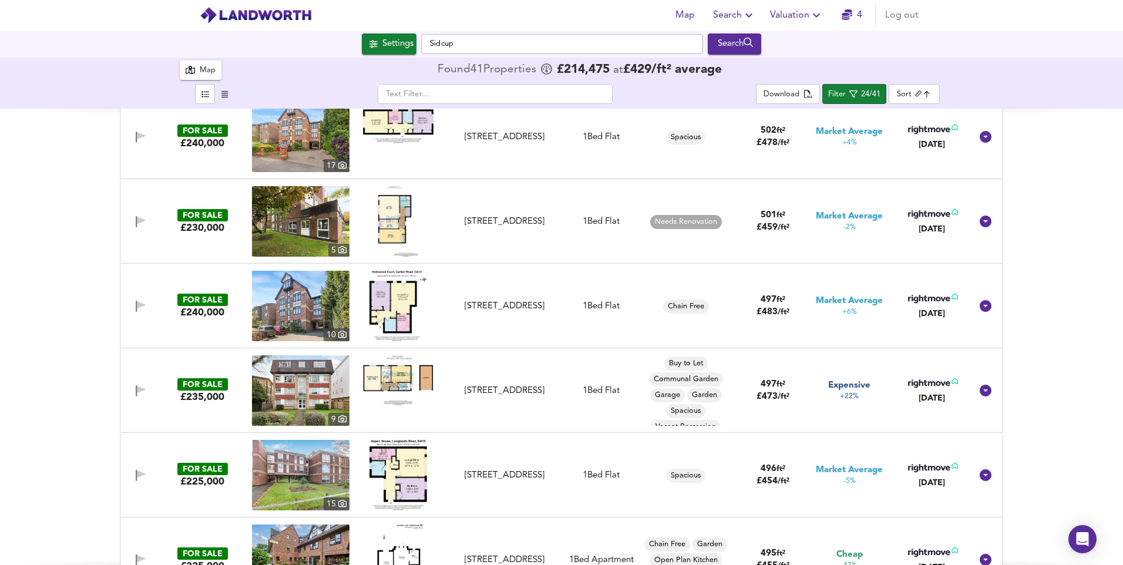
click at [401, 308] on img at bounding box center [398, 306] width 58 height 70
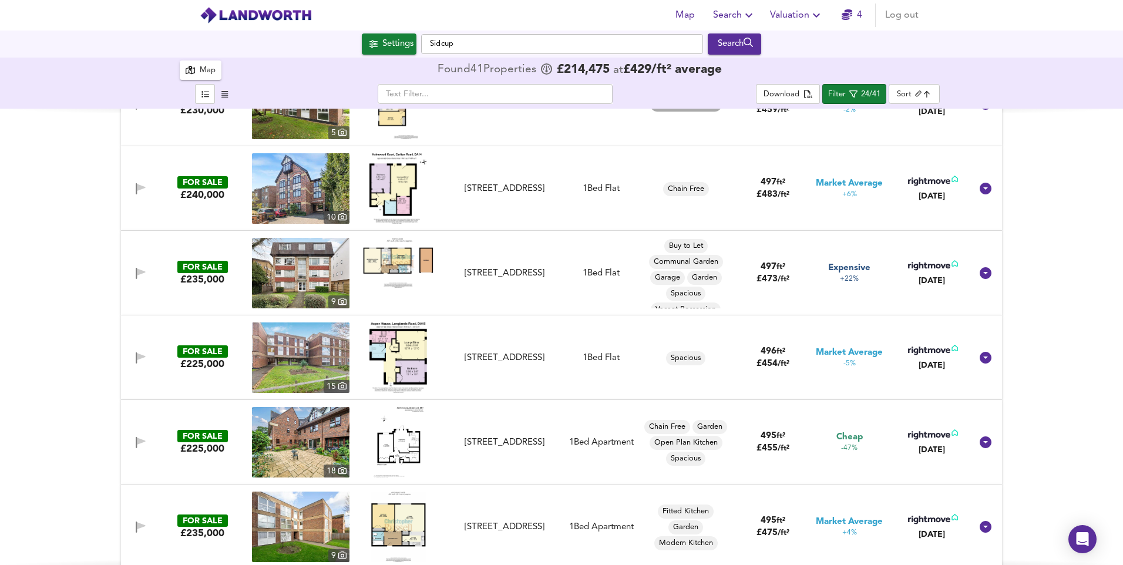
click at [373, 266] on img at bounding box center [398, 263] width 70 height 50
click at [397, 381] on img at bounding box center [398, 357] width 58 height 70
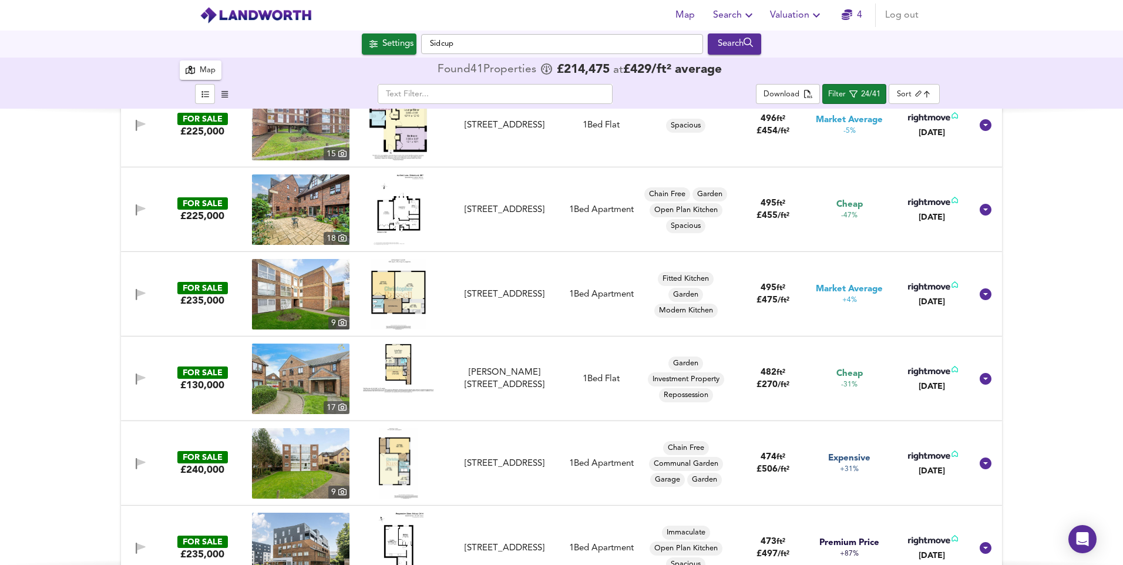
scroll to position [705, 0]
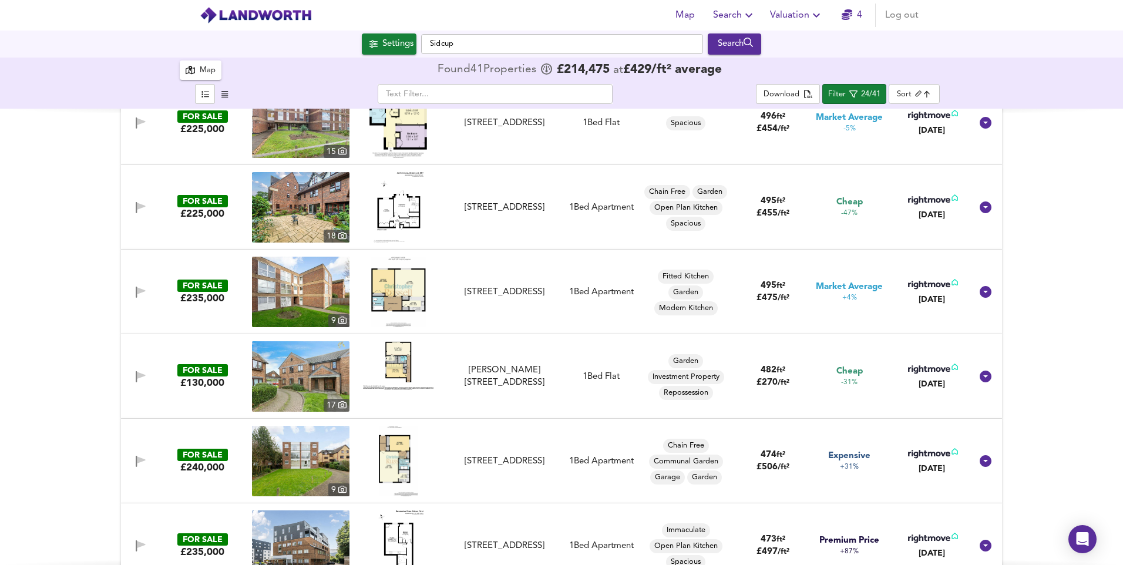
click at [378, 205] on img at bounding box center [398, 207] width 50 height 70
click at [405, 293] on img at bounding box center [398, 292] width 55 height 70
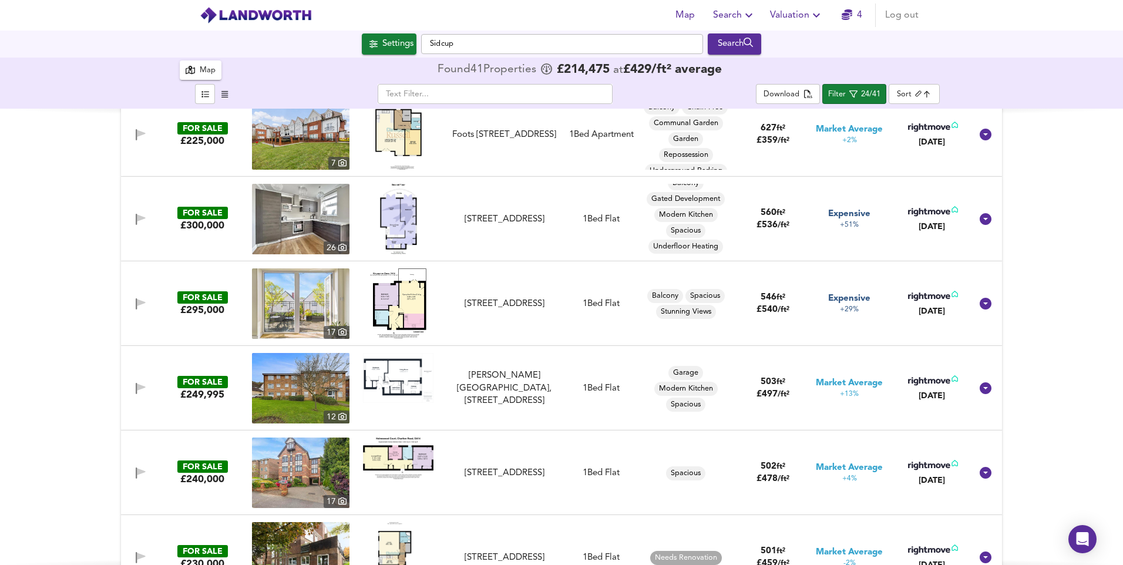
scroll to position [0, 0]
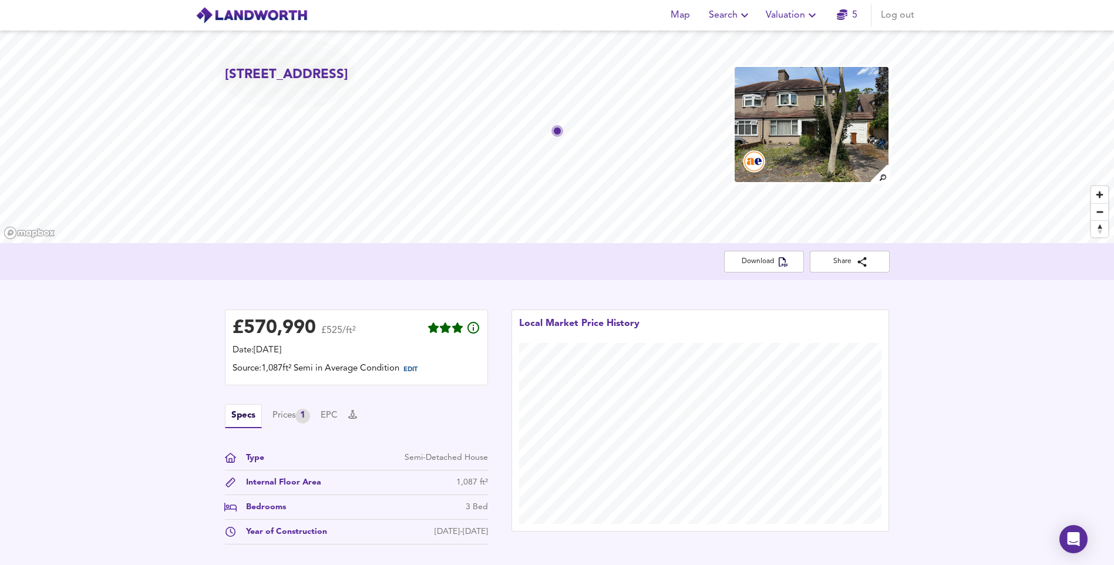
click at [803, 18] on span "Valuation" at bounding box center [792, 15] width 53 height 16
click at [792, 39] on li "New Valuation Report" at bounding box center [792, 42] width 140 height 21
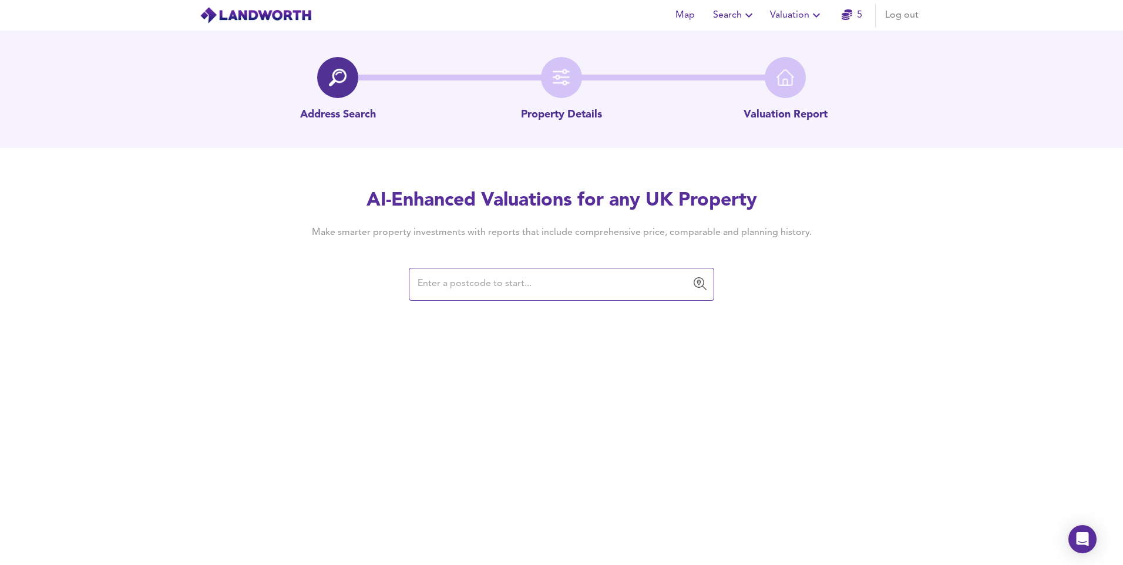
click at [610, 287] on input "text" at bounding box center [552, 284] width 277 height 22
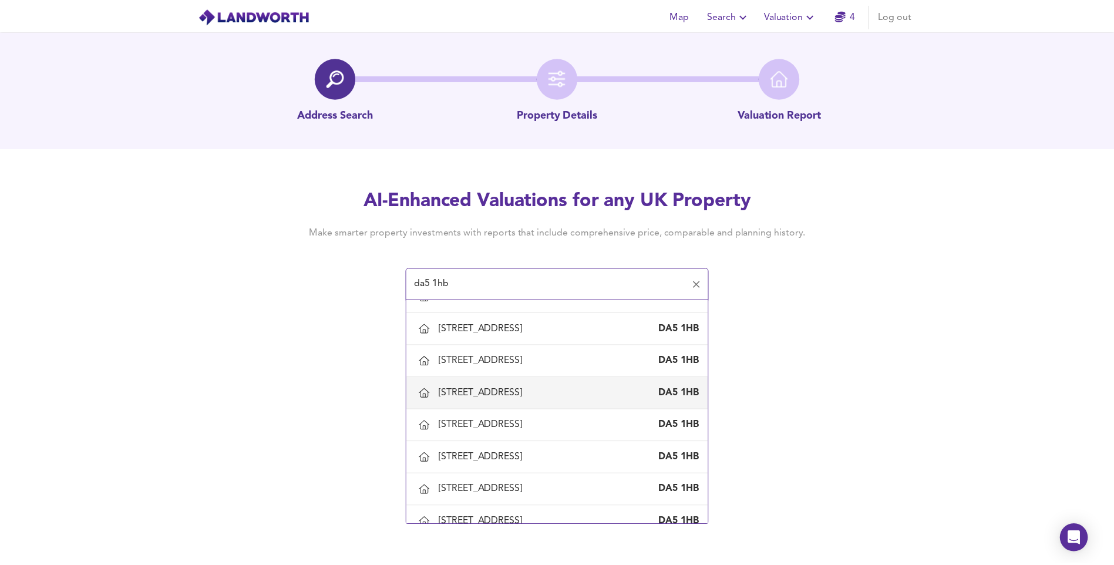
scroll to position [763, 0]
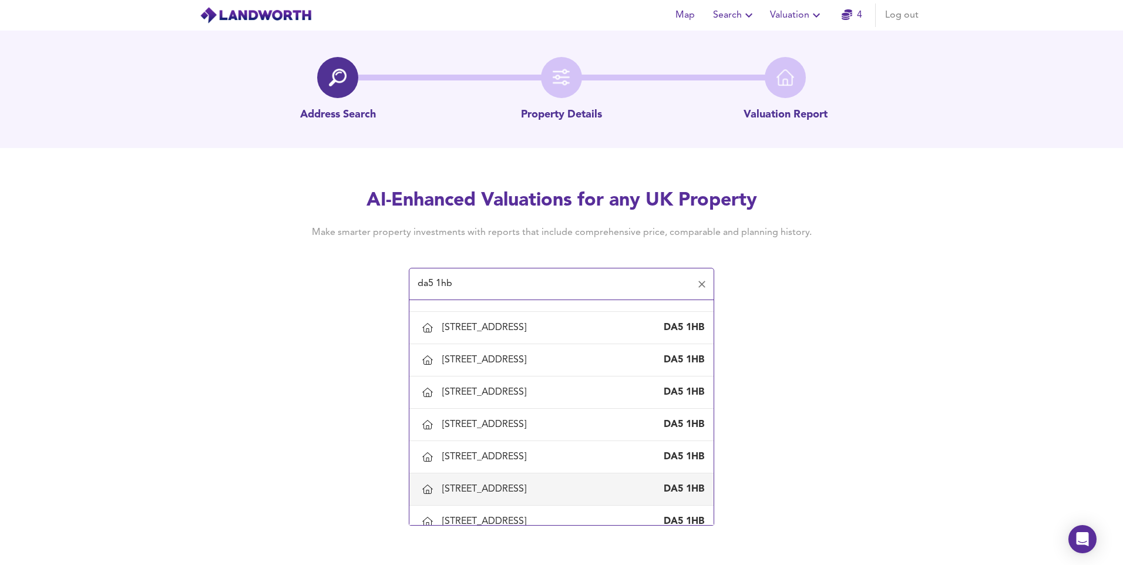
click at [524, 479] on div "29 Penn Lane, Bexley DA5 1HB" at bounding box center [561, 489] width 285 height 25
type input "29 Penn Lane, Bexley"
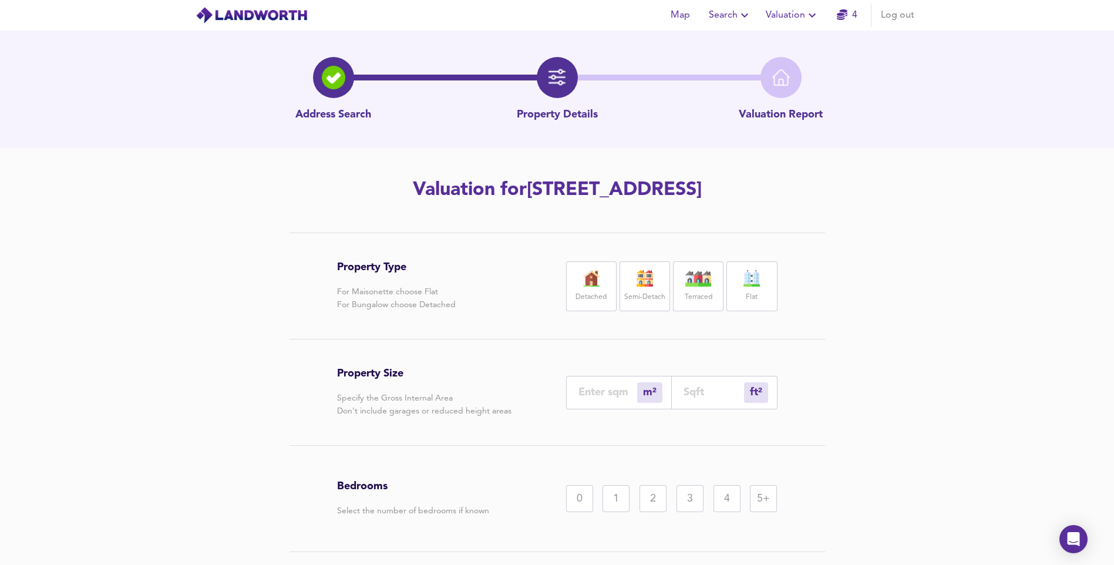
click at [612, 294] on div "Detached" at bounding box center [591, 286] width 50 height 50
click at [596, 397] on input "number" at bounding box center [607, 392] width 59 height 12
type input "1"
type input "11"
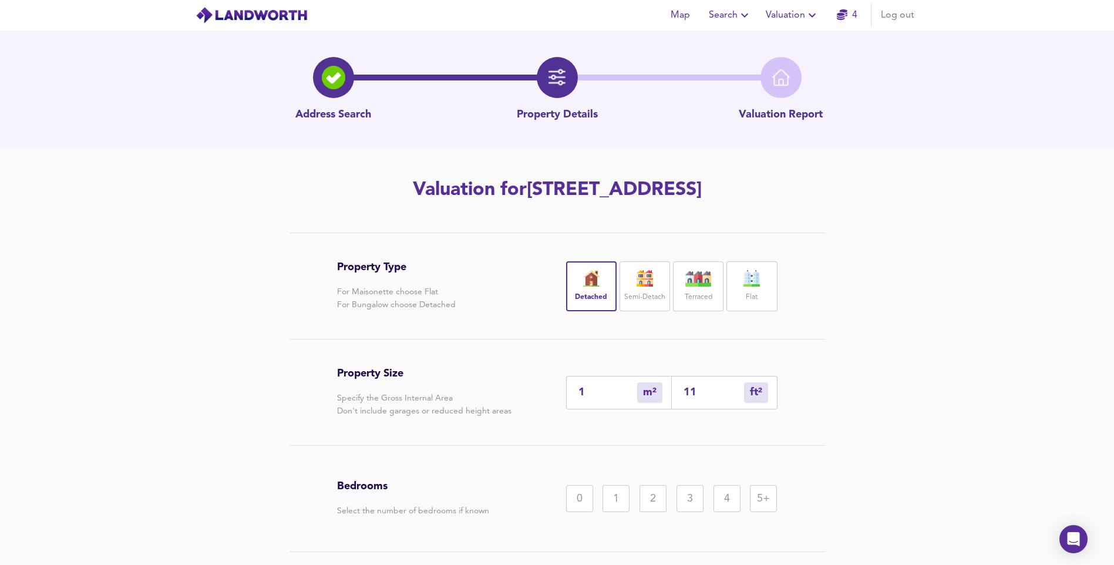
type input "118"
type input "110"
type input "1184"
type input "110"
click at [692, 508] on div "3" at bounding box center [689, 498] width 27 height 27
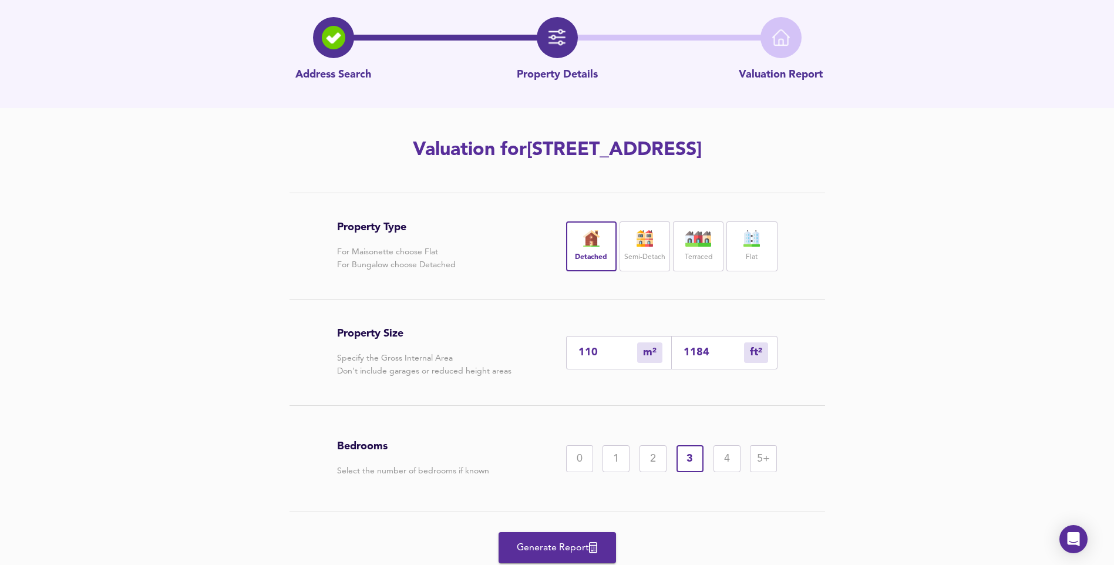
scroll to position [82, 0]
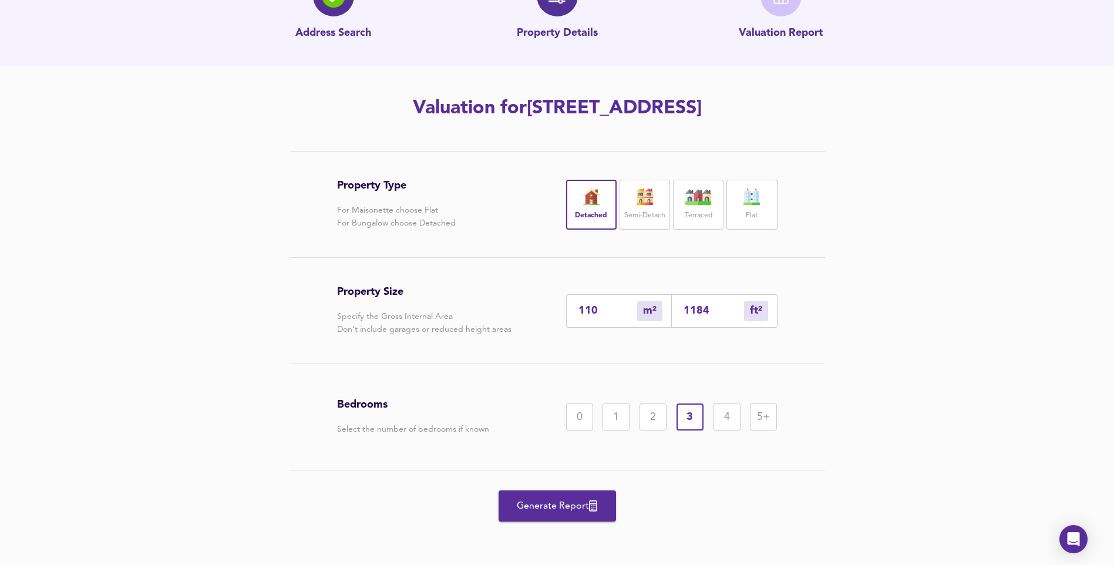
click at [567, 517] on button "Generate Report" at bounding box center [556, 505] width 117 height 31
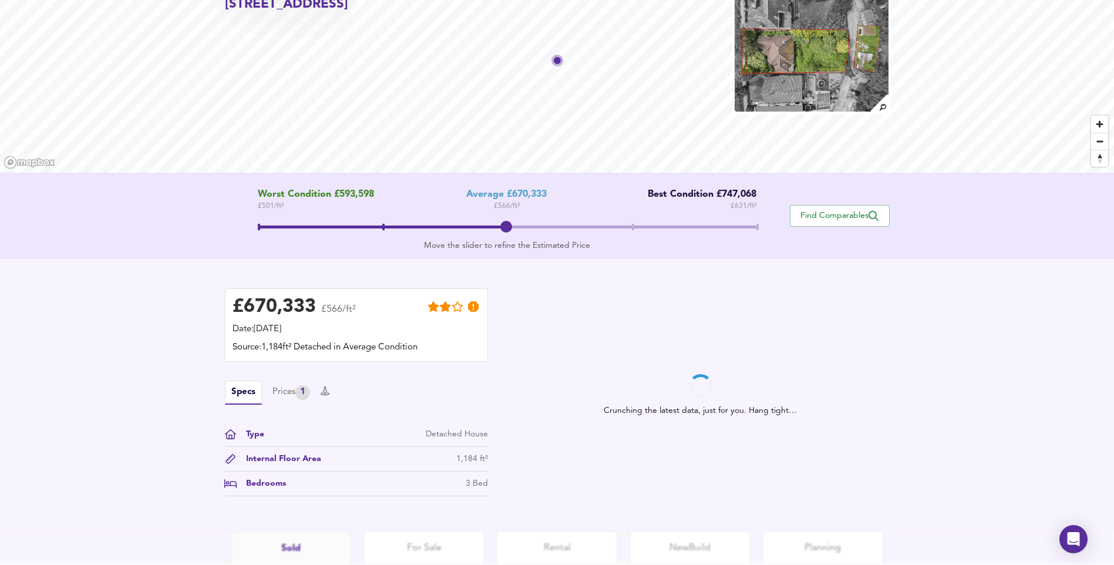
scroll to position [164, 0]
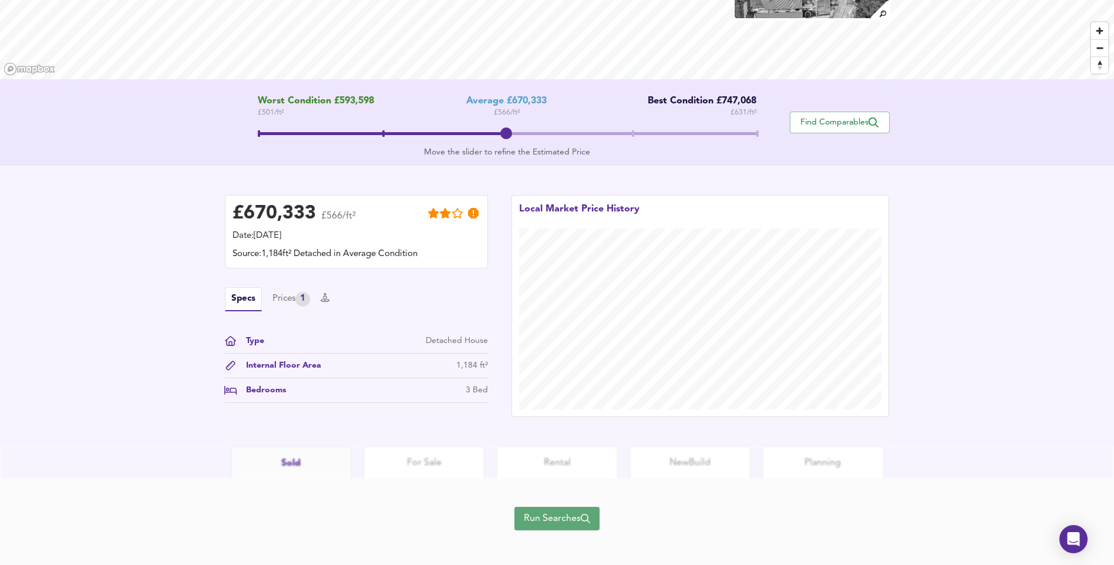
click at [551, 510] on span "Run Searches" at bounding box center [557, 518] width 66 height 16
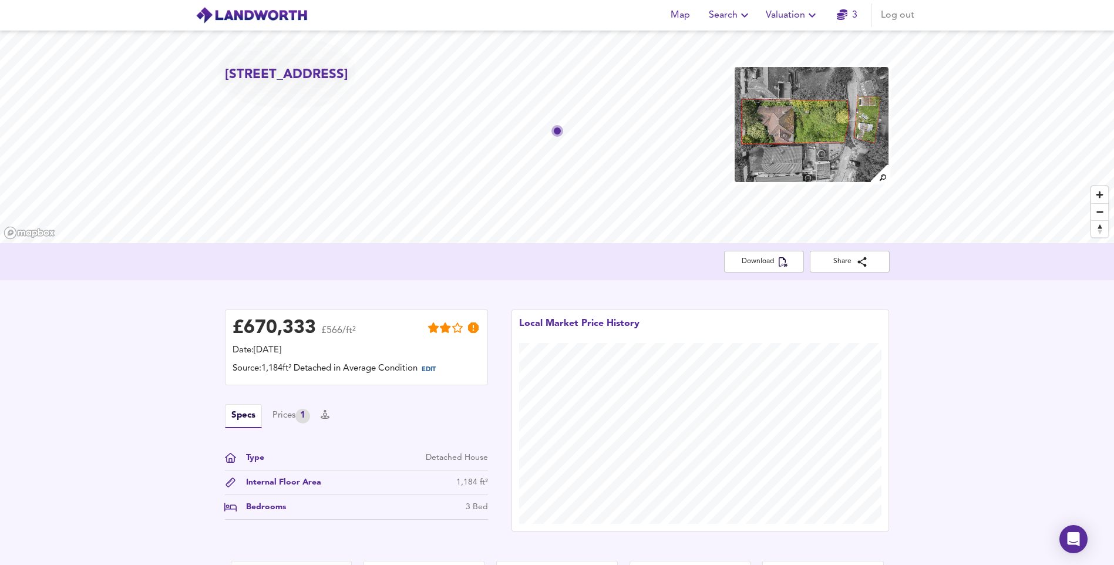
click at [786, 18] on span "Valuation" at bounding box center [792, 15] width 53 height 16
click at [780, 43] on li "New Valuation Report" at bounding box center [792, 42] width 140 height 21
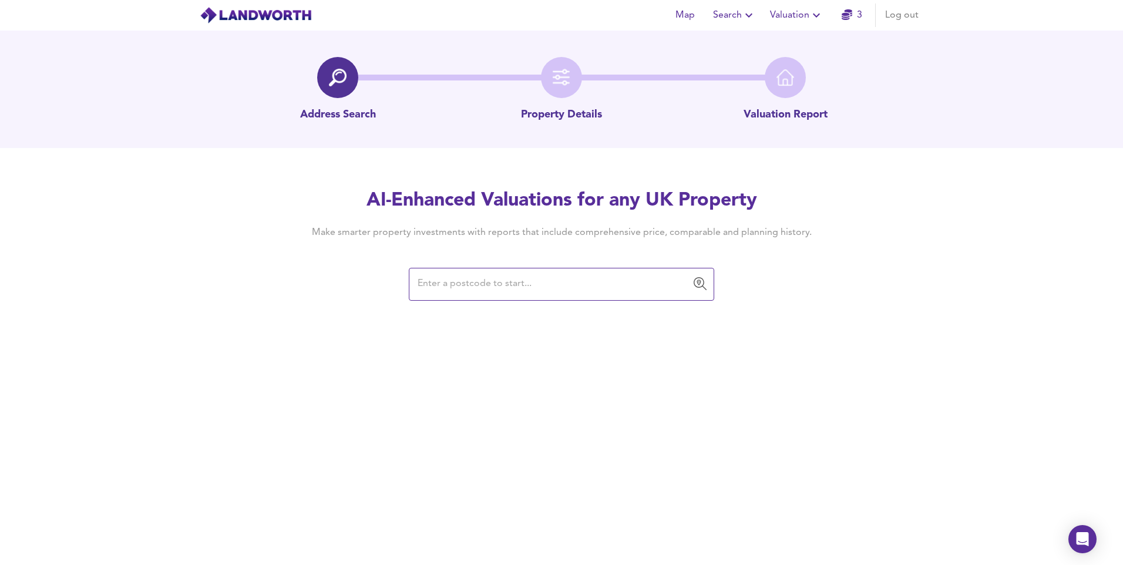
click at [513, 285] on input "text" at bounding box center [552, 284] width 277 height 22
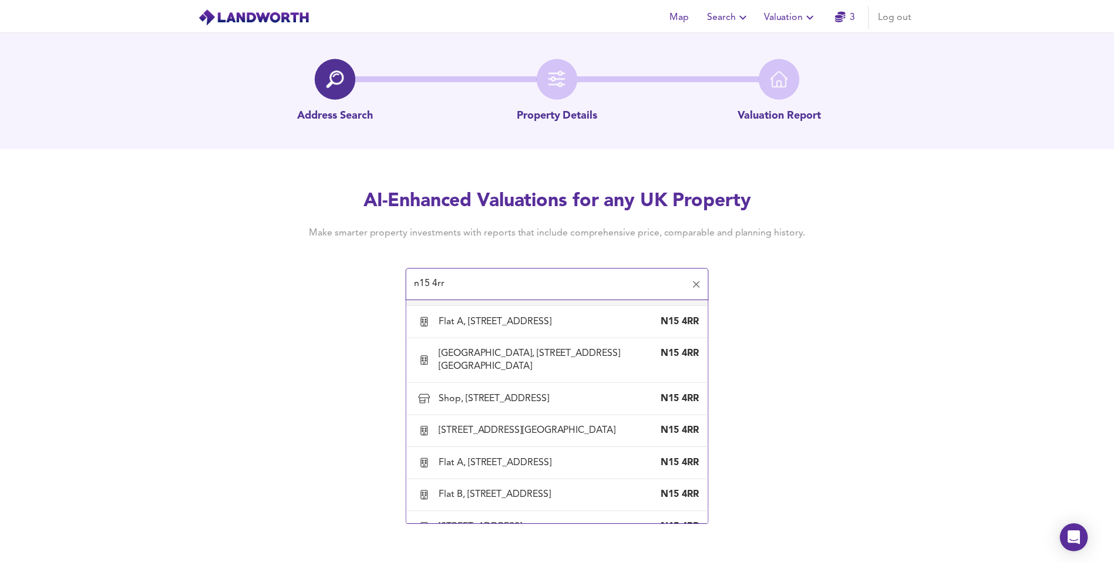
scroll to position [528, 0]
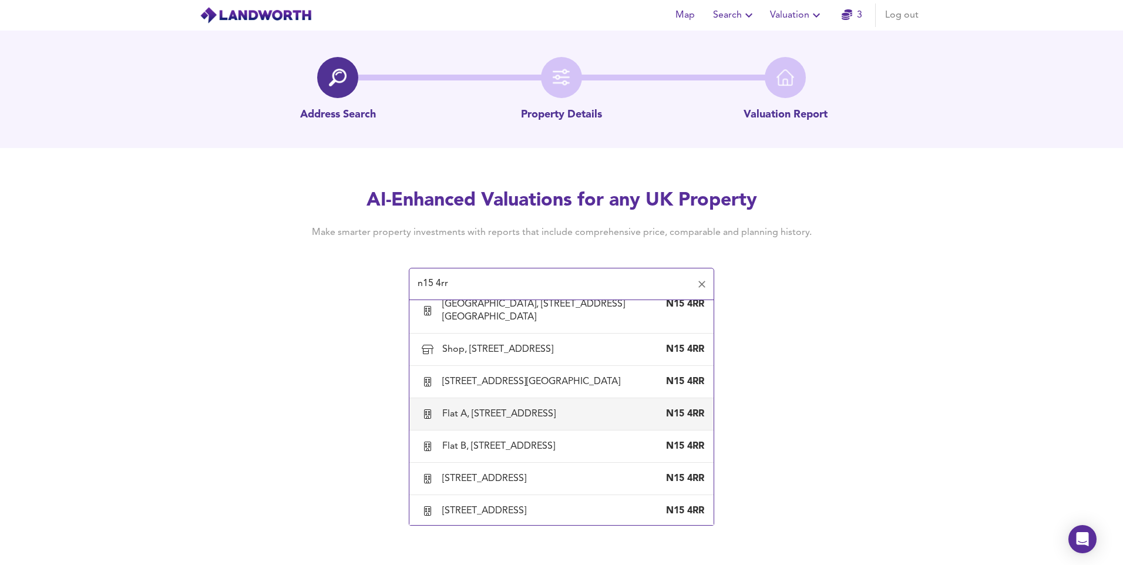
click at [512, 420] on div "Flat A, 267 High Road, London, Haringey" at bounding box center [501, 413] width 118 height 13
type input "Flat A, 267 High Road, London, Haringey"
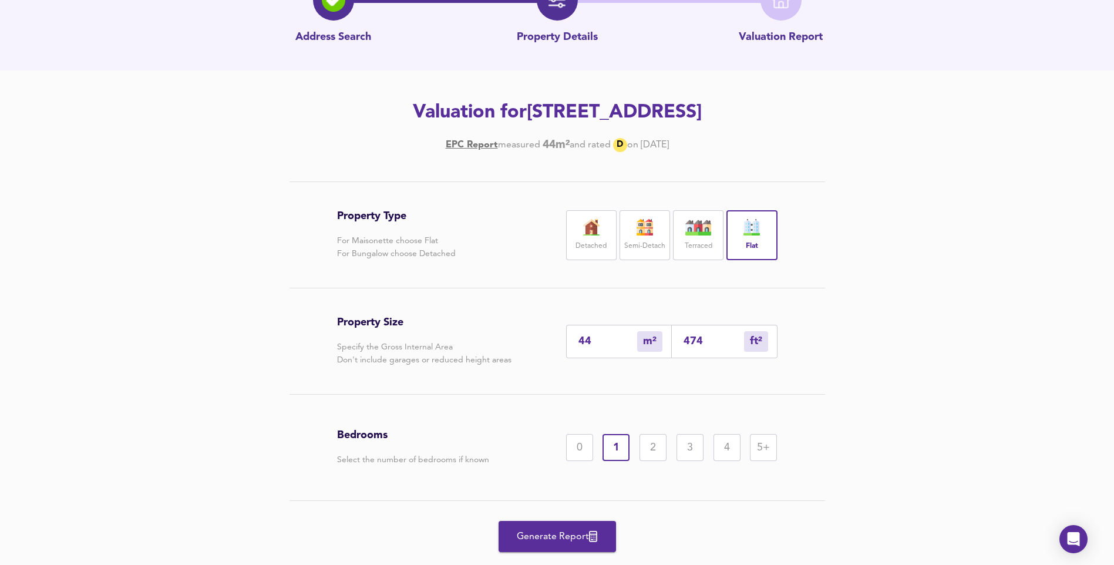
scroll to position [108, 0]
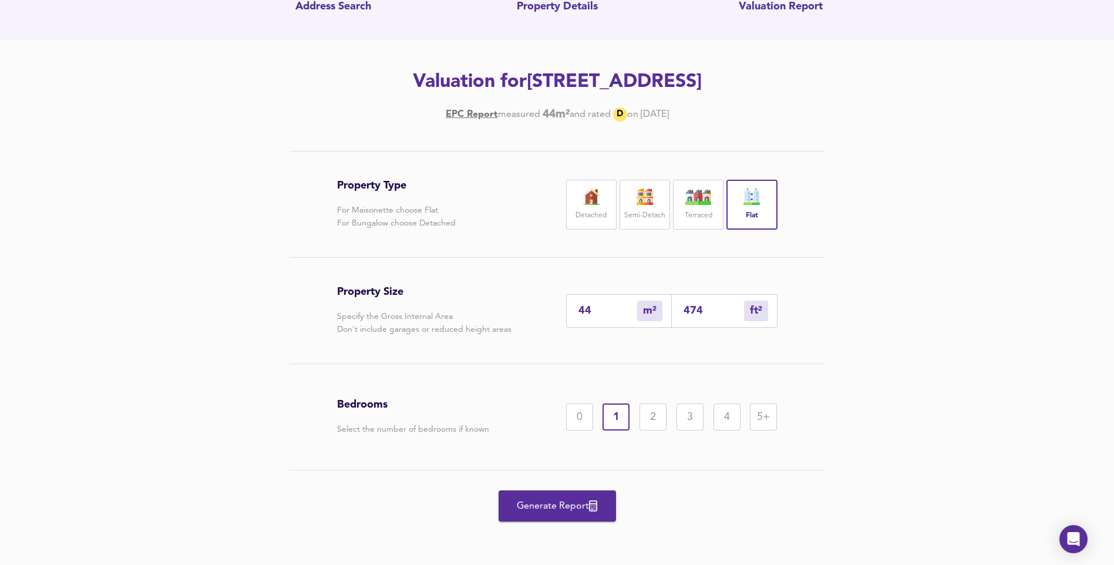
click at [564, 498] on span "Generate Report" at bounding box center [557, 506] width 94 height 16
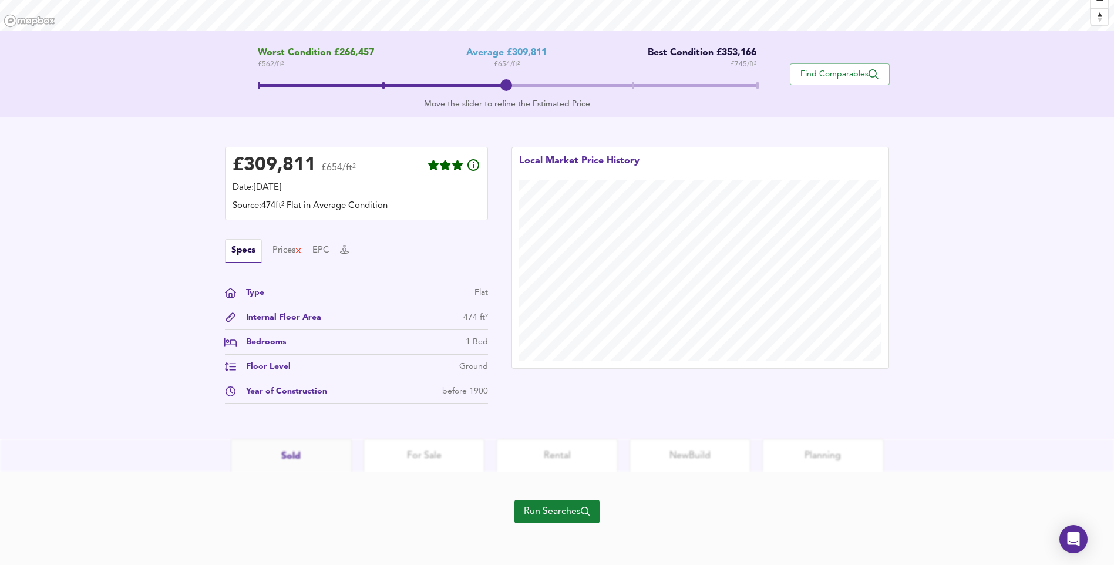
scroll to position [213, 0]
click at [553, 511] on span "Run Searches" at bounding box center [557, 511] width 66 height 16
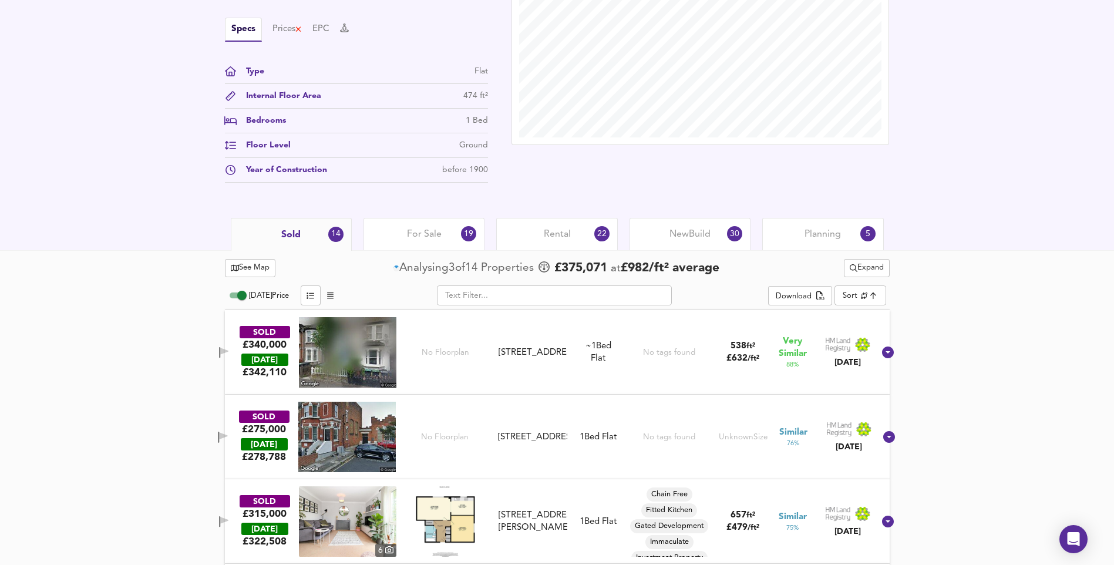
scroll to position [389, 0]
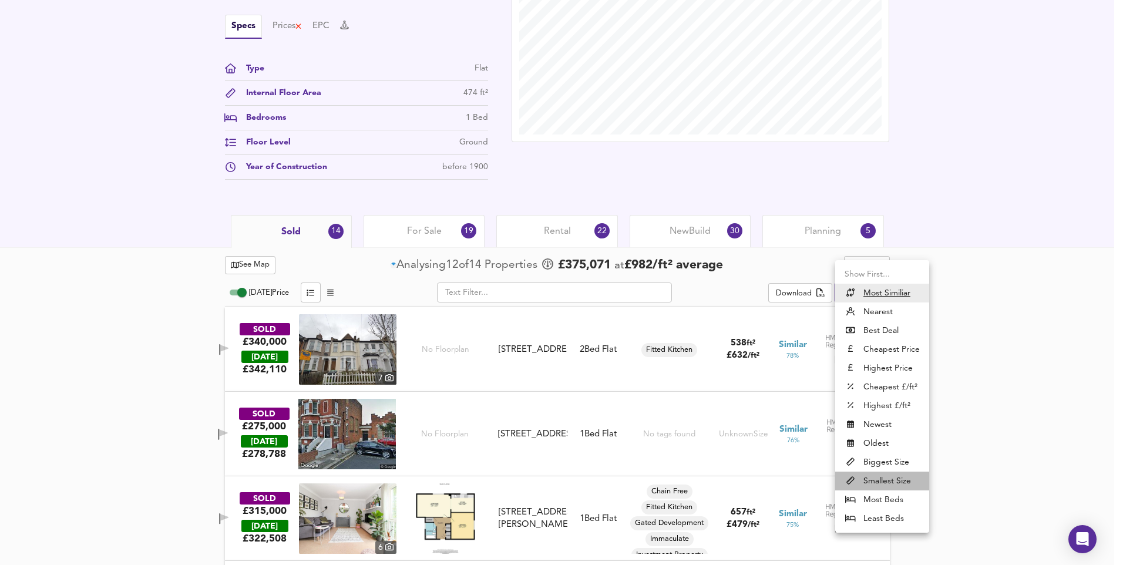
click at [894, 483] on li "Smallest Size" at bounding box center [882, 480] width 94 height 19
type input "smallest"
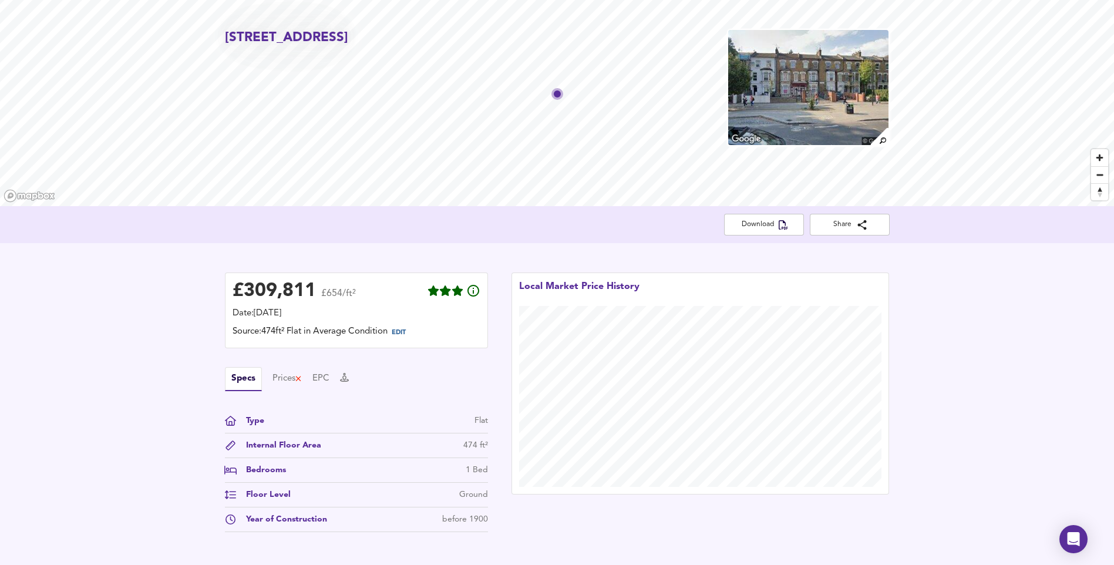
scroll to position [0, 0]
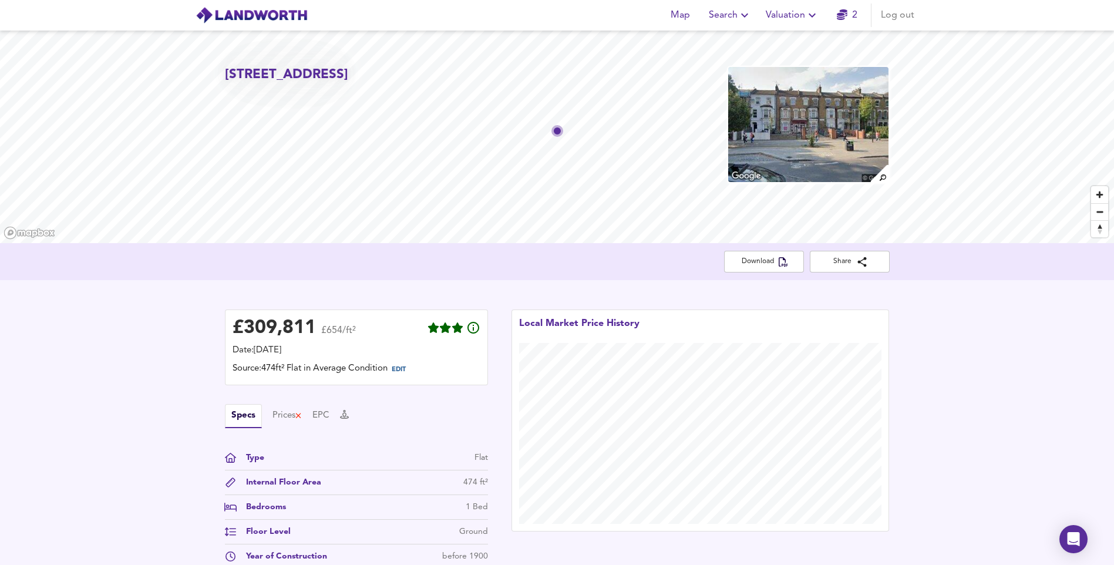
click at [790, 14] on span "Valuation" at bounding box center [792, 15] width 53 height 16
click at [780, 39] on li "New Valuation Report" at bounding box center [792, 42] width 140 height 21
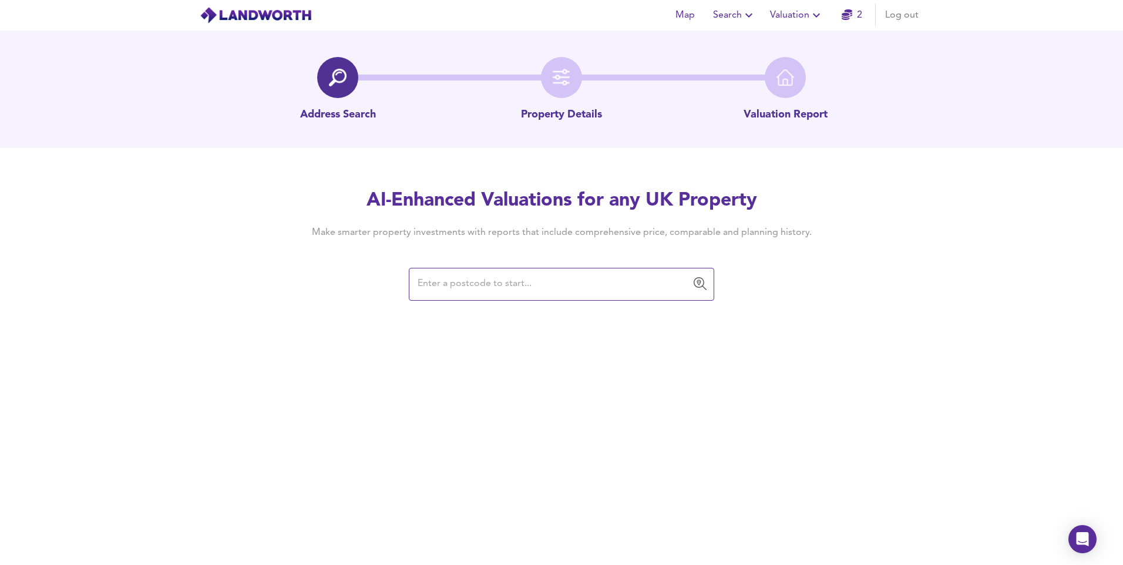
click at [536, 287] on input "text" at bounding box center [552, 284] width 277 height 22
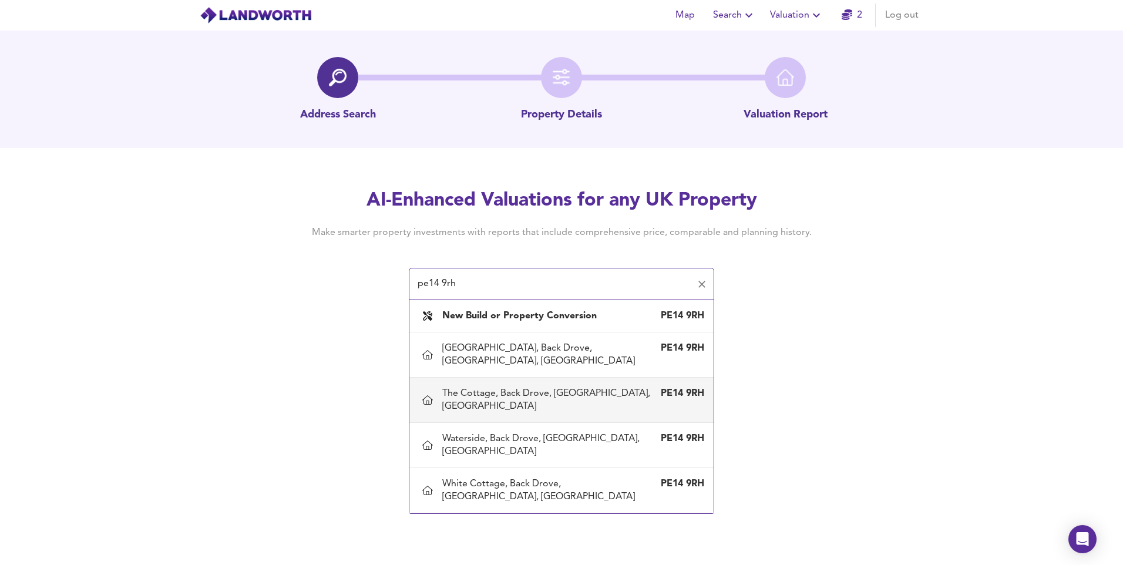
click at [541, 387] on div "The Cottage, Back Drove, Welney, Norfolk" at bounding box center [549, 400] width 215 height 26
type input "The Cottage, Back Drove, Welney, Norfolk"
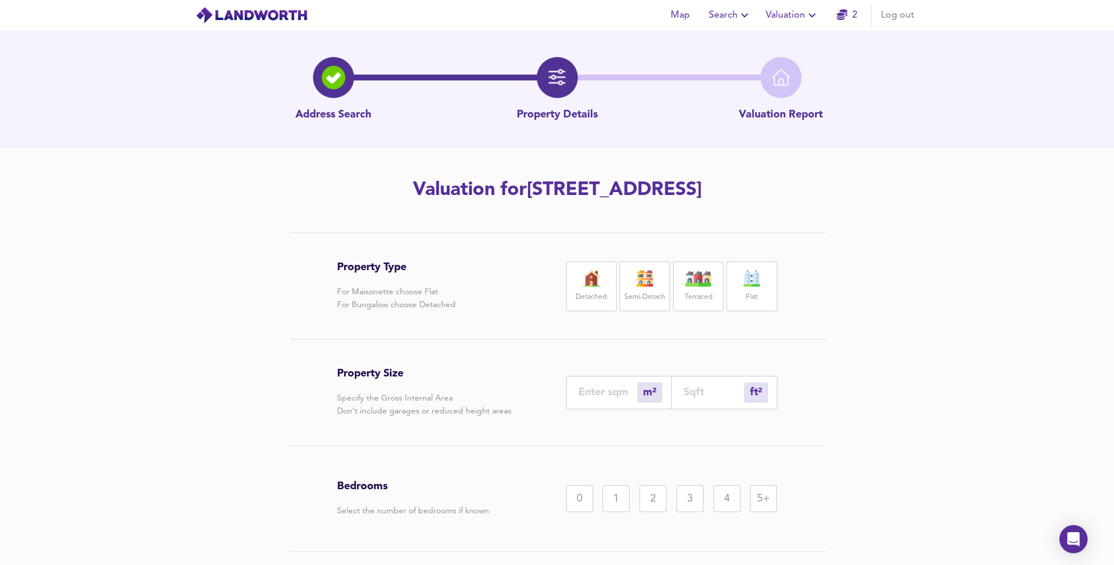
click at [597, 284] on img at bounding box center [591, 278] width 29 height 16
click at [595, 388] on input "number" at bounding box center [607, 392] width 59 height 12
type input "1"
type input "11"
type input "15"
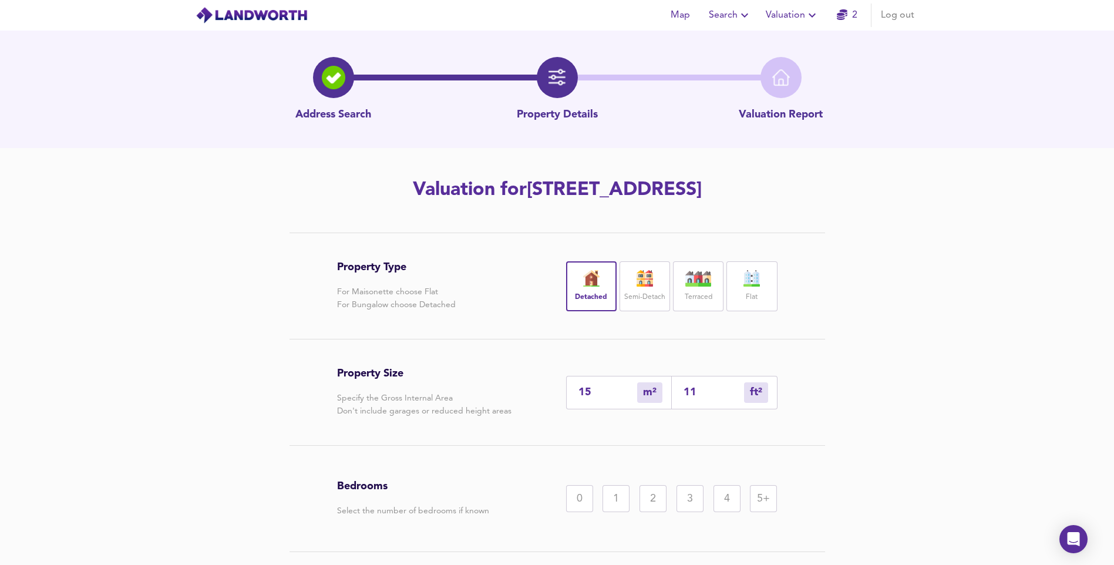
type input "161"
type input "150"
type input "1615"
type input "150"
click at [689, 501] on div "3" at bounding box center [689, 498] width 27 height 27
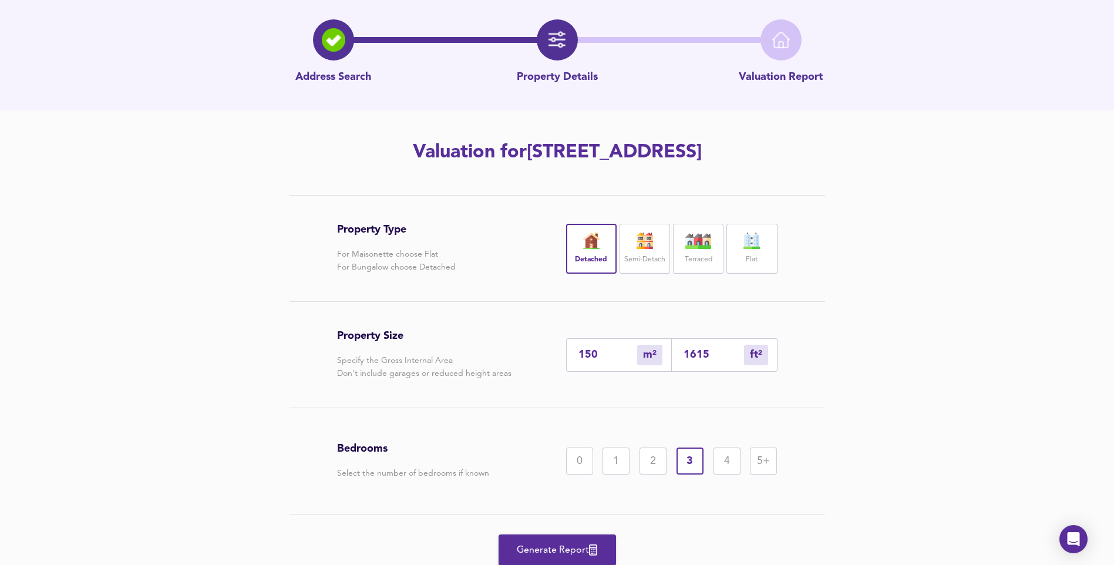
scroll to position [82, 0]
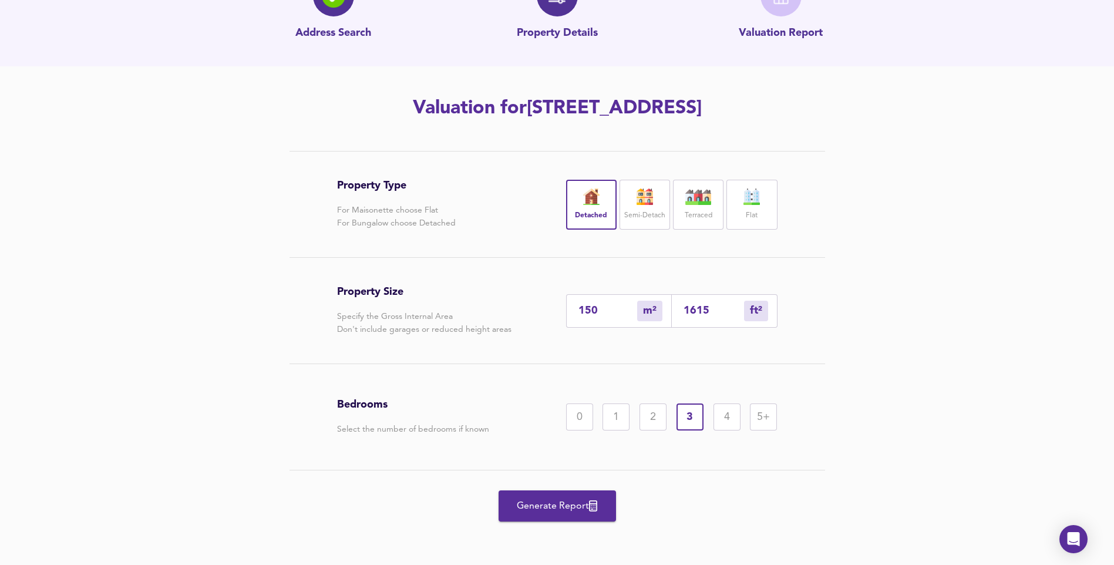
click at [593, 507] on icon "button" at bounding box center [593, 505] width 8 height 11
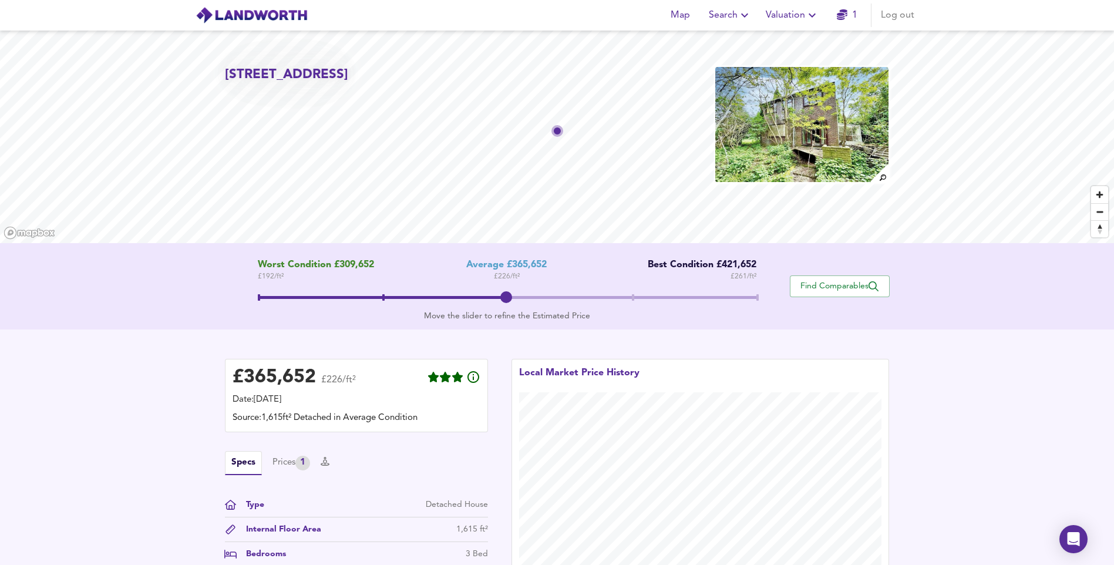
click at [768, 12] on span "Valuation" at bounding box center [792, 15] width 53 height 16
click at [767, 38] on li "New Valuation Report" at bounding box center [792, 42] width 140 height 21
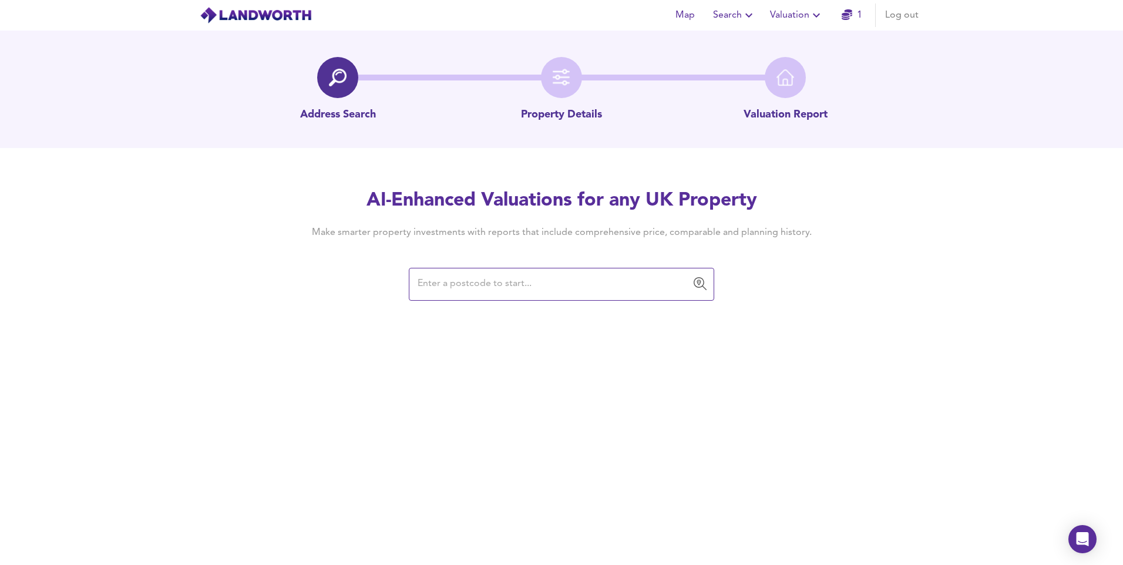
click at [511, 288] on input "text" at bounding box center [552, 284] width 277 height 22
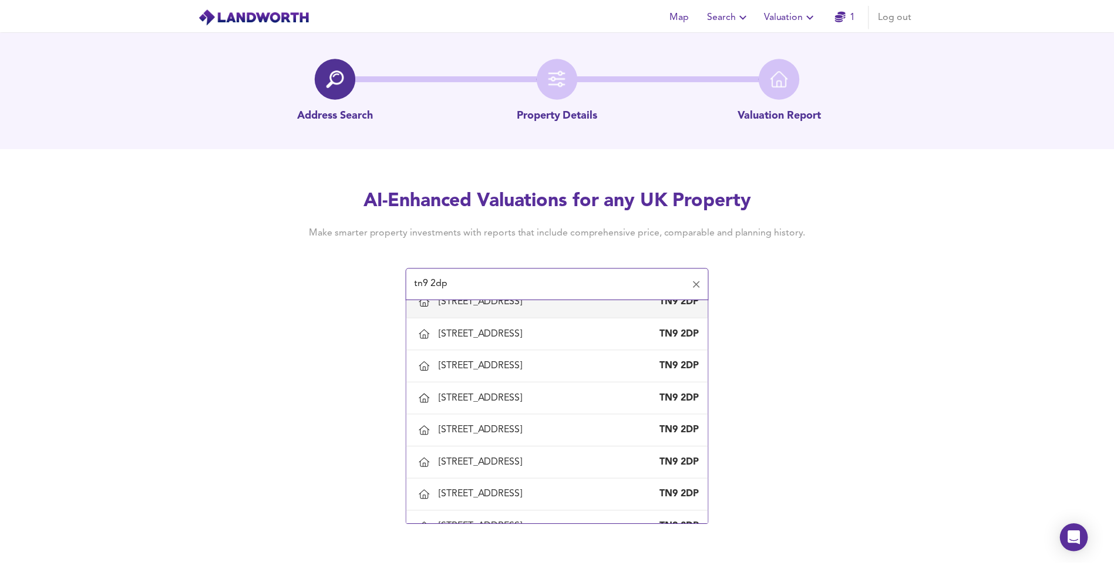
scroll to position [176, 0]
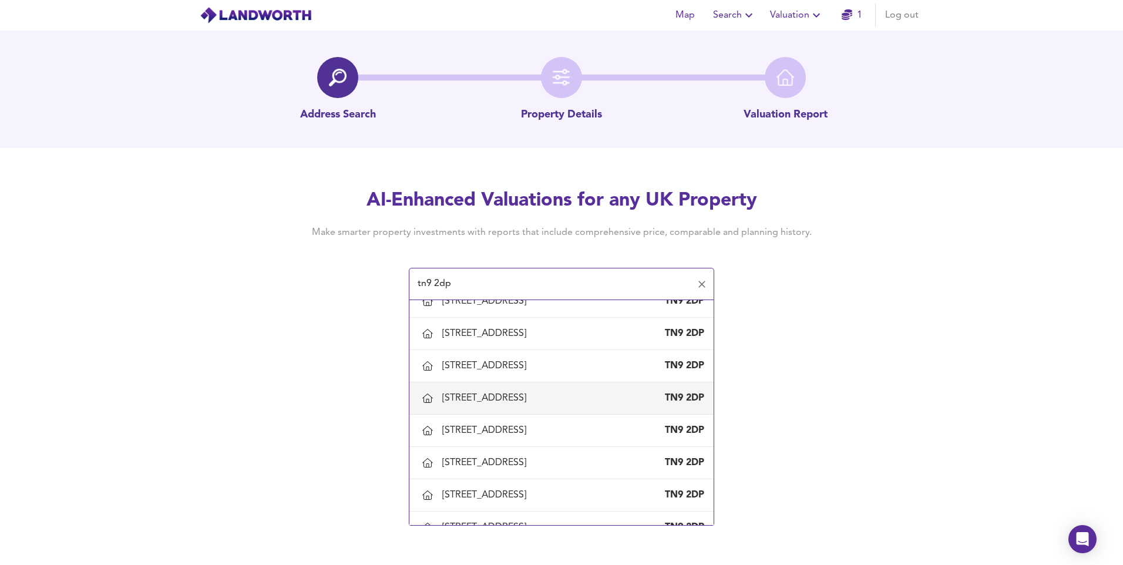
click at [527, 403] on div "12 Hectorage Road, Tonbridge, Kent" at bounding box center [486, 398] width 89 height 13
type input "12 Hectorage Road, Tonbridge, Kent"
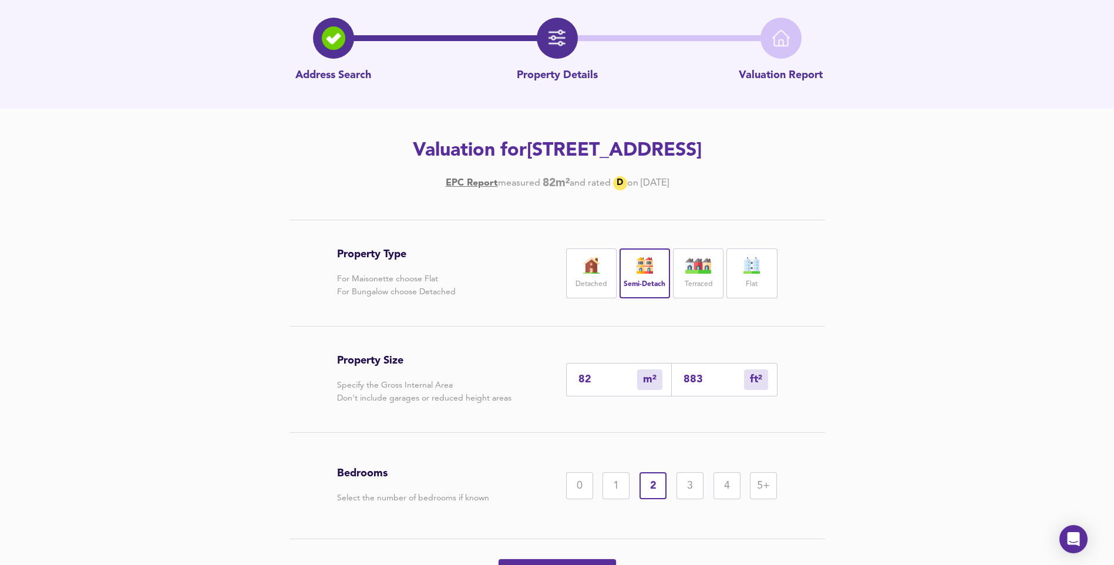
scroll to position [59, 0]
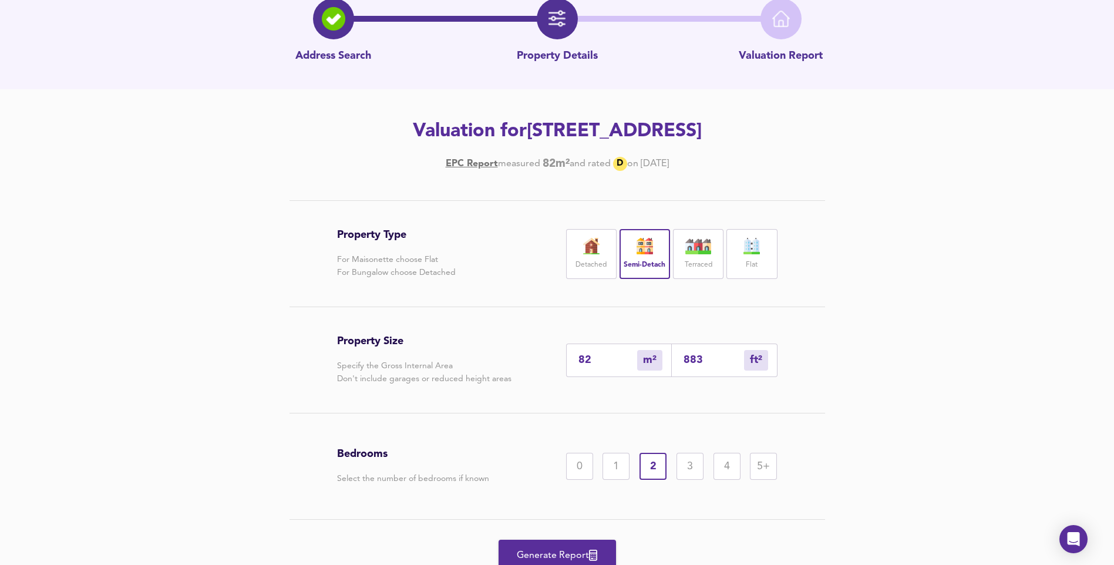
click at [595, 550] on icon "button" at bounding box center [593, 555] width 8 height 11
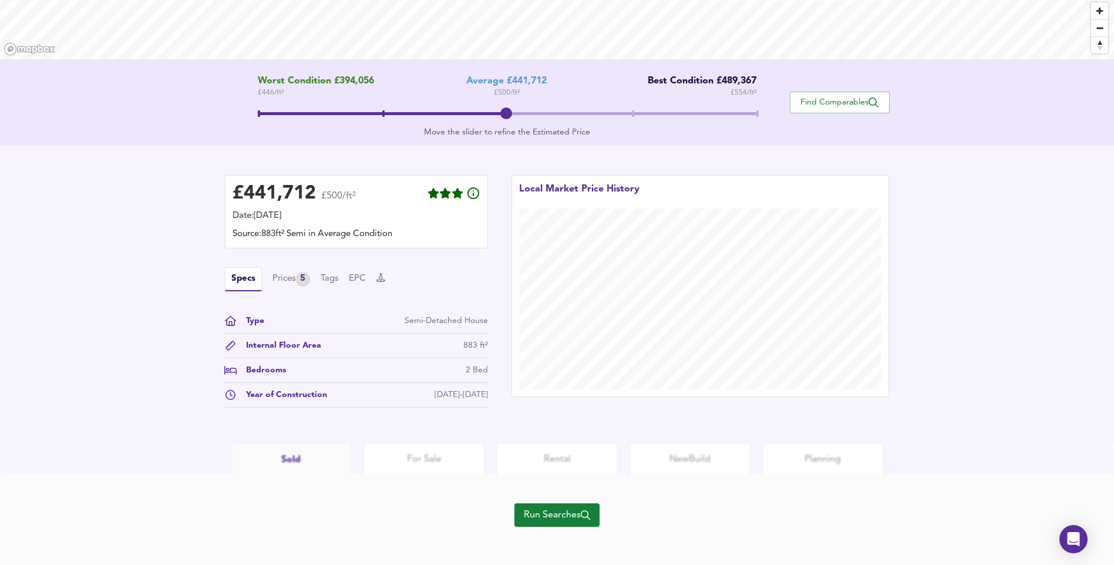
scroll to position [188, 0]
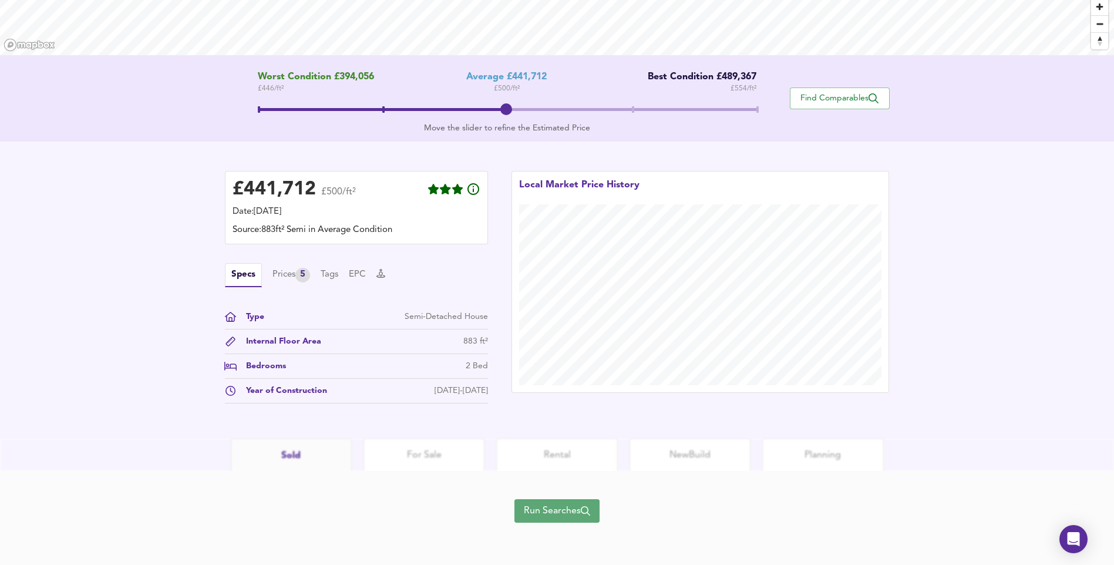
click at [575, 516] on span "Run Searches" at bounding box center [557, 511] width 66 height 16
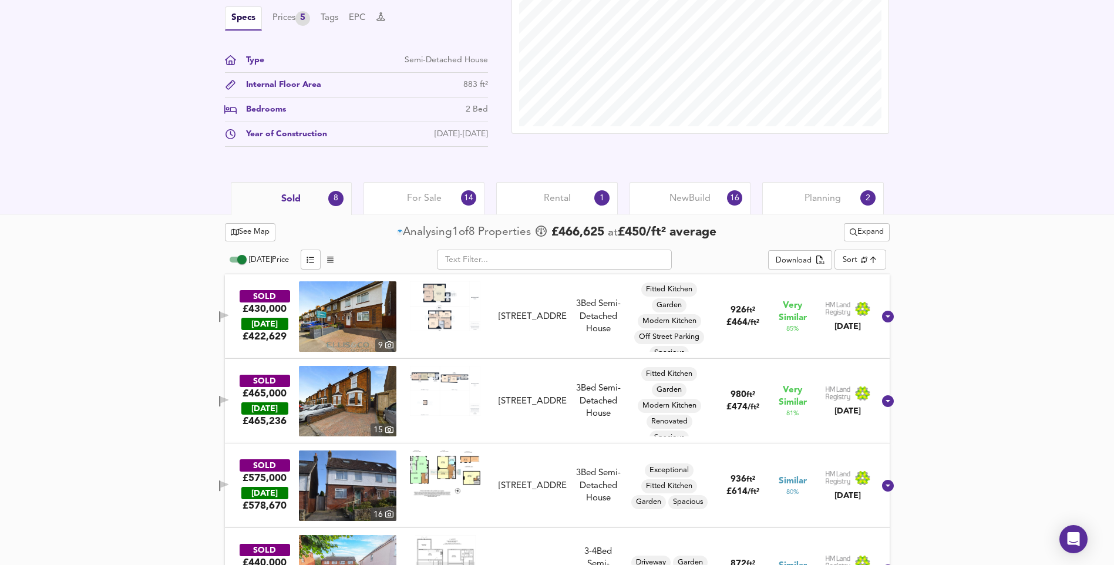
scroll to position [423, 0]
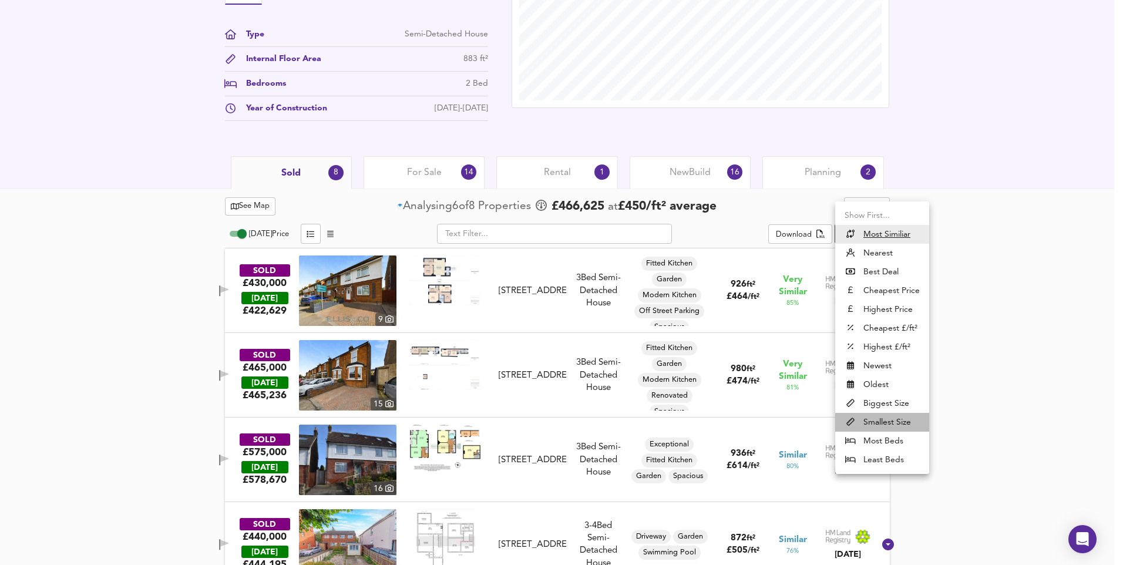
click at [887, 422] on li "Smallest Size" at bounding box center [882, 422] width 94 height 19
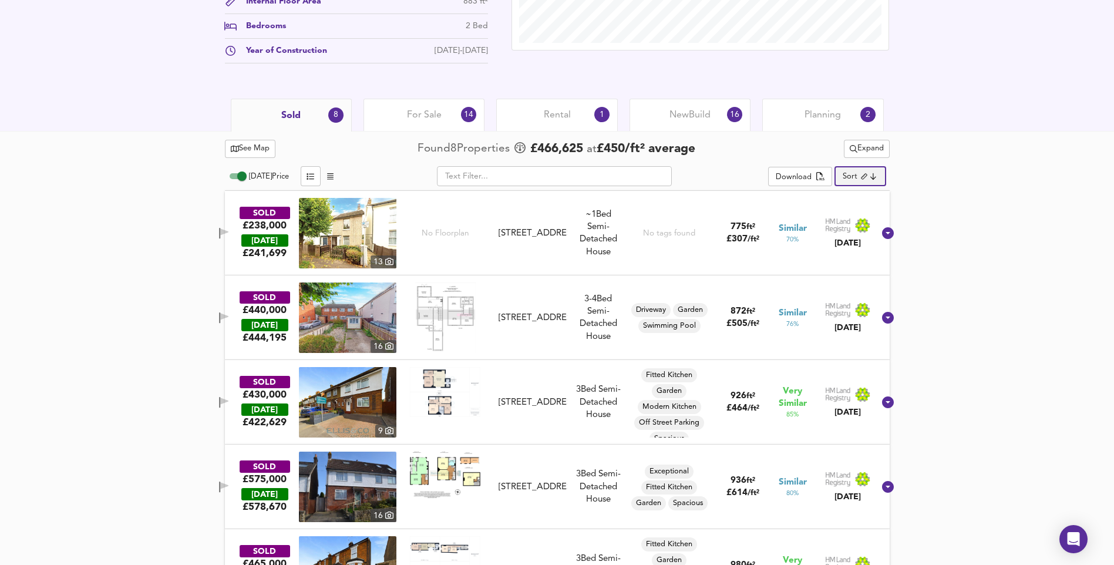
scroll to position [541, 0]
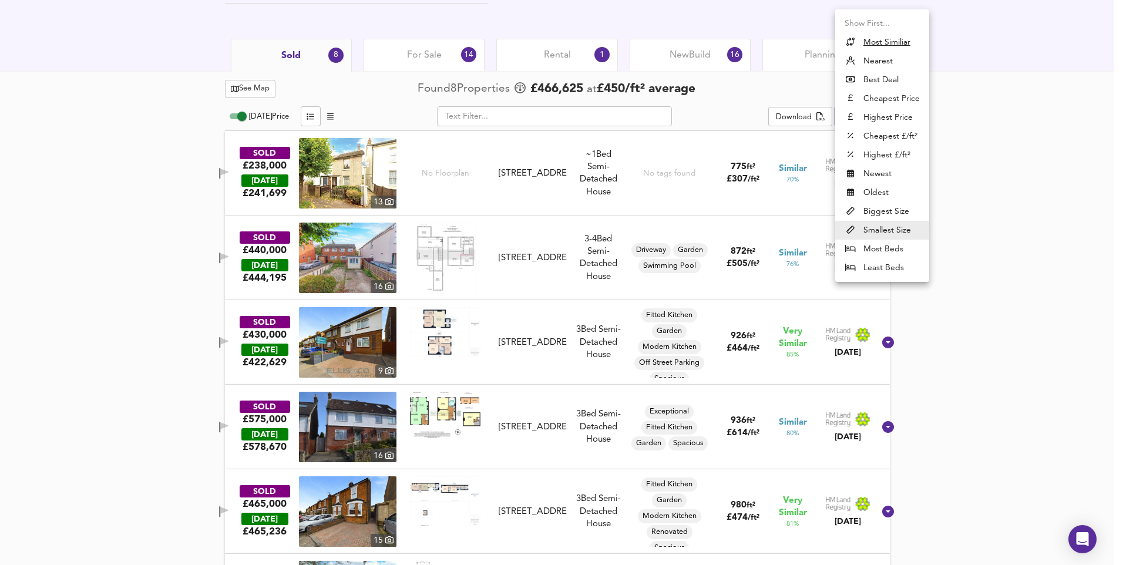
click at [880, 56] on li "Nearest" at bounding box center [882, 61] width 94 height 19
type input "distancetocenter"
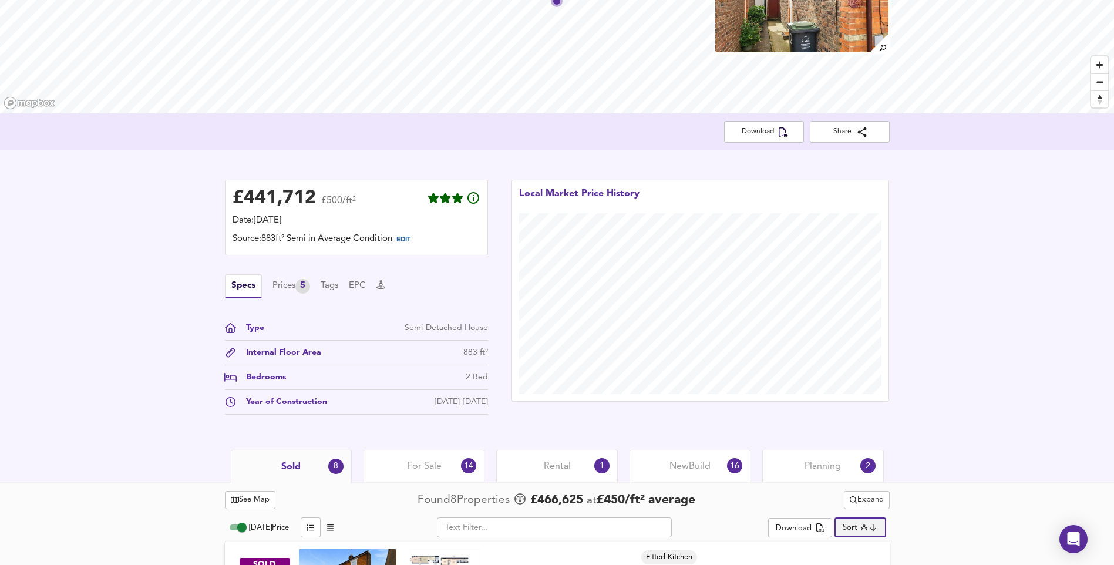
scroll to position [0, 0]
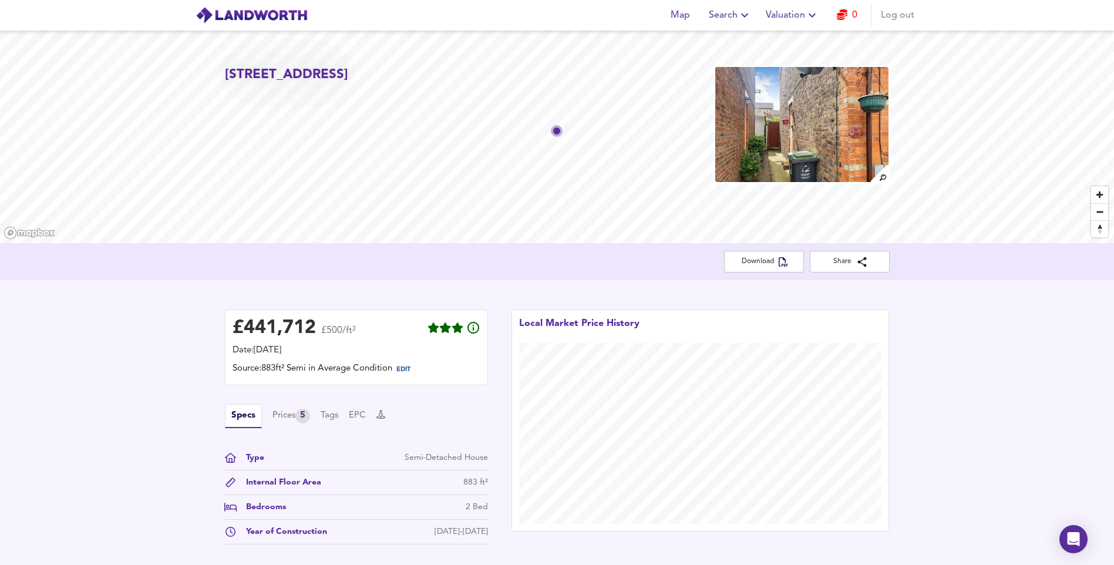
click at [782, 18] on span "Valuation" at bounding box center [792, 15] width 53 height 16
click at [903, 16] on span "Log out" at bounding box center [897, 15] width 33 height 16
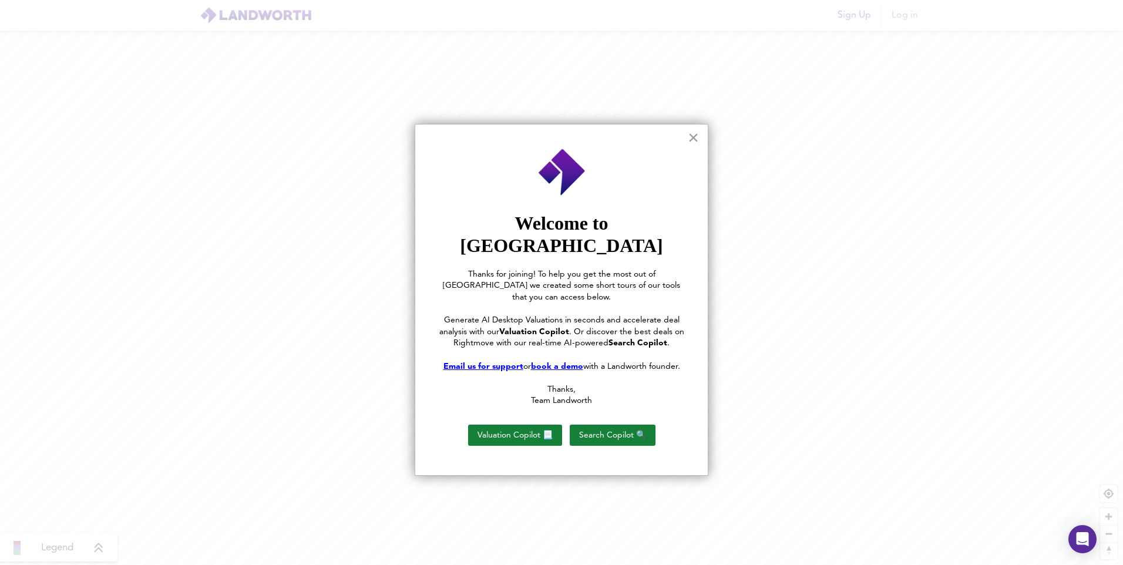
click at [692, 137] on button "×" at bounding box center [693, 137] width 11 height 19
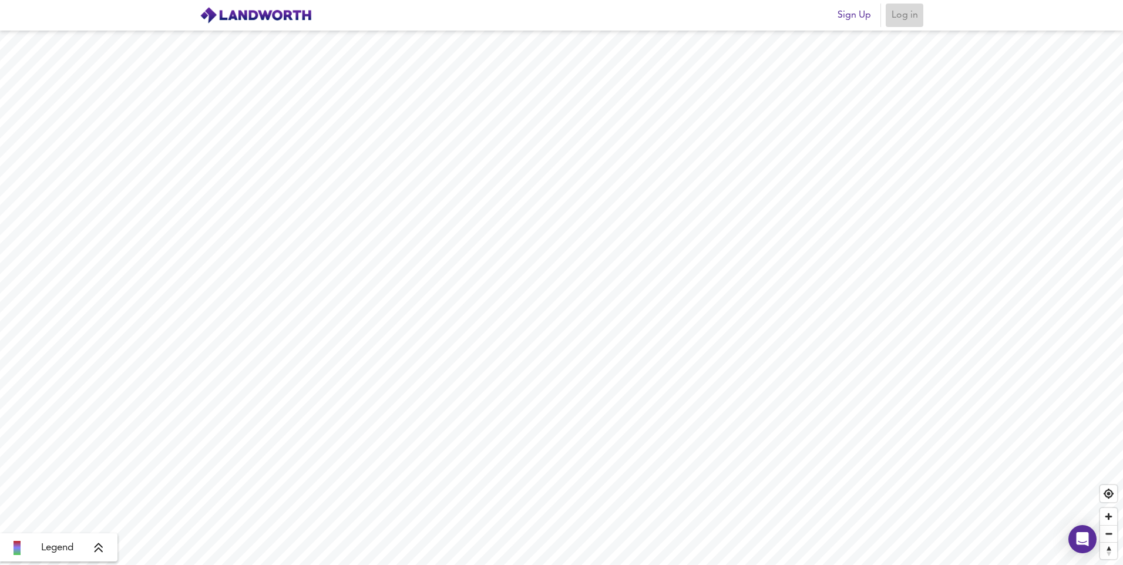
click at [902, 15] on span "Log in" at bounding box center [904, 15] width 28 height 16
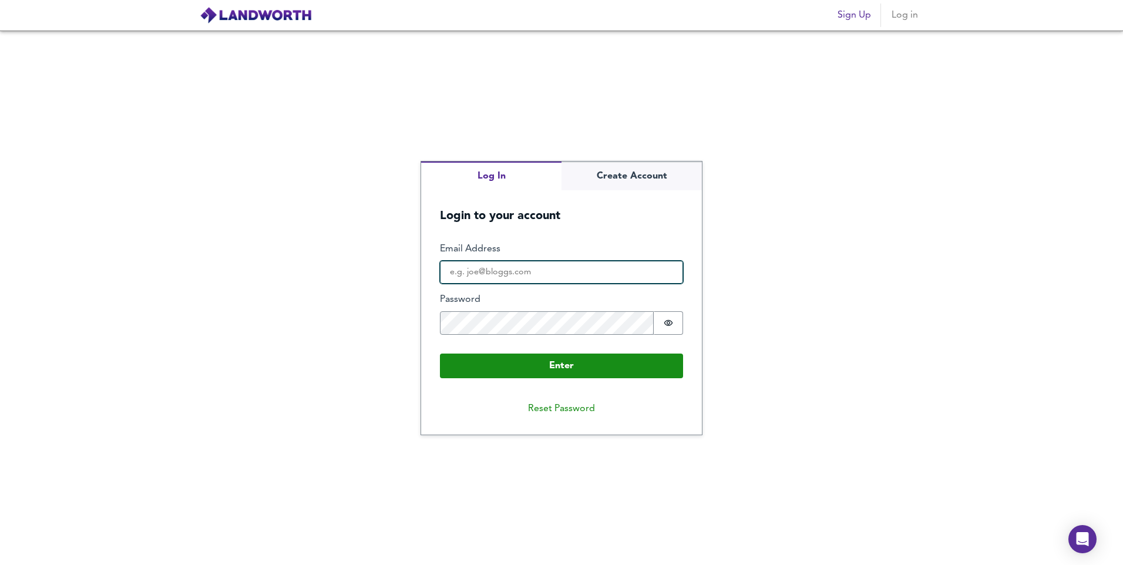
type input "[EMAIL_ADDRESS][DOMAIN_NAME]"
click at [641, 173] on div "Log In Create Account Login to your account Enter Email Address [EMAIL_ADDRESS]…" at bounding box center [561, 297] width 281 height 273
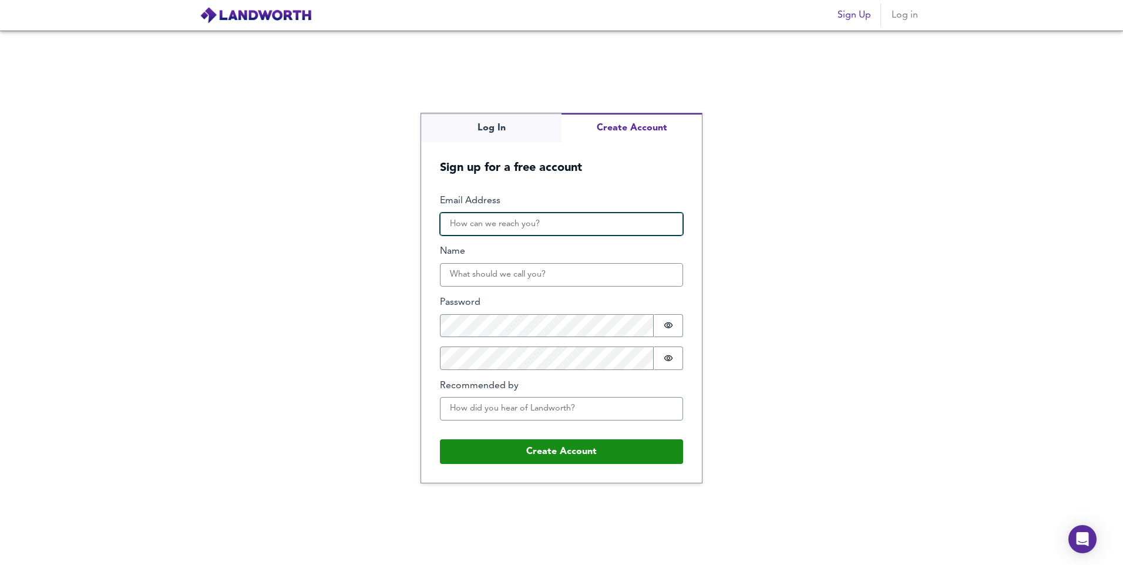
click at [567, 220] on input "Email Address" at bounding box center [561, 224] width 243 height 23
type input "[EMAIL_ADDRESS][DOMAIN_NAME]"
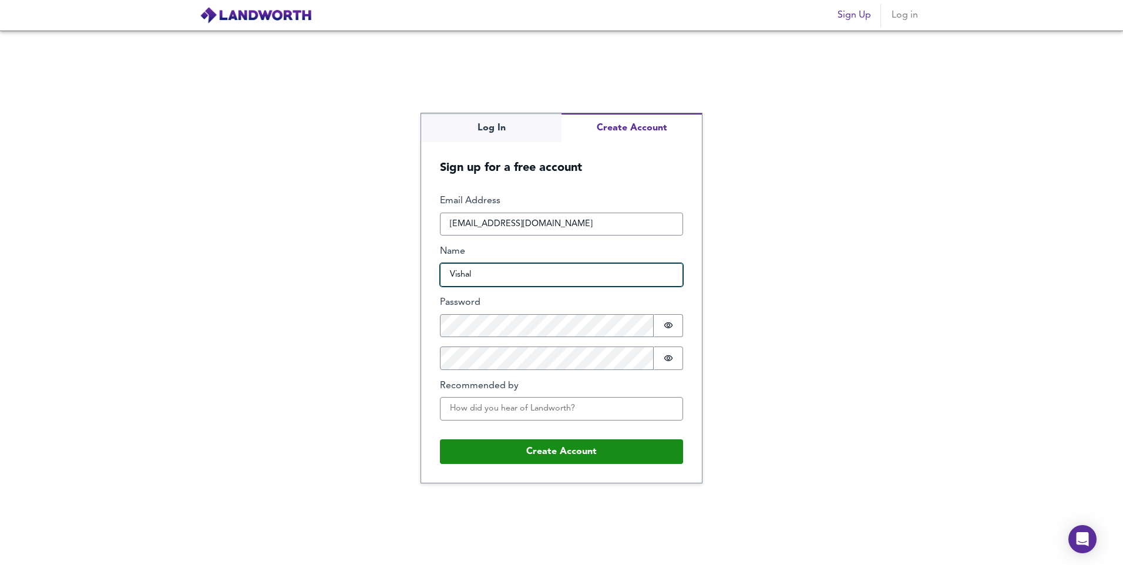
type input "Vishal"
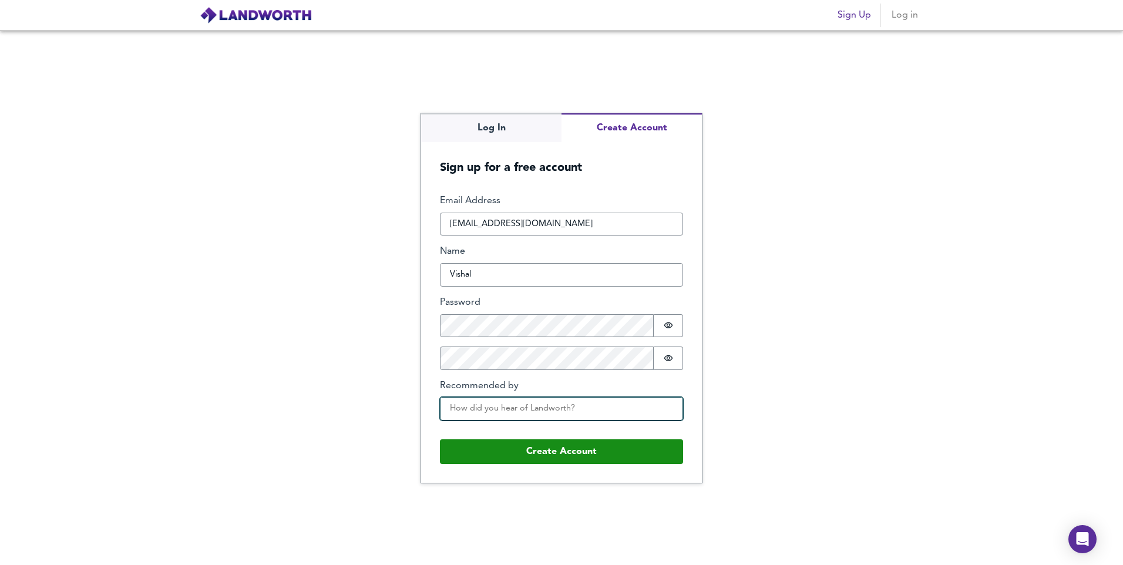
click at [488, 418] on input "Recommended by" at bounding box center [561, 408] width 243 height 23
type input "google"
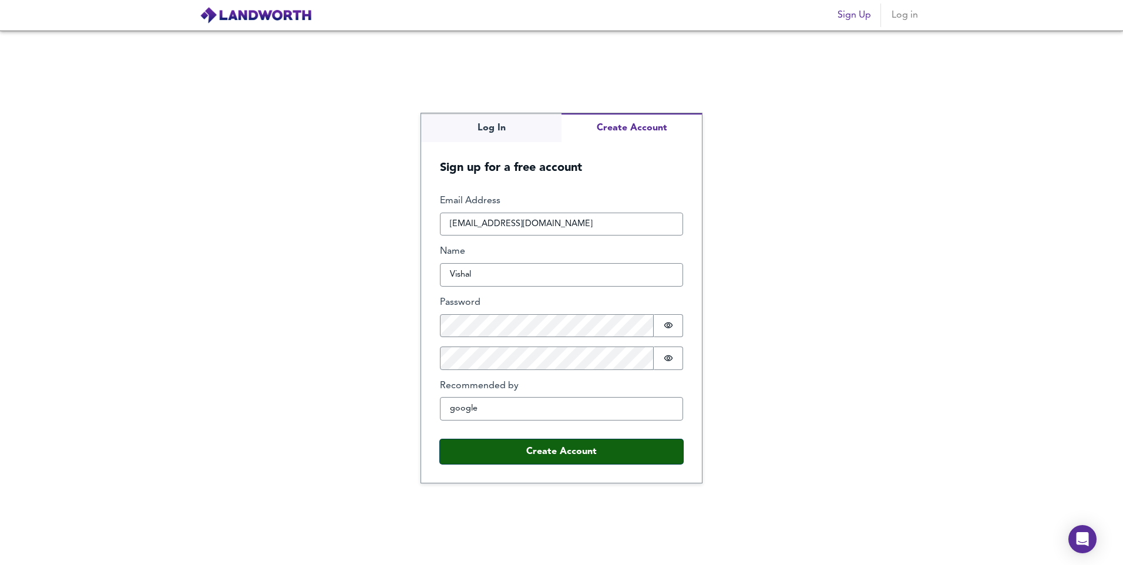
click at [490, 455] on button "Create Account" at bounding box center [561, 451] width 243 height 25
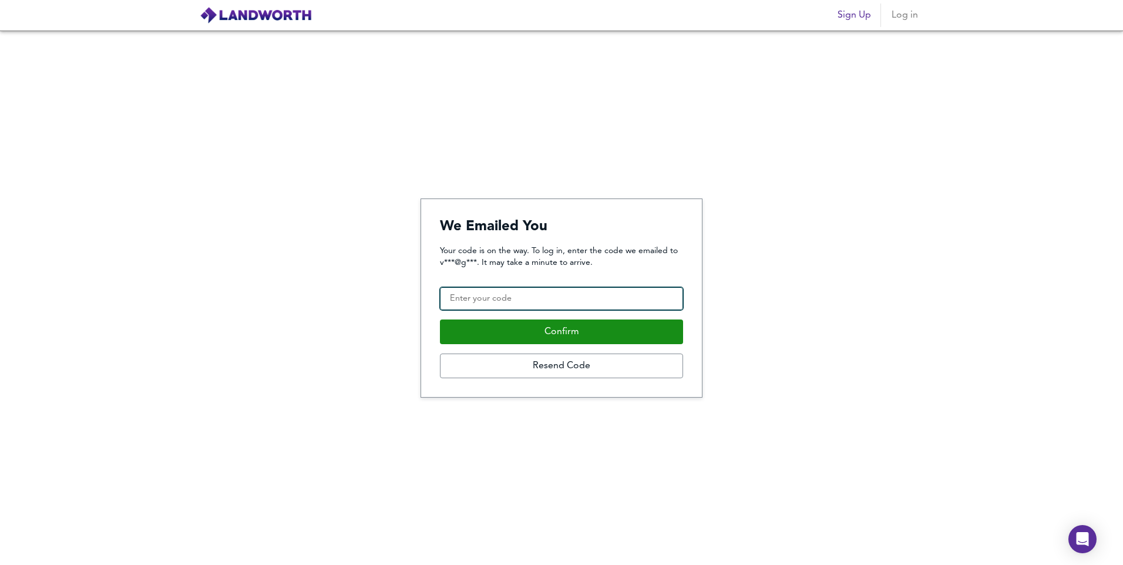
click at [545, 300] on input "Confirmation Code" at bounding box center [561, 298] width 243 height 23
type input "772465"
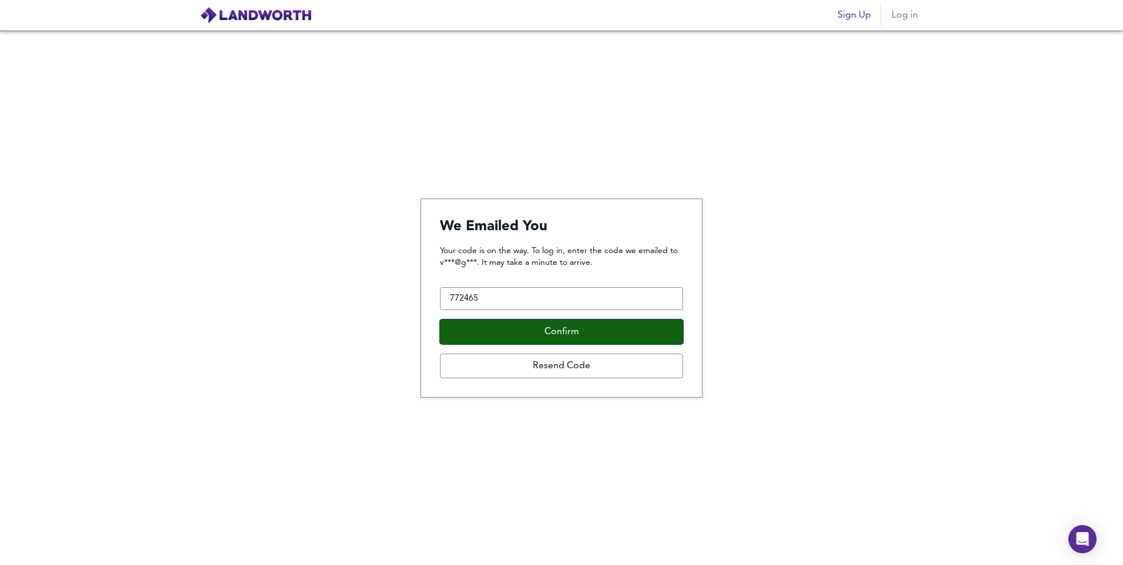
click at [549, 324] on button "Confirm" at bounding box center [561, 331] width 243 height 25
